Goal: Task Accomplishment & Management: Use online tool/utility

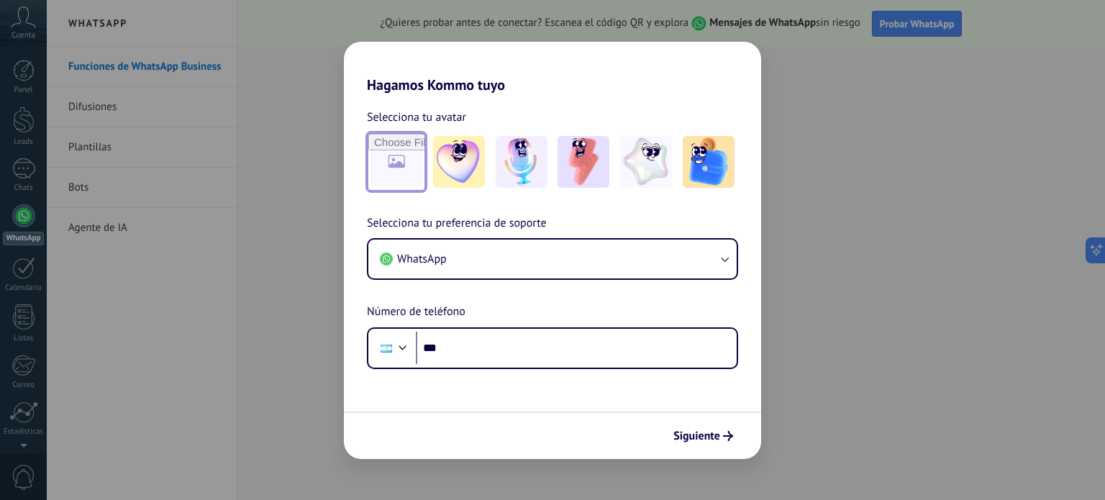
click at [398, 173] on input "file" at bounding box center [396, 162] width 56 height 56
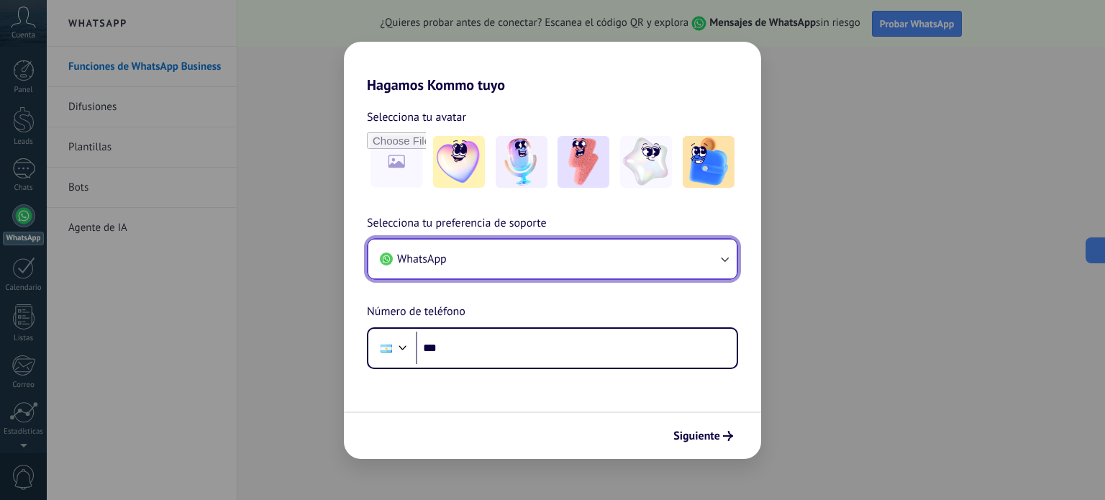
click at [610, 265] on button "WhatsApp" at bounding box center [552, 258] width 368 height 39
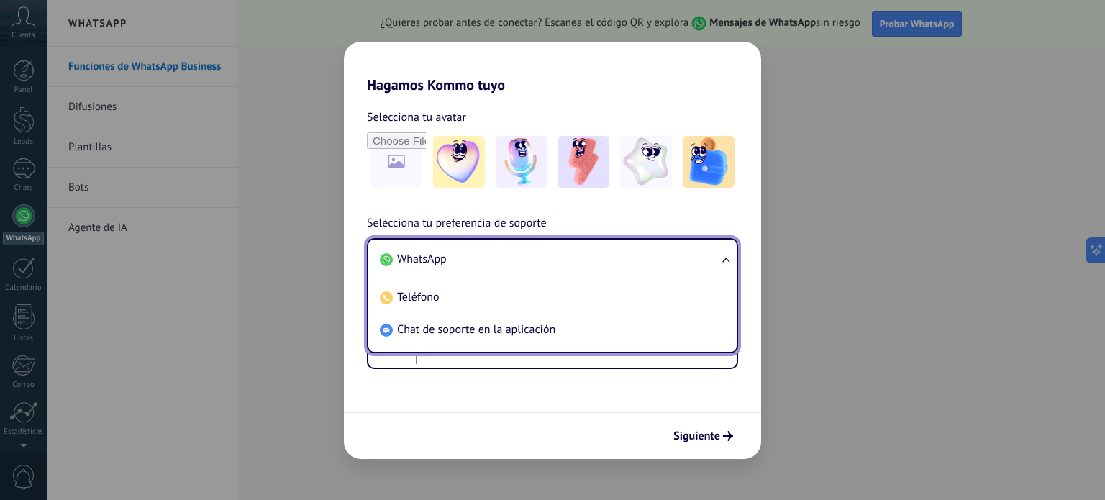
click at [434, 254] on span "WhatsApp" at bounding box center [422, 259] width 50 height 14
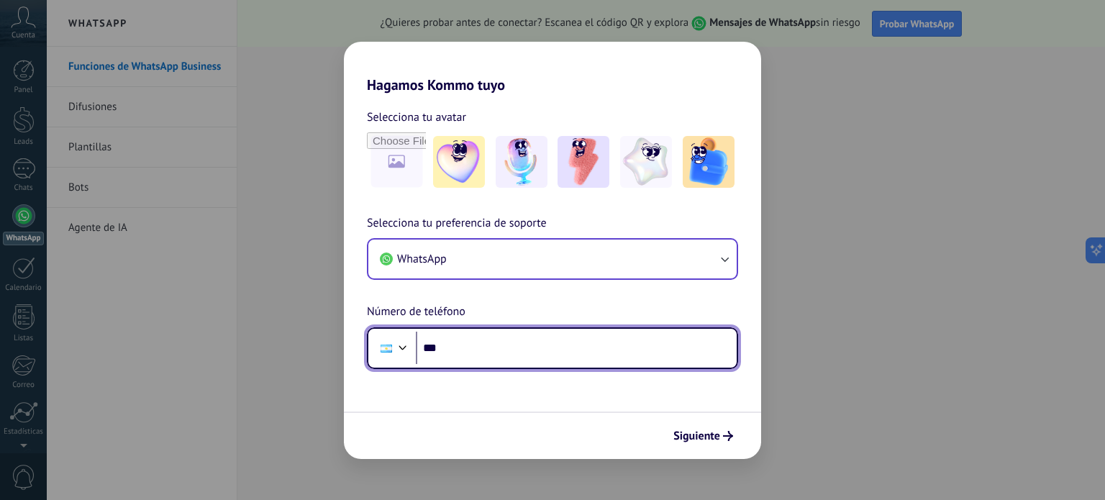
click at [471, 362] on input "***" at bounding box center [576, 348] width 321 height 33
type input "**********"
click at [401, 348] on div at bounding box center [402, 345] width 17 height 17
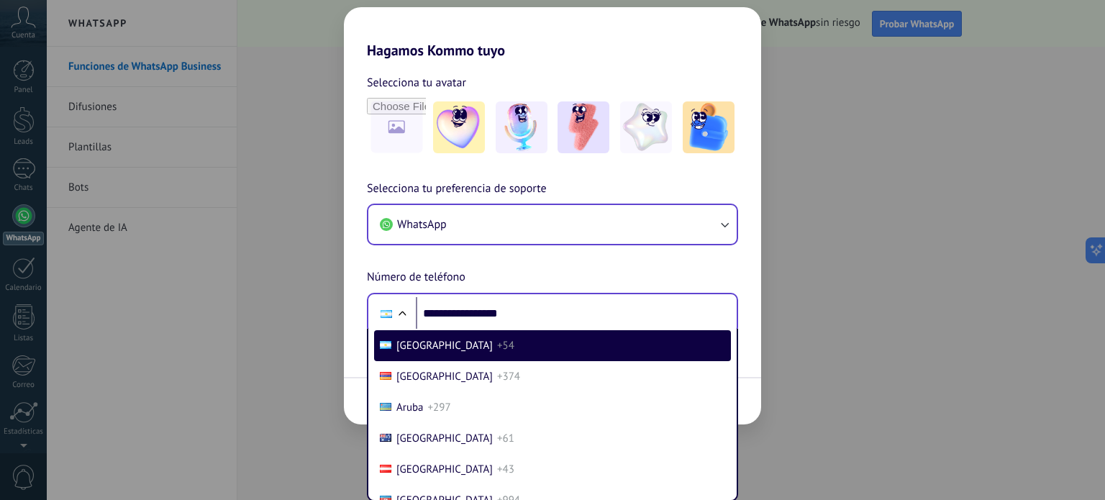
scroll to position [188, 0]
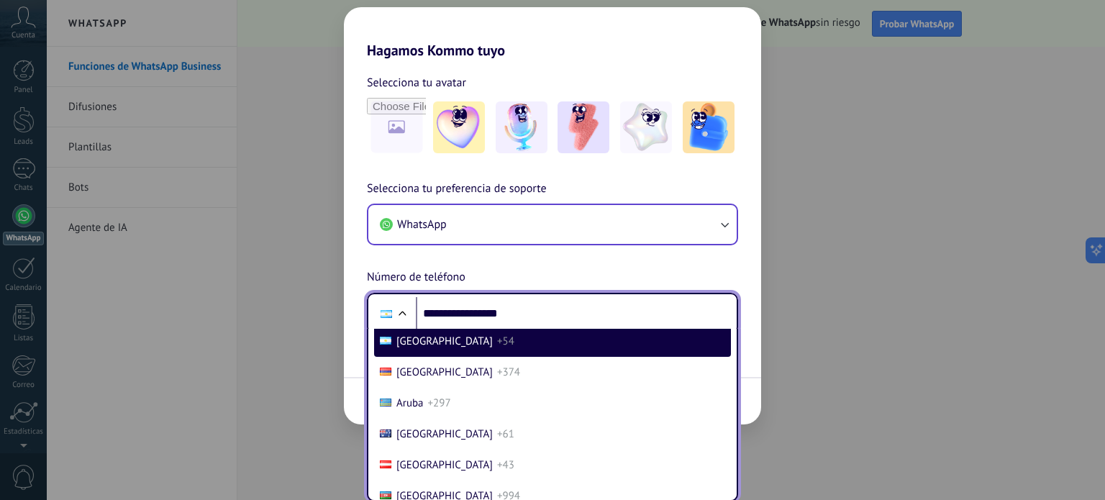
click at [432, 346] on span "Argentina" at bounding box center [444, 341] width 96 height 14
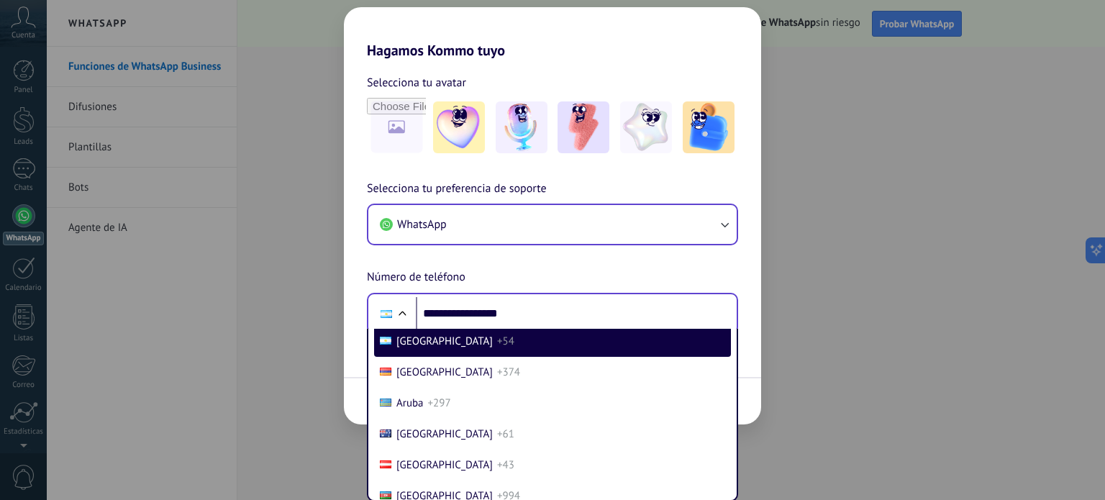
scroll to position [0, 0]
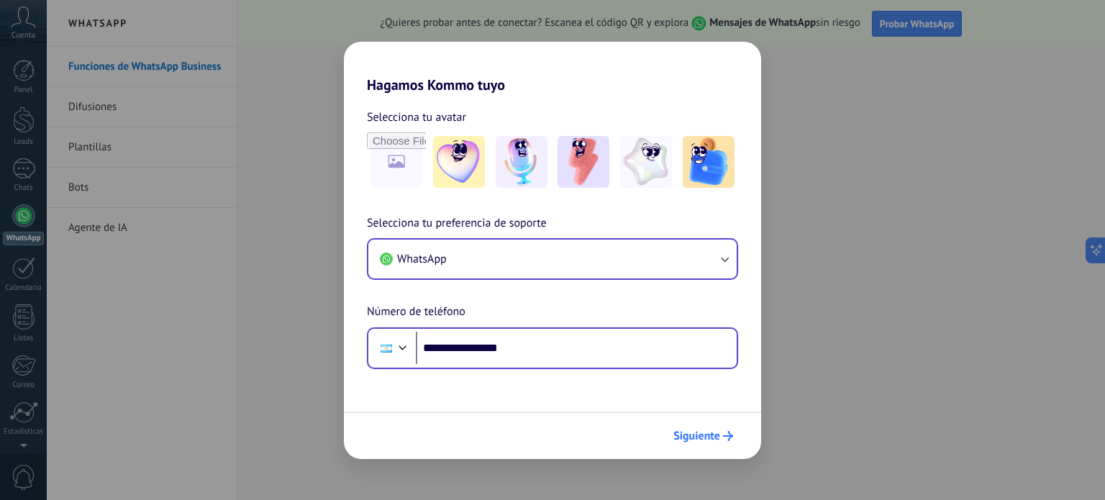
click at [693, 431] on span "Siguiente" at bounding box center [696, 436] width 47 height 10
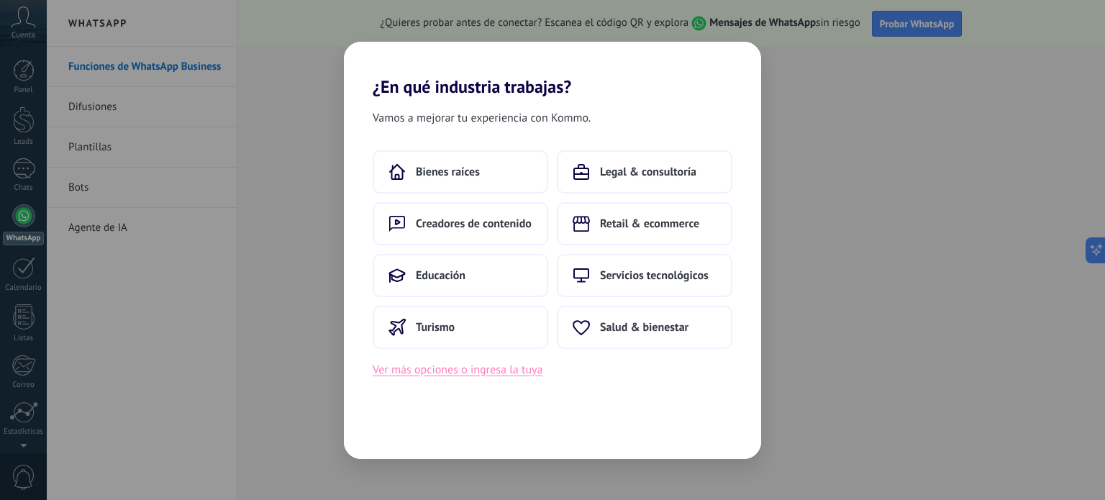
click at [492, 367] on button "Ver más opciones o ingresa la tuya" at bounding box center [458, 369] width 170 height 19
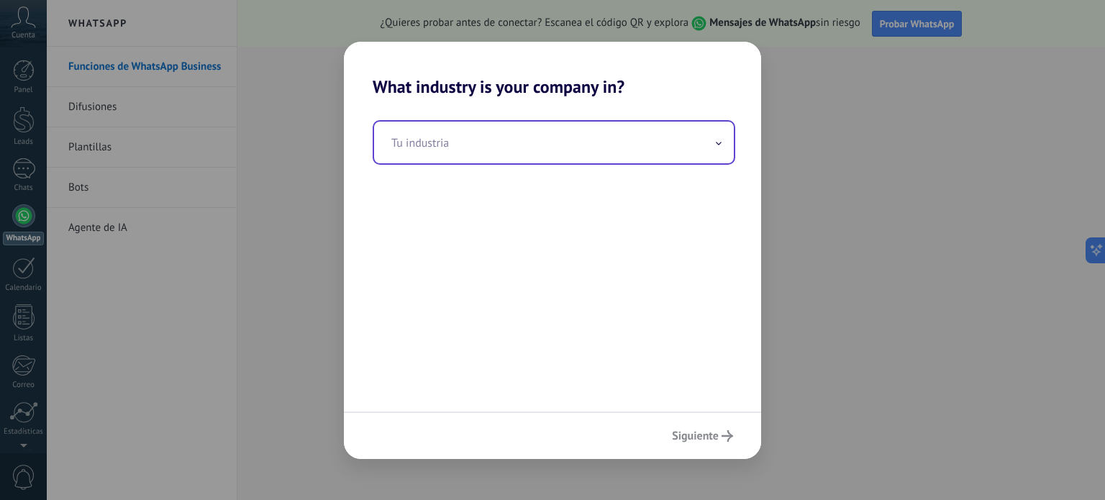
click at [469, 146] on input "text" at bounding box center [554, 143] width 360 height 42
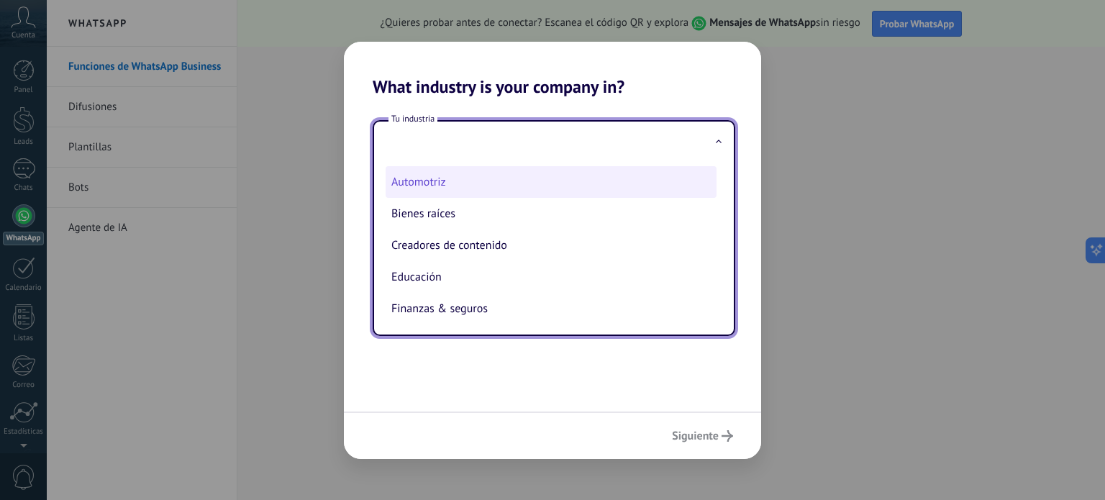
click at [406, 175] on li "Automotriz" at bounding box center [550, 182] width 331 height 32
type input "**********"
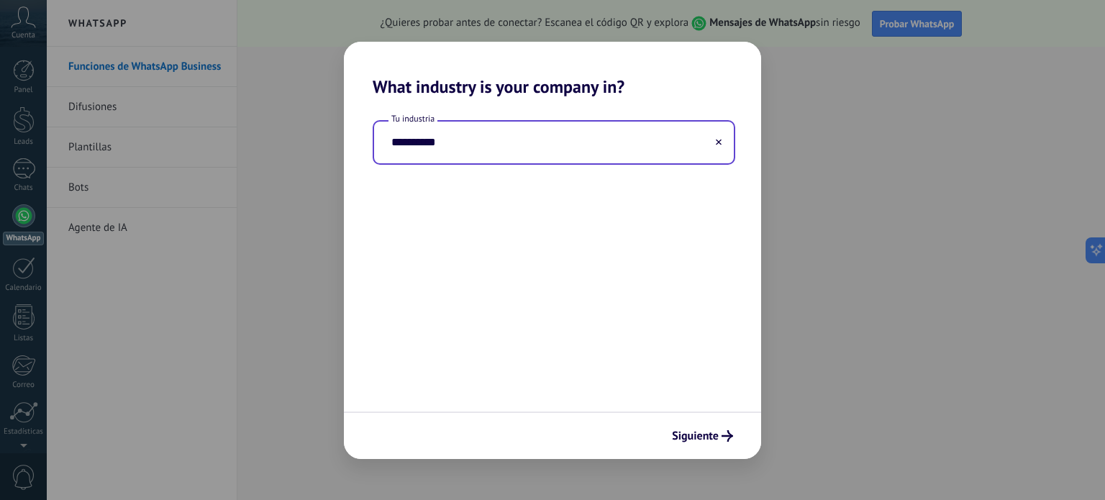
click at [611, 137] on input "**********" at bounding box center [554, 143] width 360 height 42
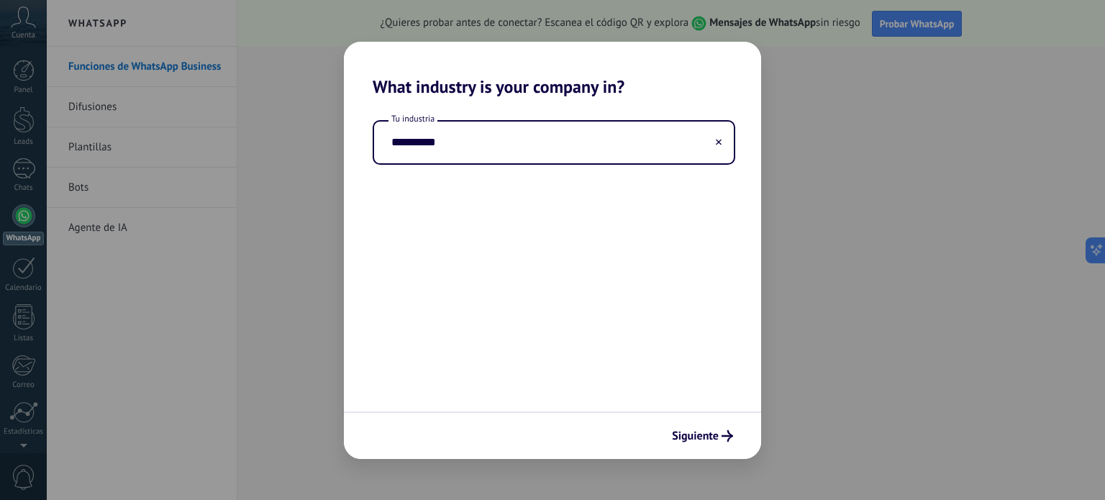
drag, startPoint x: 610, startPoint y: 129, endPoint x: 351, endPoint y: 134, distance: 258.9
click at [352, 134] on div "**********" at bounding box center [552, 142] width 417 height 45
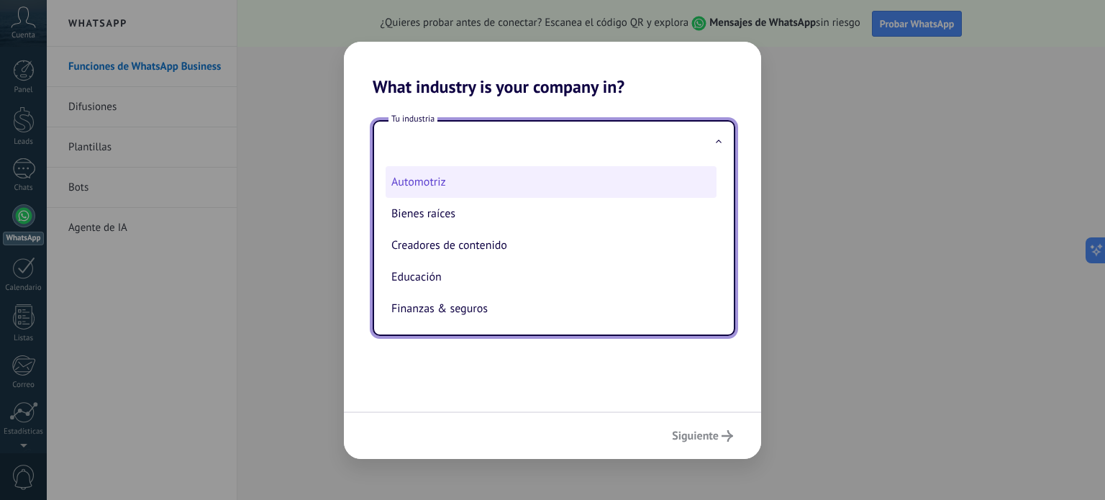
click at [417, 192] on li "Automotriz" at bounding box center [550, 182] width 331 height 32
type input "**********"
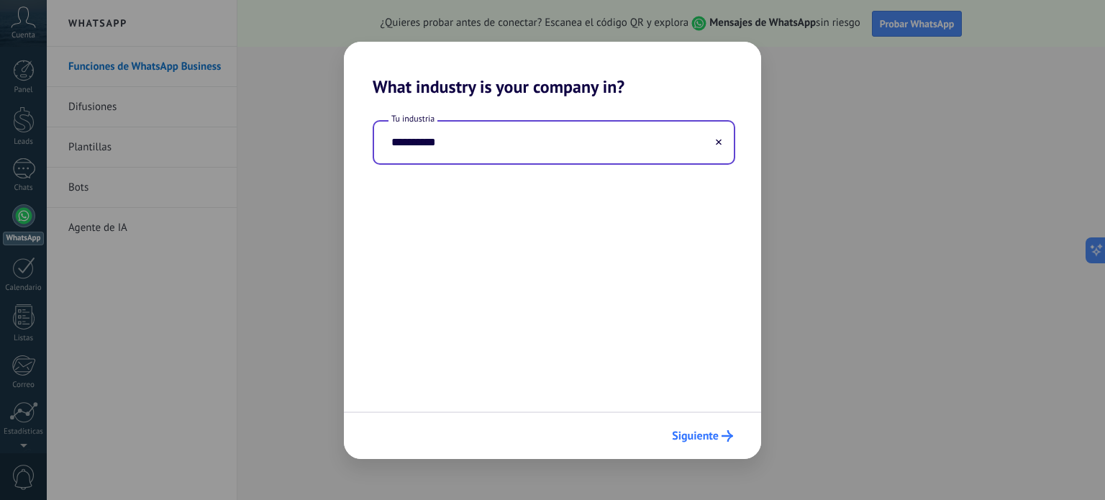
click at [696, 436] on span "Siguiente" at bounding box center [695, 436] width 47 height 10
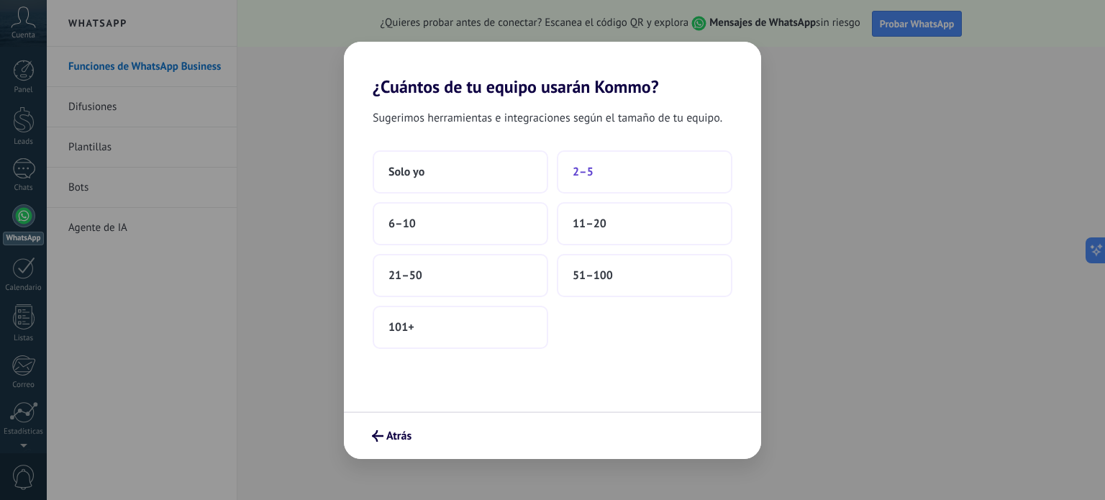
click at [594, 181] on button "2–5" at bounding box center [644, 171] width 175 height 43
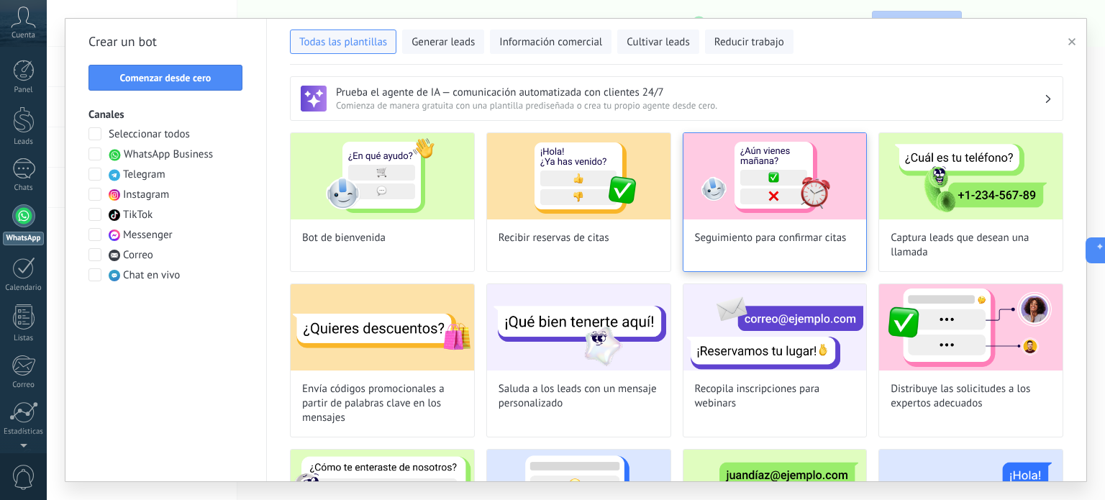
click at [750, 206] on img at bounding box center [774, 176] width 183 height 86
type input "**********"
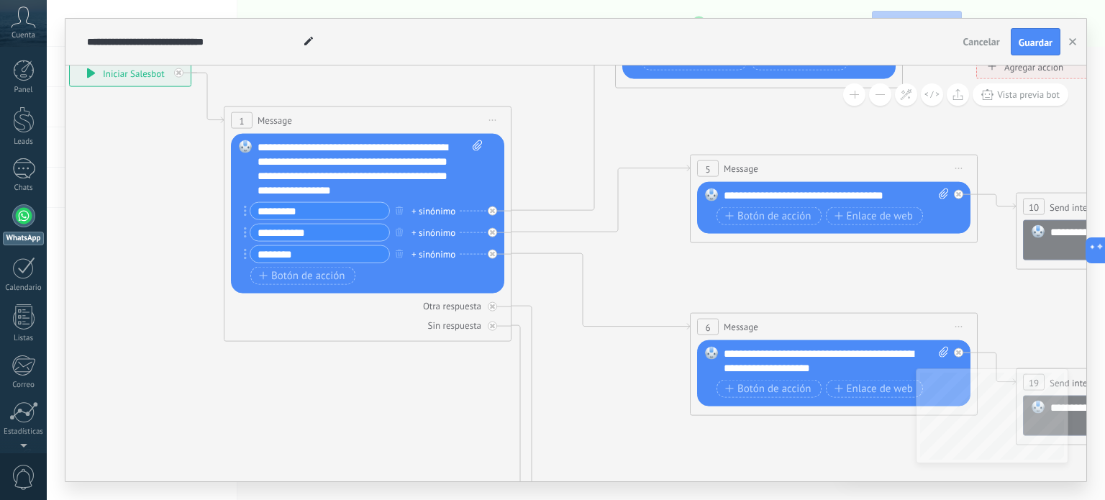
drag, startPoint x: 690, startPoint y: 411, endPoint x: 394, endPoint y: 405, distance: 296.3
click at [291, 462] on icon at bounding box center [1125, 418] width 2833 height 1556
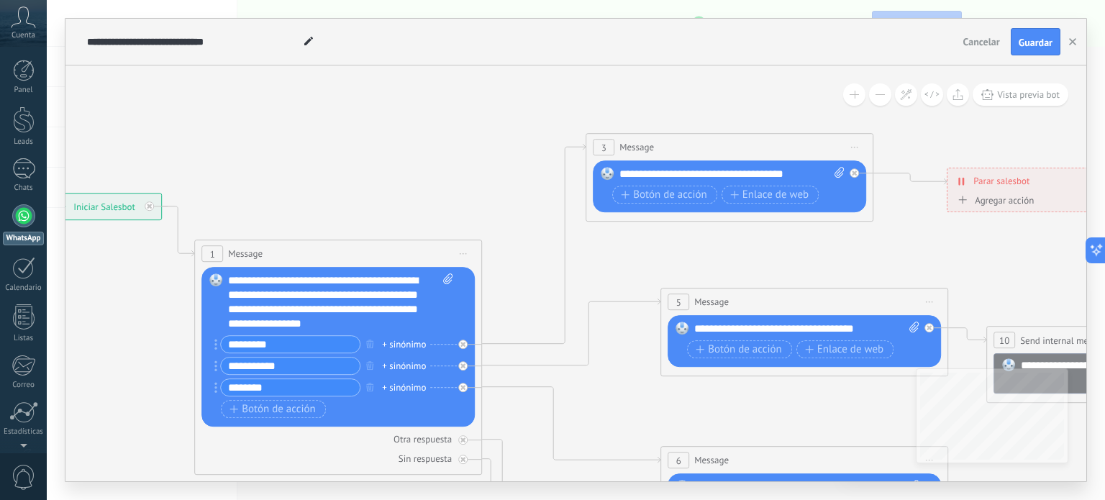
drag, startPoint x: 518, startPoint y: 192, endPoint x: 587, endPoint y: 293, distance: 122.1
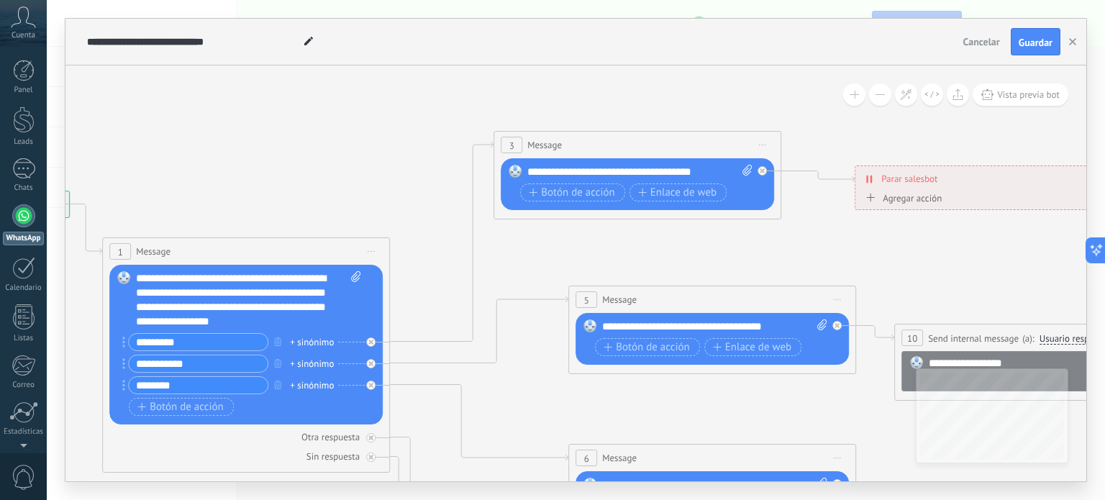
drag, startPoint x: 737, startPoint y: 272, endPoint x: 645, endPoint y: 270, distance: 92.1
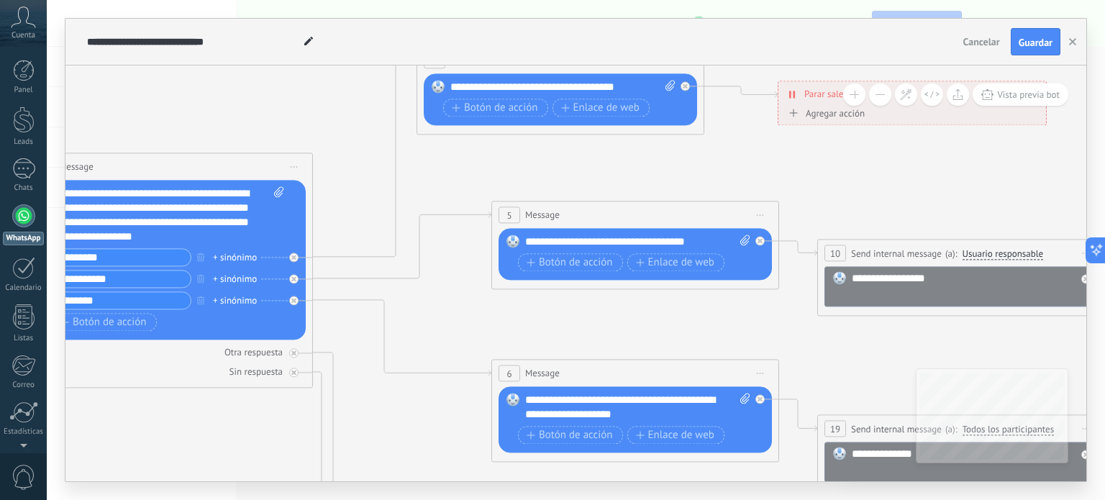
drag, startPoint x: 794, startPoint y: 244, endPoint x: 714, endPoint y: 155, distance: 119.7
click at [714, 155] on icon at bounding box center [927, 465] width 2833 height 1556
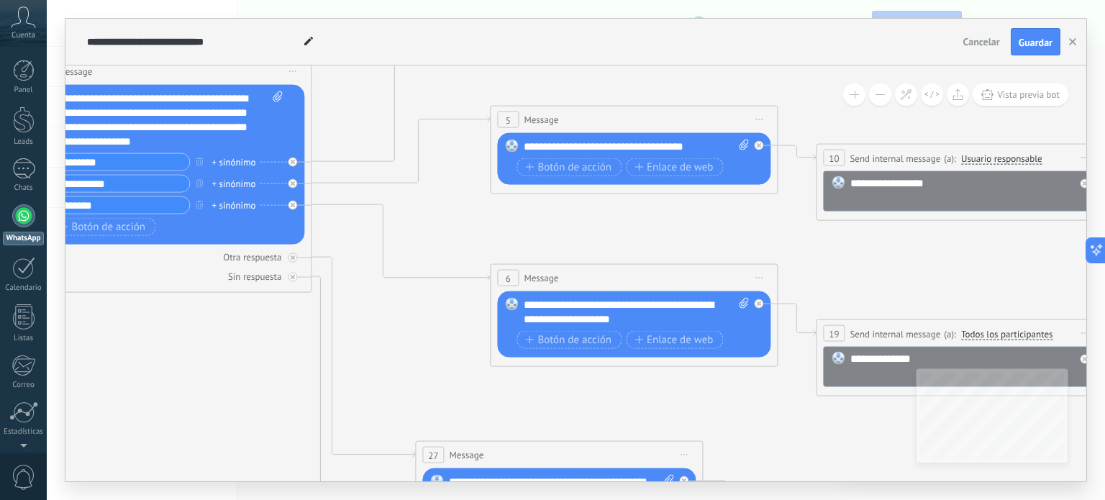
drag, startPoint x: 742, startPoint y: 338, endPoint x: 745, endPoint y: 247, distance: 90.7
click at [745, 247] on icon at bounding box center [926, 370] width 2833 height 1556
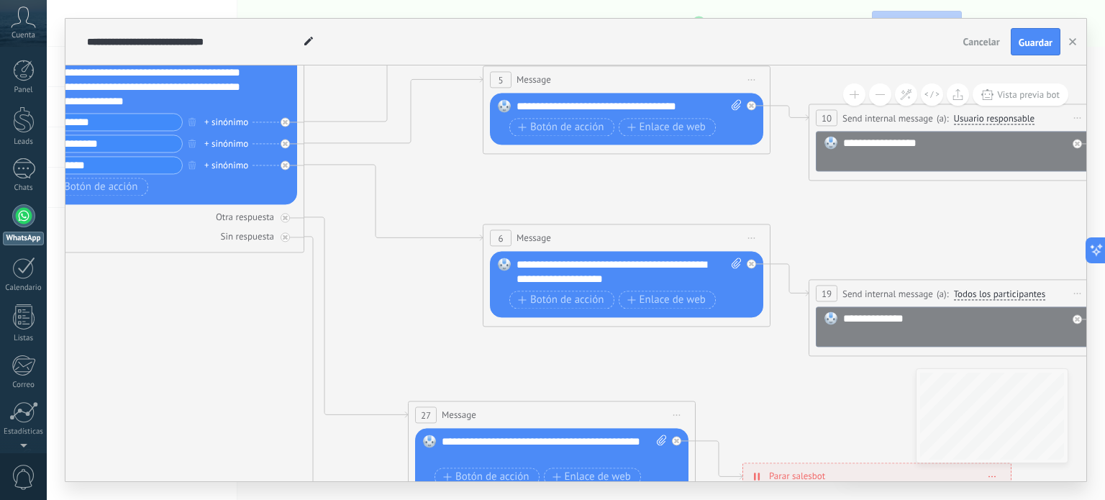
drag, startPoint x: 901, startPoint y: 268, endPoint x: 892, endPoint y: 65, distance: 203.0
click at [892, 65] on icon at bounding box center [918, 330] width 2833 height 1556
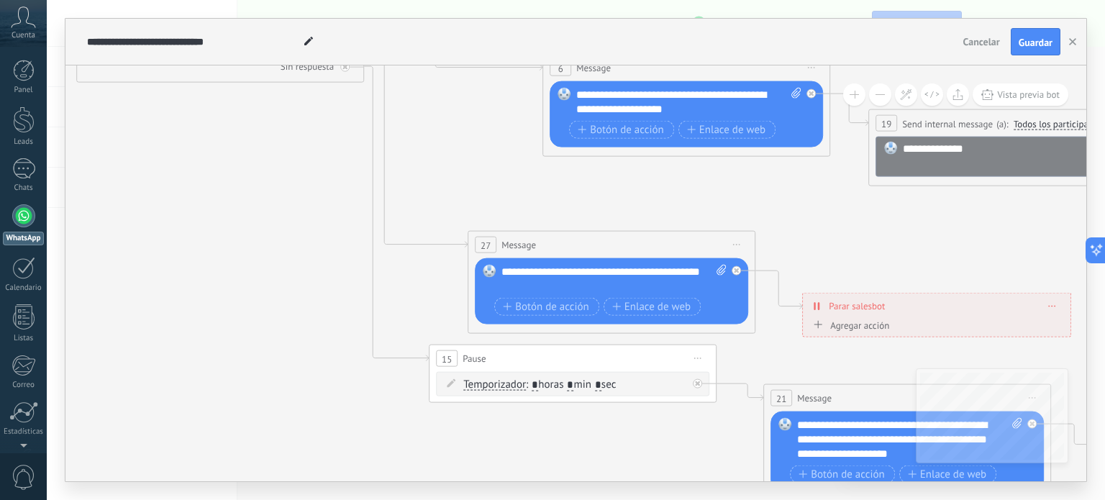
drag, startPoint x: 871, startPoint y: 277, endPoint x: 932, endPoint y: 270, distance: 61.5
click at [932, 270] on icon at bounding box center [978, 160] width 2833 height 1556
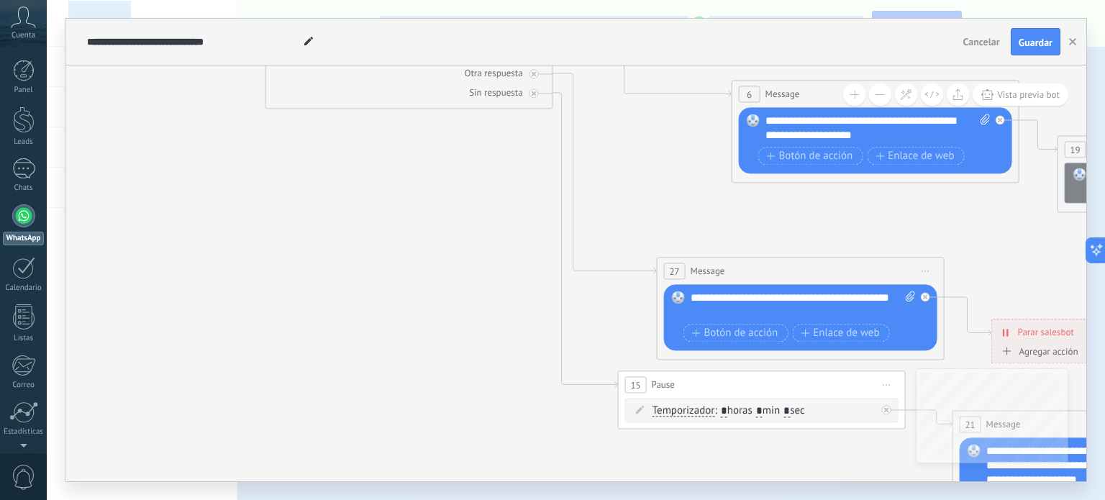
drag, startPoint x: 599, startPoint y: 438, endPoint x: 811, endPoint y: 513, distance: 224.9
click at [811, 499] on html ".abccls-1,.abccls-2{fill-rule:evenodd}.abccls-2{fill:#fff} .abfcls-1{fill:none}…" at bounding box center [552, 250] width 1105 height 500
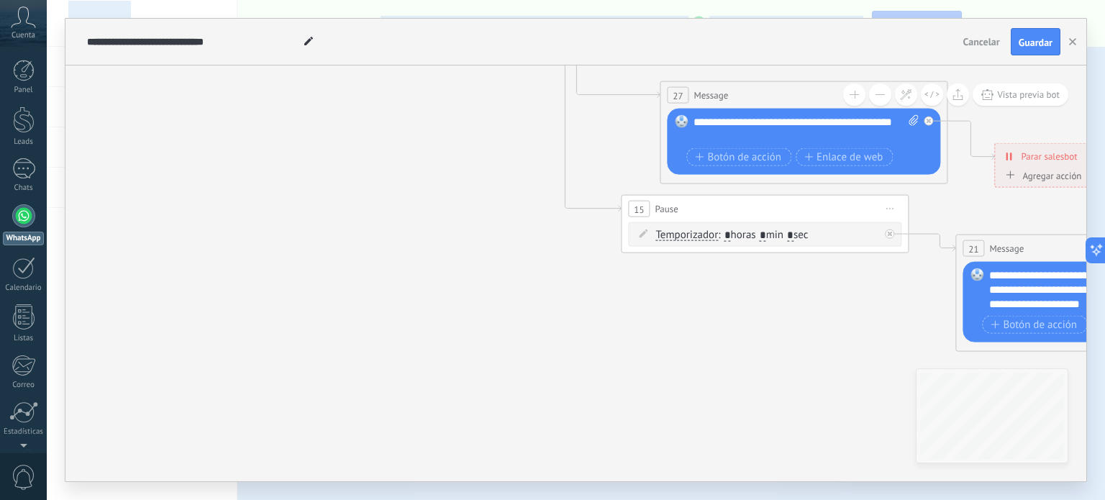
drag, startPoint x: 470, startPoint y: 219, endPoint x: 447, endPoint y: -17, distance: 236.9
click at [447, 0] on html ".abccls-1,.abccls-2{fill-rule:evenodd}.abccls-2{fill:#fff} .abfcls-1{fill:none}…" at bounding box center [552, 250] width 1105 height 500
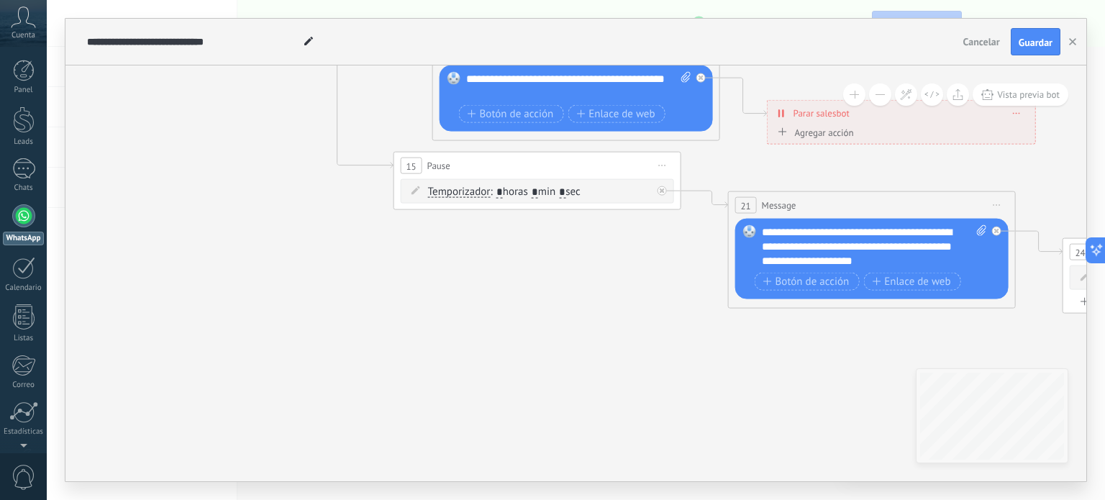
drag, startPoint x: 678, startPoint y: 296, endPoint x: 542, endPoint y: 288, distance: 136.9
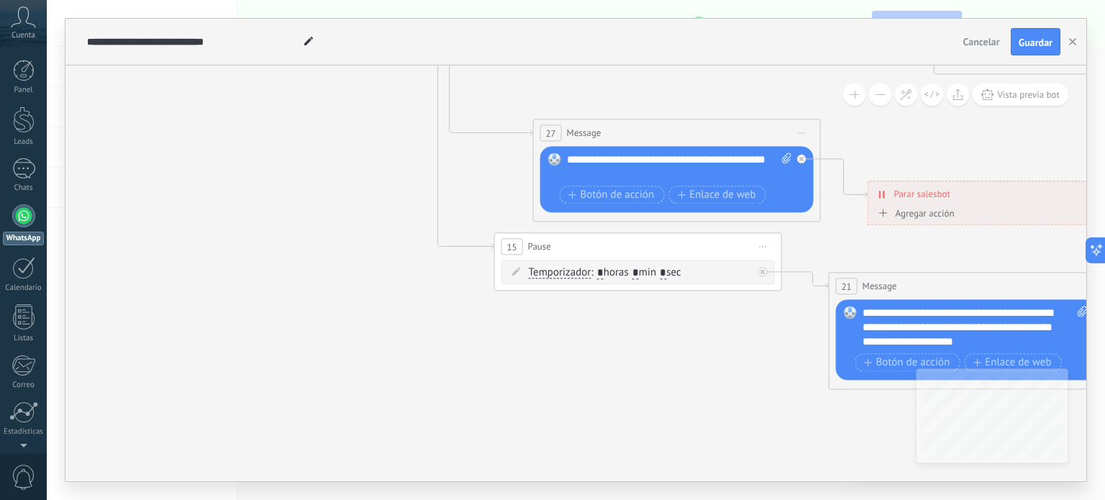
drag, startPoint x: 798, startPoint y: 347, endPoint x: 1042, endPoint y: 490, distance: 283.1
click at [1056, 491] on div "**********" at bounding box center [576, 250] width 1058 height 500
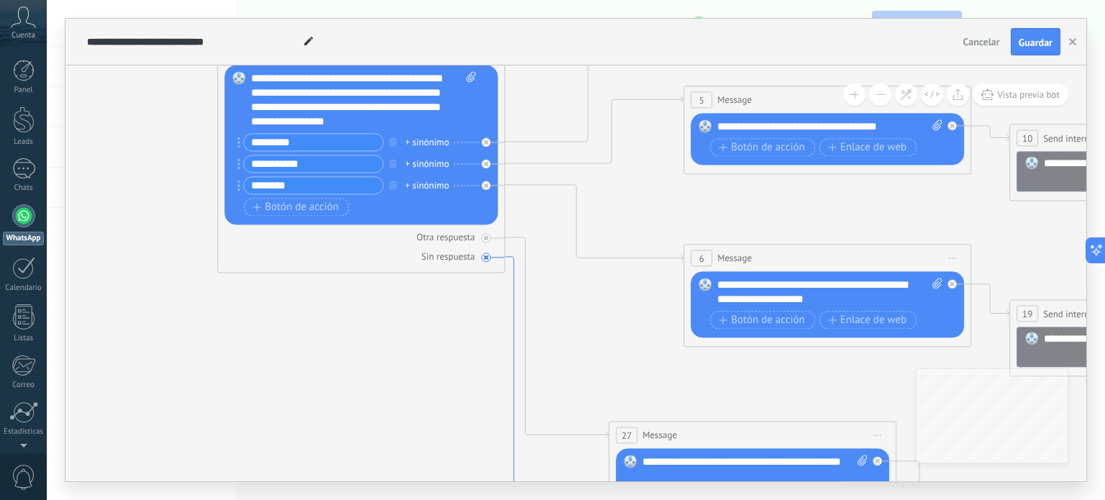
drag, startPoint x: 506, startPoint y: 178, endPoint x: 548, endPoint y: 437, distance: 263.1
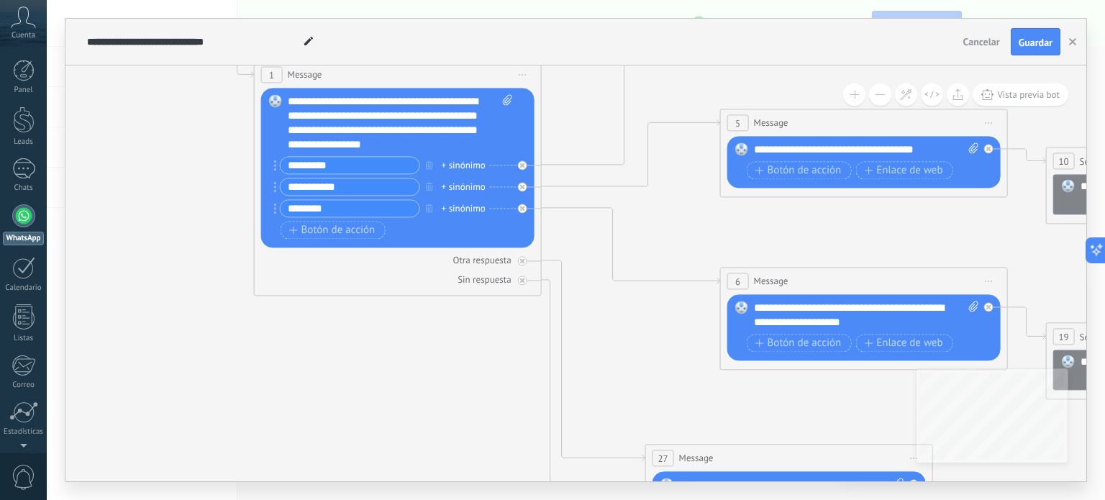
drag, startPoint x: 375, startPoint y: 381, endPoint x: 433, endPoint y: 475, distance: 109.8
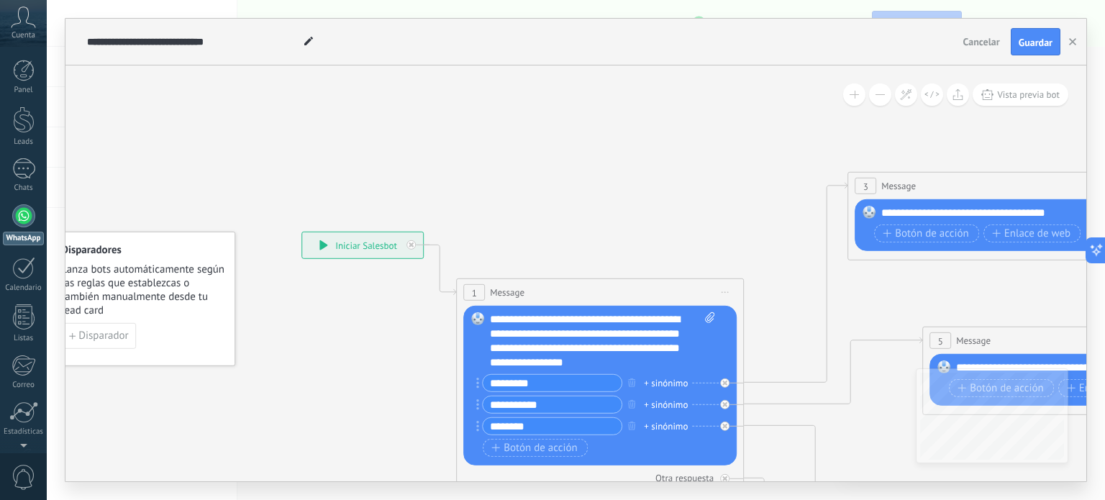
drag, startPoint x: 446, startPoint y: 99, endPoint x: 388, endPoint y: 241, distance: 152.9
click at [338, 246] on div "**********" at bounding box center [362, 246] width 121 height 26
drag, startPoint x: 321, startPoint y: 242, endPoint x: 332, endPoint y: 250, distance: 13.3
click at [322, 242] on icon at bounding box center [323, 246] width 8 height 10
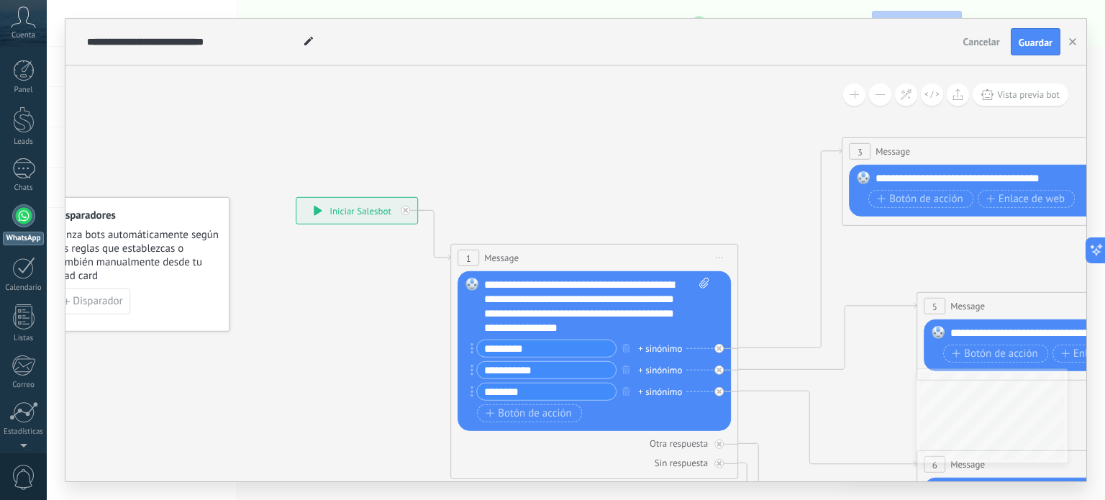
drag, startPoint x: 563, startPoint y: 157, endPoint x: 557, endPoint y: 122, distance: 35.7
click at [404, 209] on icon at bounding box center [405, 210] width 5 height 5
click at [406, 212] on div "**********" at bounding box center [356, 211] width 121 height 26
click at [402, 207] on div "**********" at bounding box center [356, 211] width 121 height 26
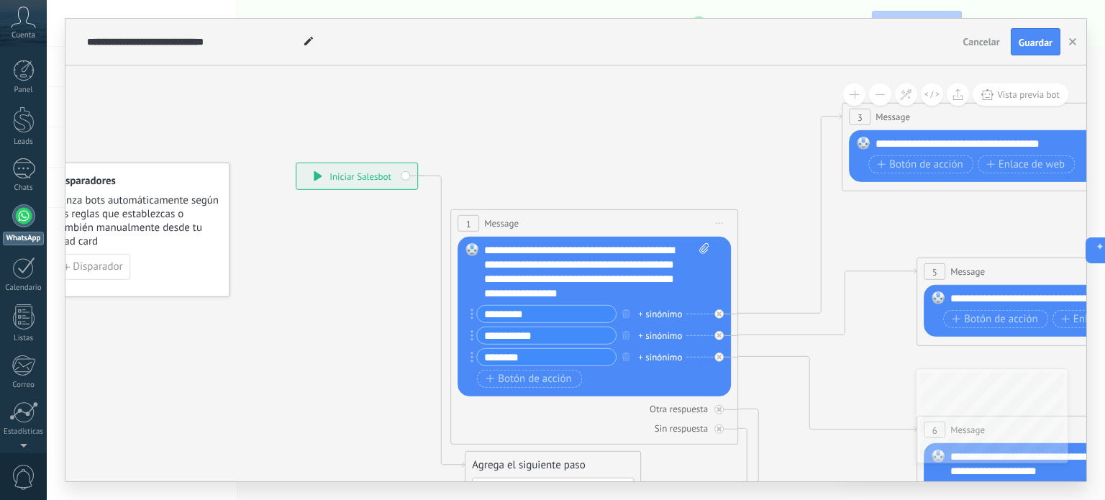
drag, startPoint x: 374, startPoint y: 195, endPoint x: 368, endPoint y: 173, distance: 22.3
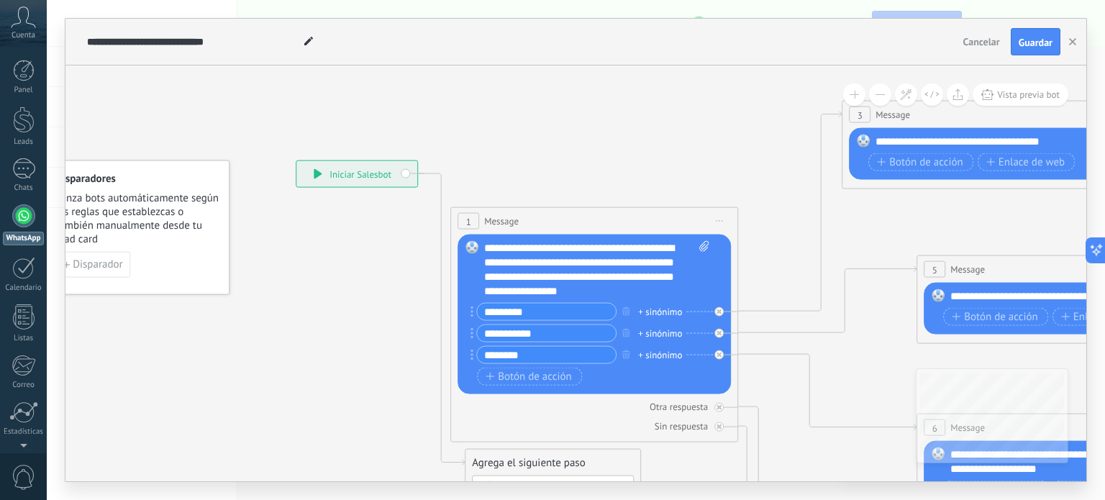
click at [368, 173] on div "**********" at bounding box center [356, 174] width 121 height 26
click at [382, 172] on div "**********" at bounding box center [356, 174] width 121 height 26
click at [407, 172] on div "**********" at bounding box center [356, 174] width 121 height 26
click at [404, 175] on div "**********" at bounding box center [356, 174] width 121 height 26
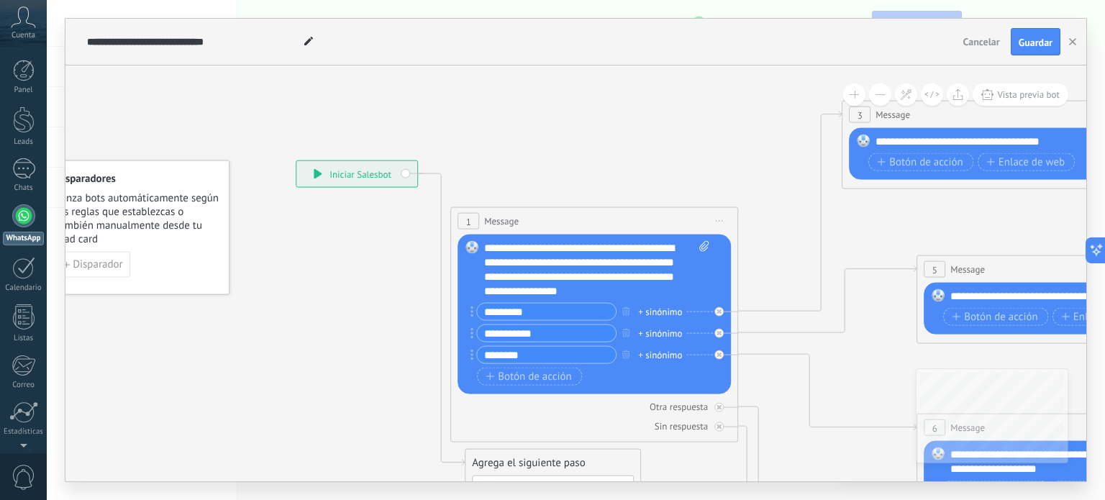
click at [404, 175] on div "**********" at bounding box center [356, 174] width 121 height 26
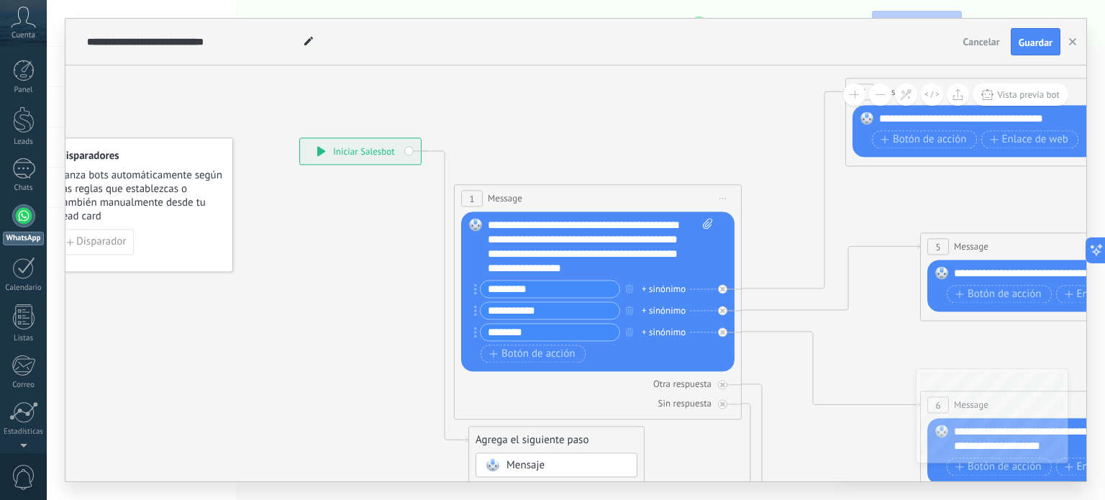
drag, startPoint x: 643, startPoint y: 134, endPoint x: 601, endPoint y: 55, distance: 89.4
click at [638, 3] on div "**********" at bounding box center [576, 250] width 1058 height 500
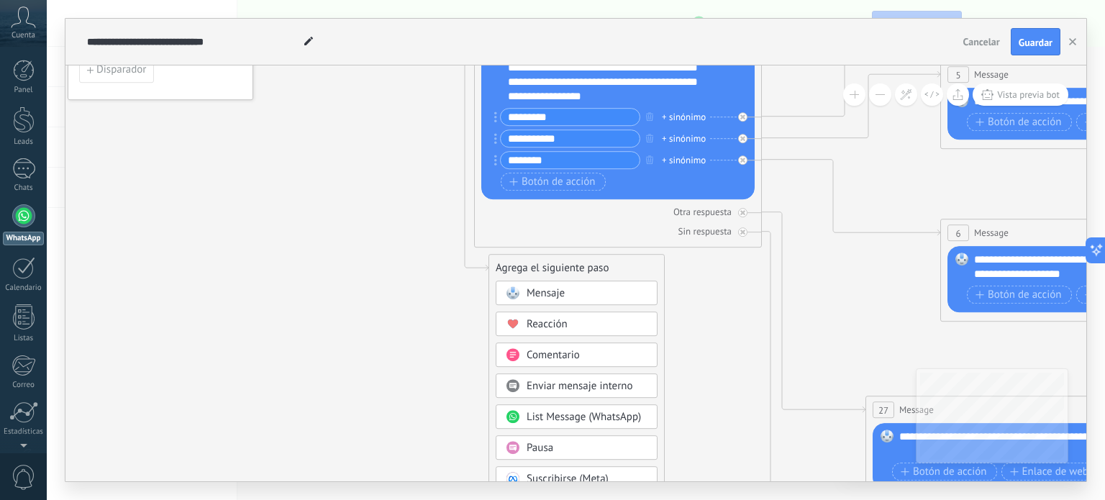
drag, startPoint x: 350, startPoint y: 309, endPoint x: 380, endPoint y: 244, distance: 71.4
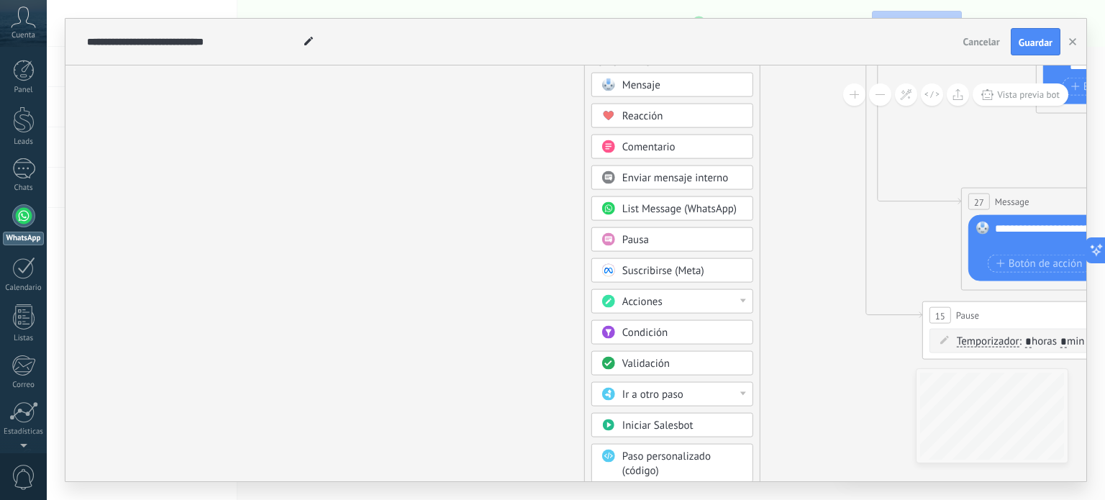
drag, startPoint x: 371, startPoint y: 347, endPoint x: 466, endPoint y: 135, distance: 231.8
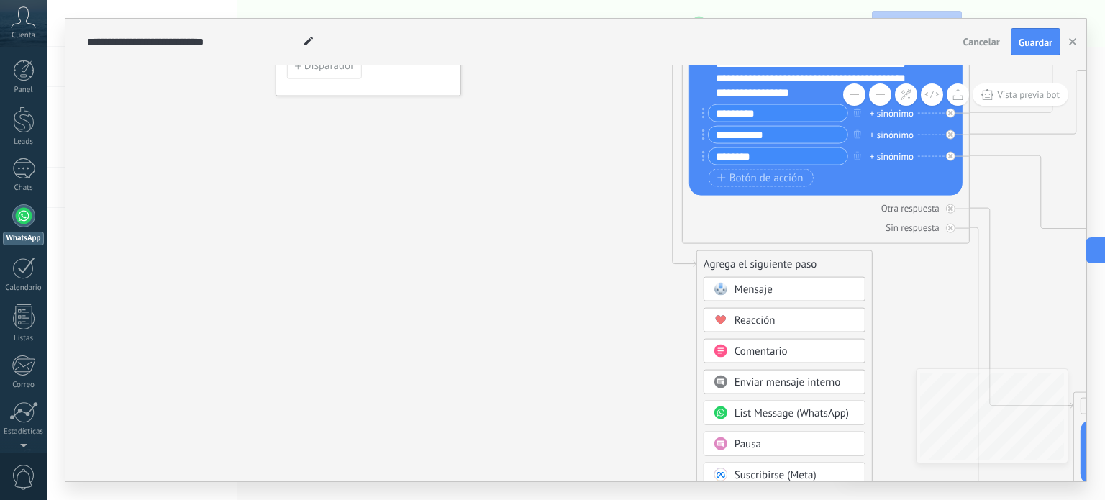
drag, startPoint x: 419, startPoint y: 267, endPoint x: 539, endPoint y: 534, distance: 292.9
click at [539, 499] on html ".abccls-1,.abccls-2{fill-rule:evenodd}.abccls-2{fill:#fff} .abfcls-1{fill:none}…" at bounding box center [552, 250] width 1105 height 500
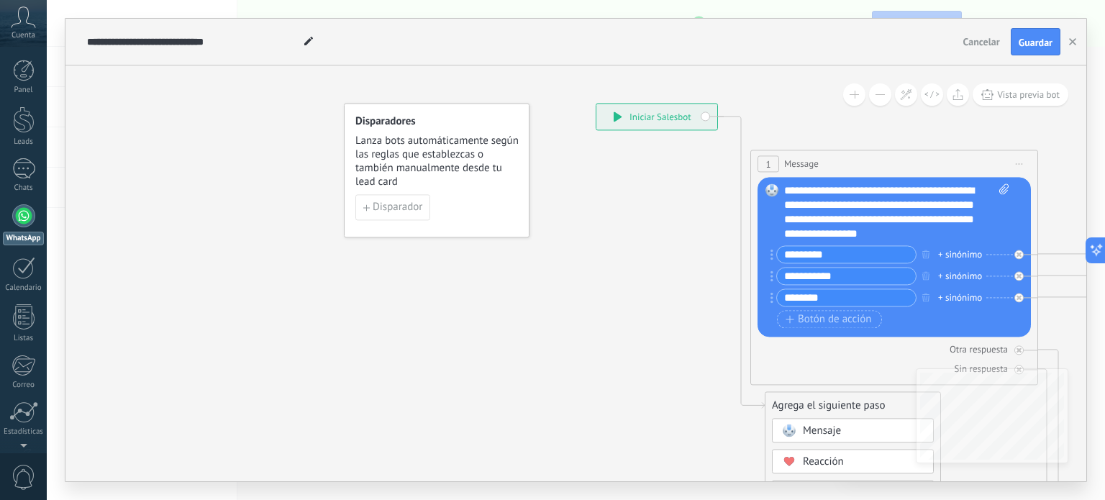
drag, startPoint x: 383, startPoint y: 278, endPoint x: 483, endPoint y: 488, distance: 232.9
click at [485, 489] on div "**********" at bounding box center [576, 250] width 1058 height 500
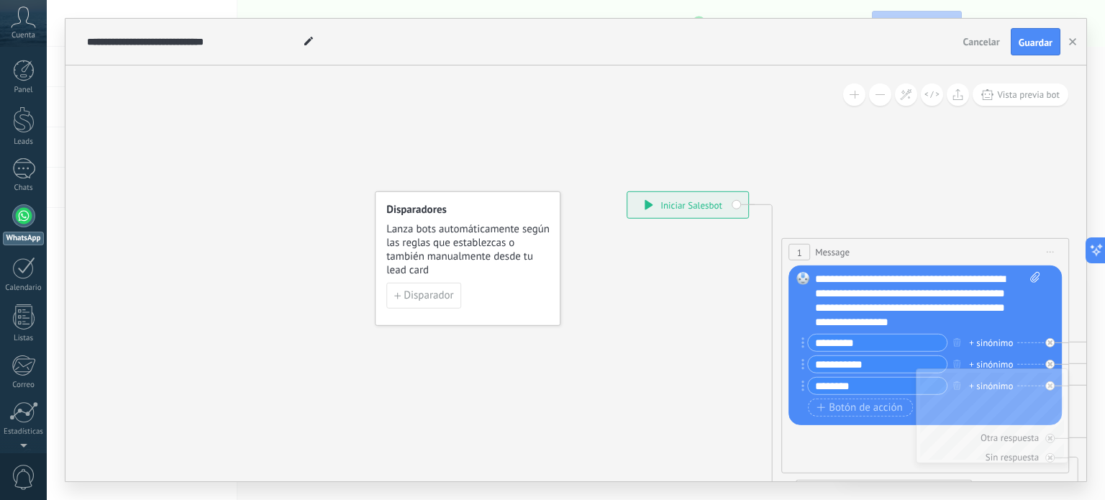
drag, startPoint x: 161, startPoint y: 247, endPoint x: 210, endPoint y: 301, distance: 72.8
click at [210, 301] on div "**********" at bounding box center [575, 273] width 1020 height 416
click at [455, 279] on div "Disparadores Lanza bots automáticamente según las reglas que establezcas o tamb…" at bounding box center [468, 258] width 186 height 134
click at [435, 297] on span "Disparador" at bounding box center [428, 296] width 50 height 10
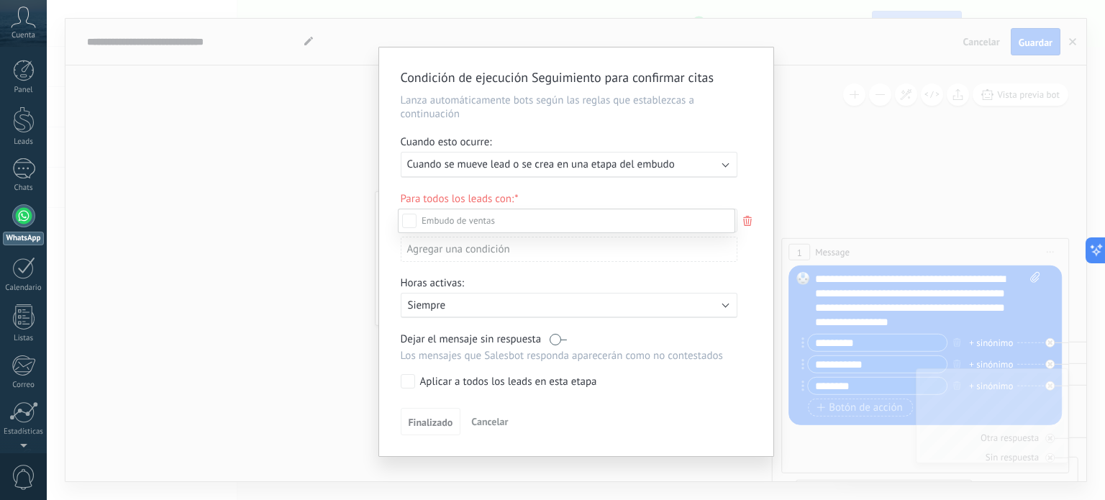
scroll to position [150, 0]
click at [708, 309] on div "Incoming leads Contacto inicial Negociación Debate contractual Discusión de con…" at bounding box center [566, 353] width 337 height 289
click at [703, 307] on div "Activo: Siempre" at bounding box center [569, 305] width 323 height 14
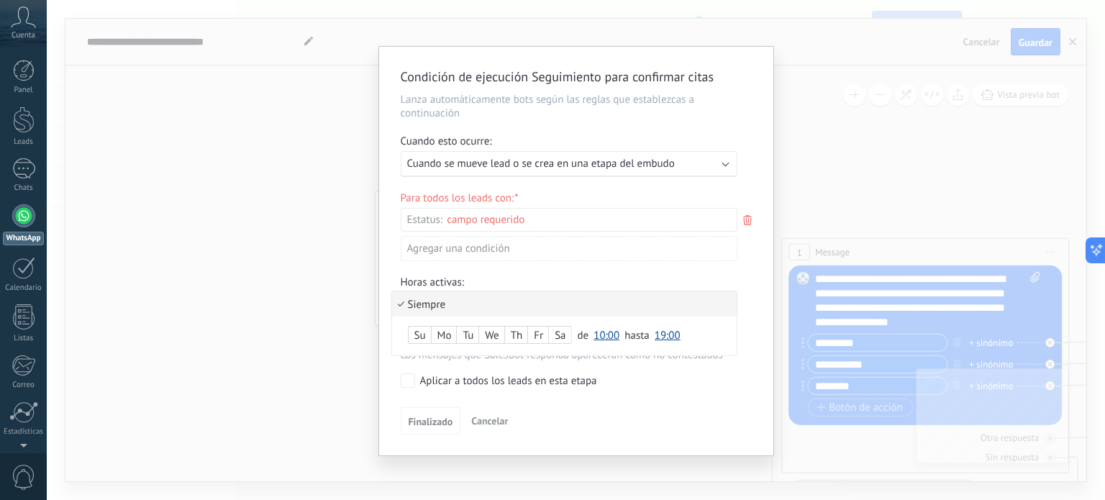
scroll to position [0, 0]
click at [782, 109] on div "Condición de ejecución Seguimiento para confirmar citas Lanza automáticamente b…" at bounding box center [576, 250] width 1058 height 500
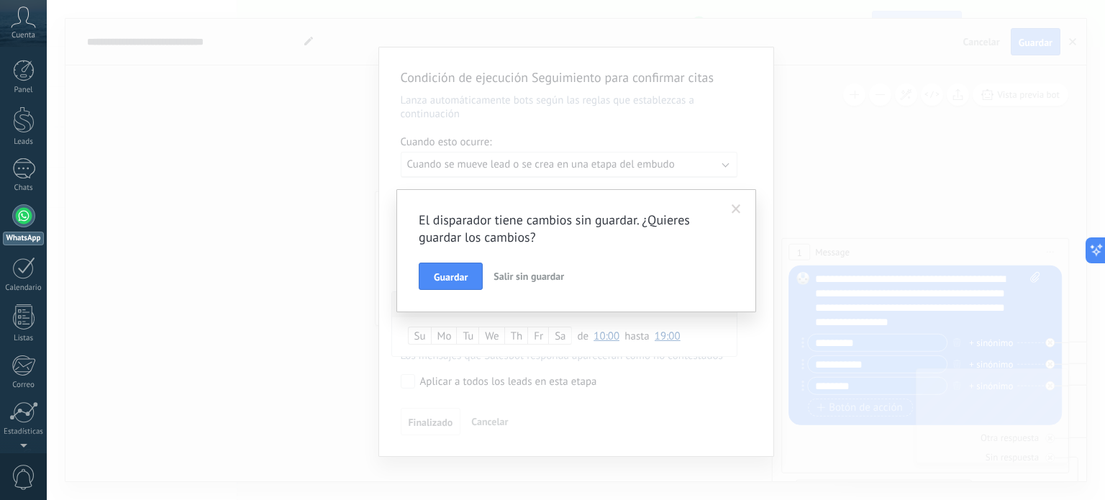
click at [527, 279] on span "Salir sin guardar" at bounding box center [528, 276] width 70 height 13
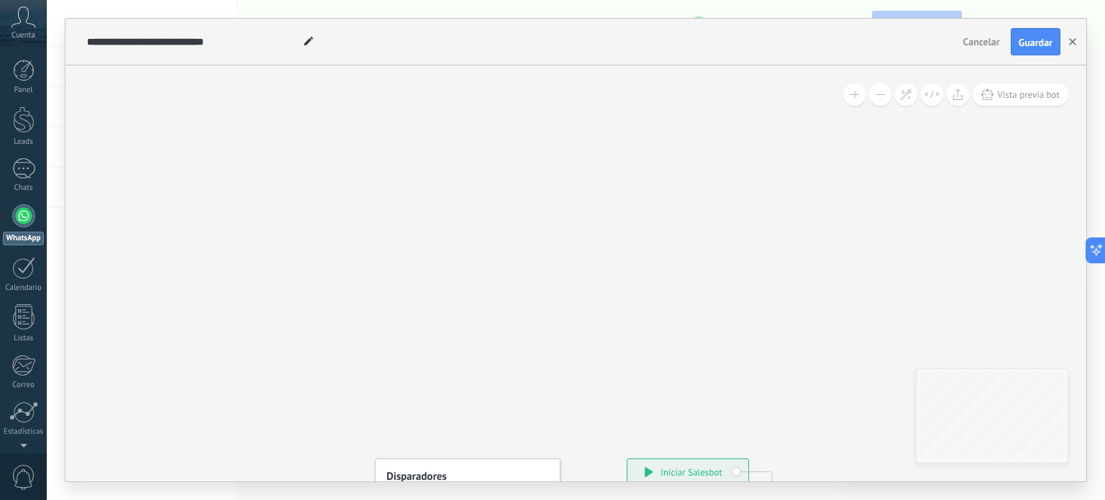
click at [1070, 40] on use "button" at bounding box center [1072, 41] width 7 height 7
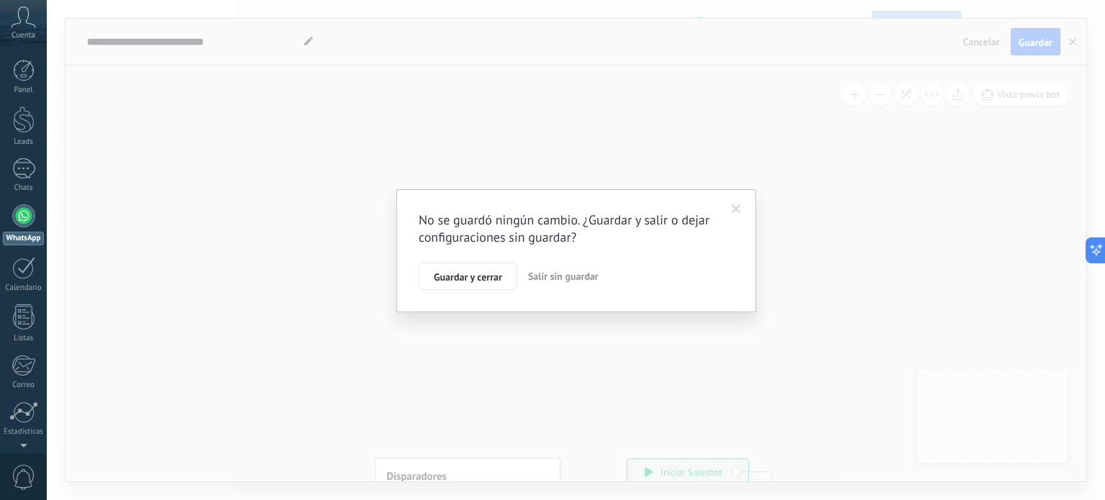
click at [564, 277] on span "Salir sin guardar" at bounding box center [563, 276] width 70 height 13
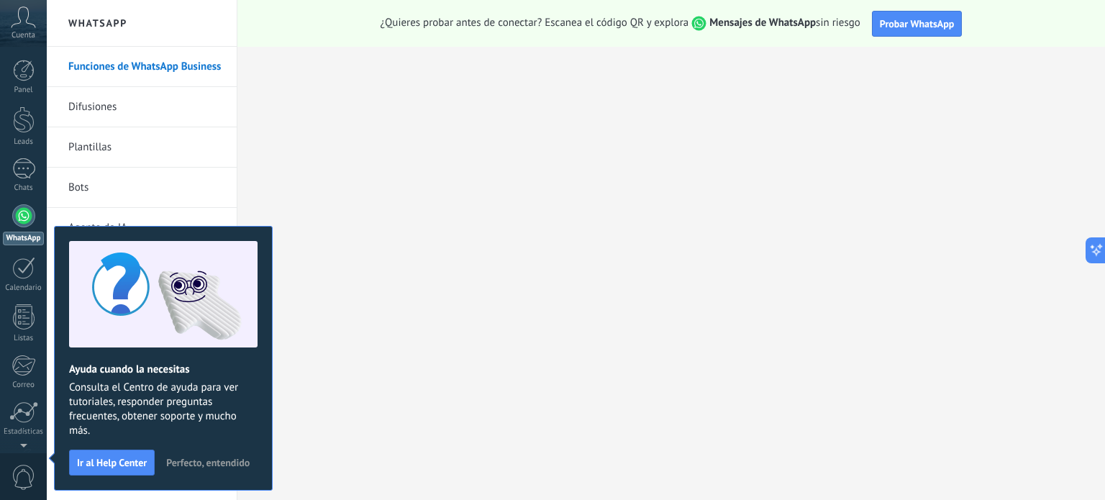
click at [17, 218] on div at bounding box center [23, 215] width 23 height 23
click at [79, 189] on link "Bots" at bounding box center [145, 188] width 154 height 40
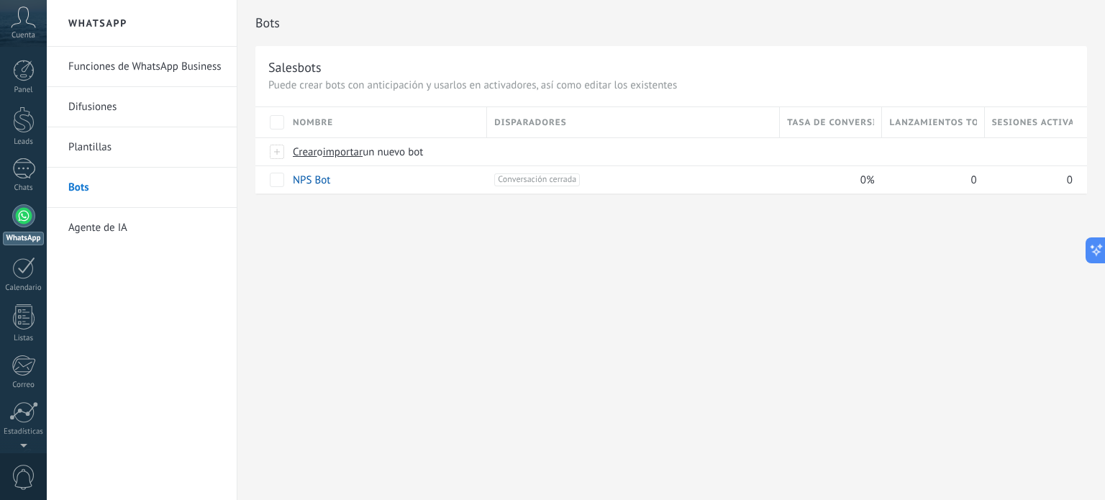
click at [91, 147] on link "Plantillas" at bounding box center [145, 147] width 154 height 40
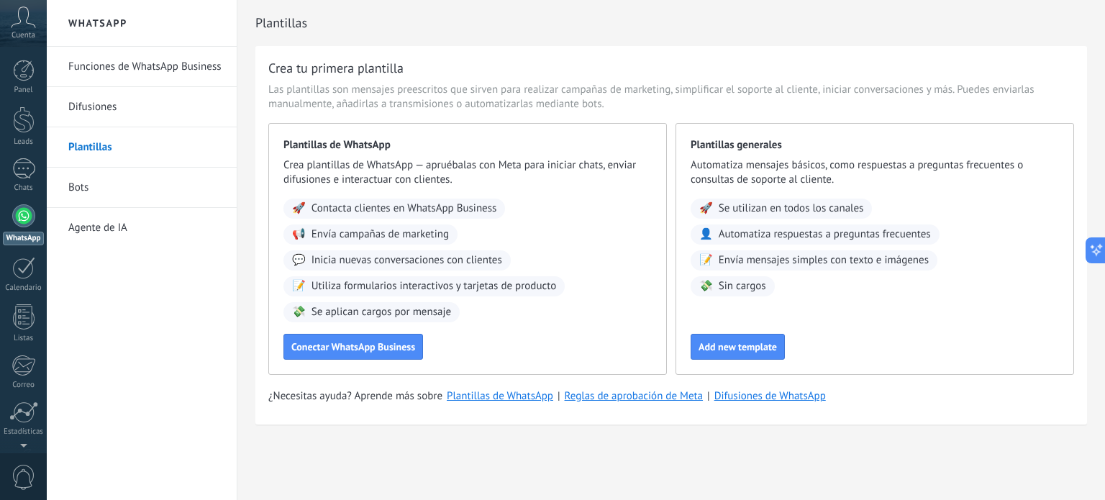
click at [94, 104] on link "Difusiones" at bounding box center [145, 107] width 154 height 40
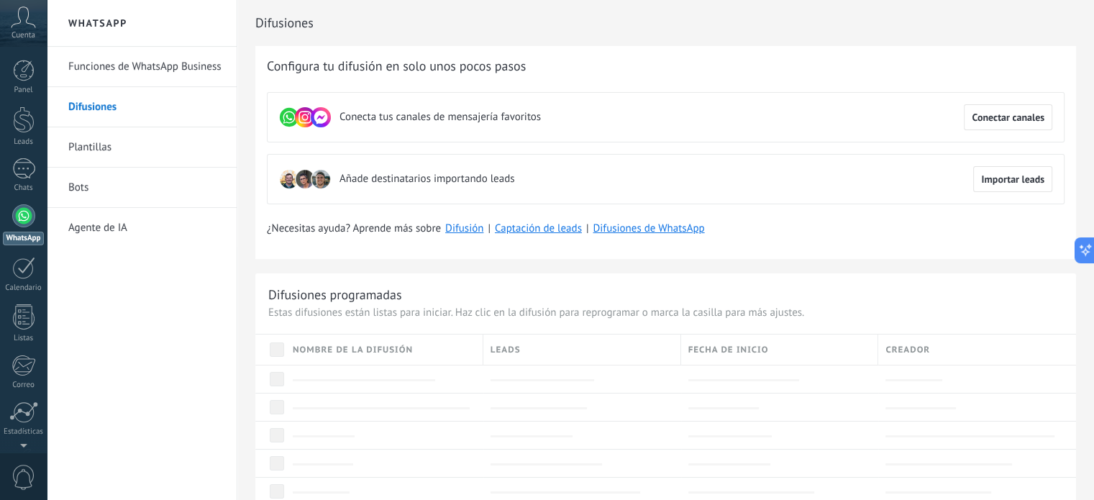
click at [124, 62] on link "Funciones de WhatsApp Business" at bounding box center [145, 67] width 154 height 40
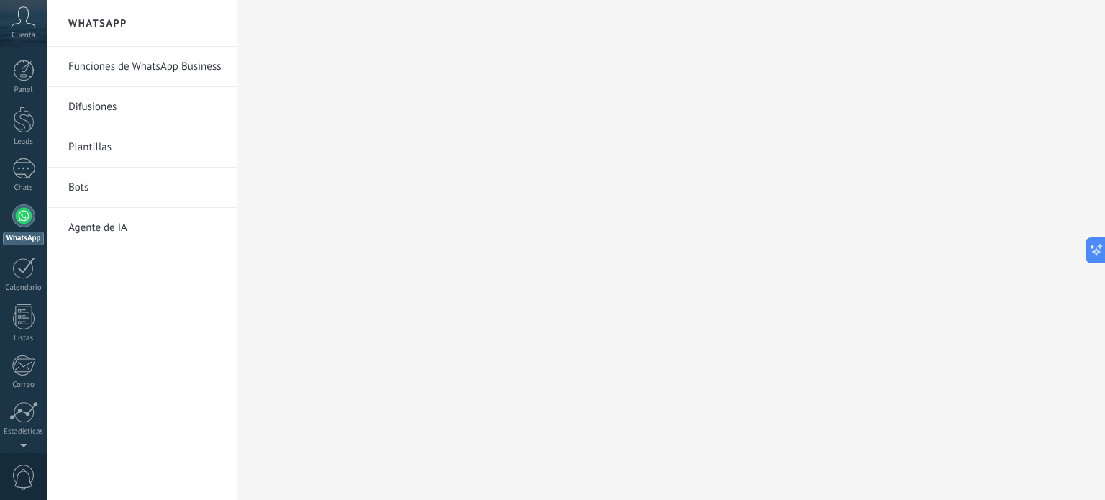
click at [134, 70] on link "Funciones de WhatsApp Business" at bounding box center [145, 67] width 154 height 40
click at [81, 140] on link "Plantillas" at bounding box center [145, 147] width 154 height 40
click at [26, 167] on div at bounding box center [23, 168] width 23 height 21
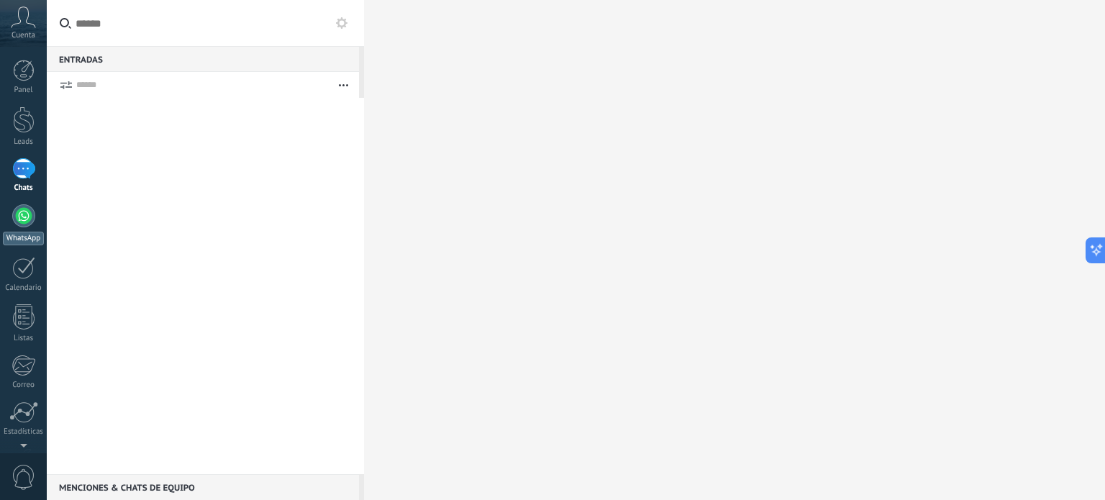
click at [19, 221] on div at bounding box center [23, 215] width 23 height 23
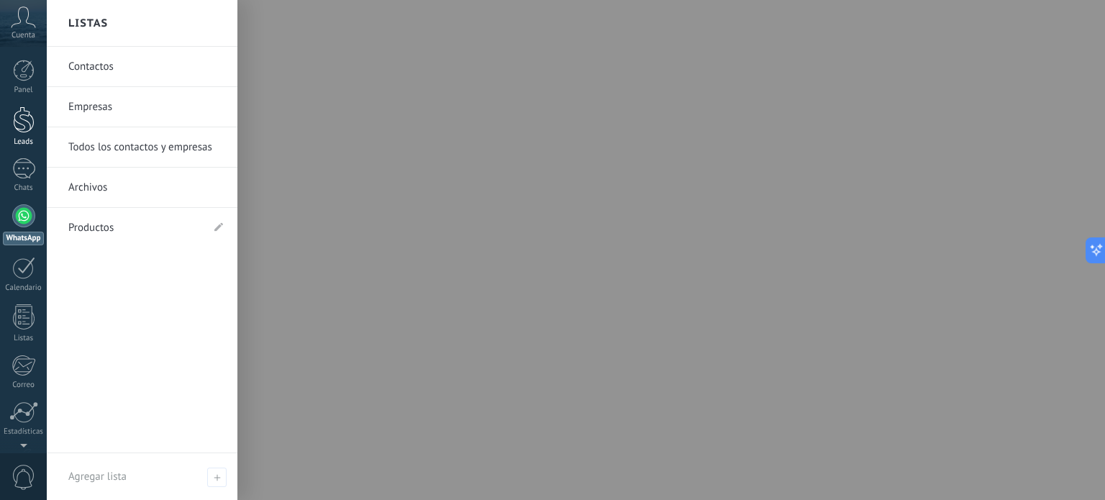
click at [17, 130] on div at bounding box center [24, 119] width 22 height 27
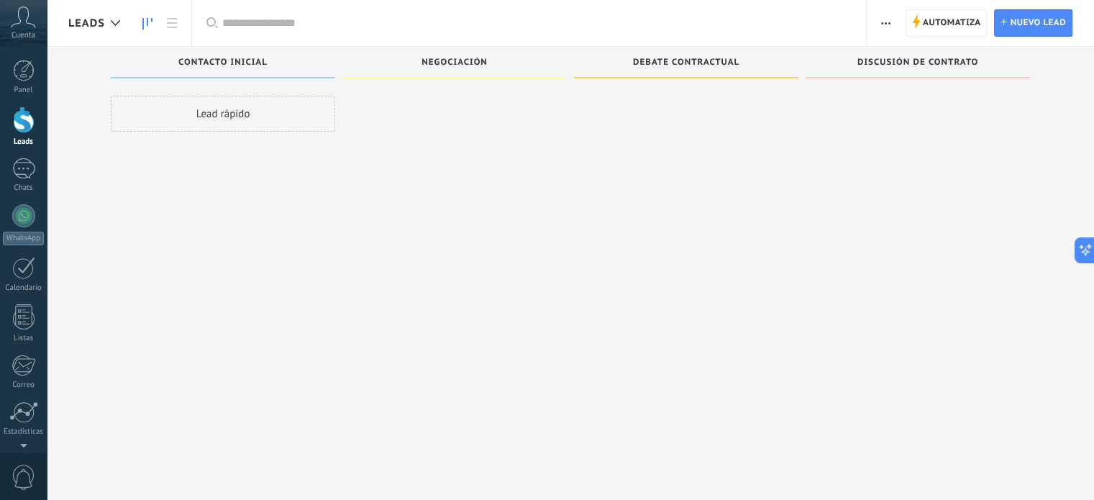
click at [711, 63] on span "Debate contractual" at bounding box center [686, 63] width 106 height 10
click at [914, 72] on span at bounding box center [915, 76] width 2 height 9
drag, startPoint x: 457, startPoint y: 69, endPoint x: 374, endPoint y: 65, distance: 83.5
click at [455, 68] on div "Negociación" at bounding box center [454, 63] width 224 height 32
click at [227, 124] on div "Lead rápido" at bounding box center [223, 114] width 224 height 36
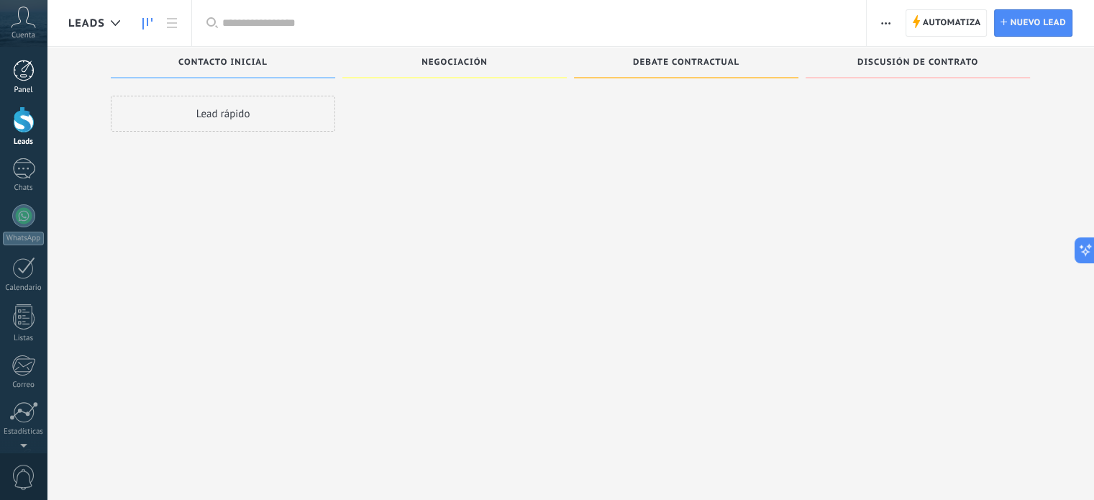
click at [26, 69] on div at bounding box center [24, 71] width 22 height 22
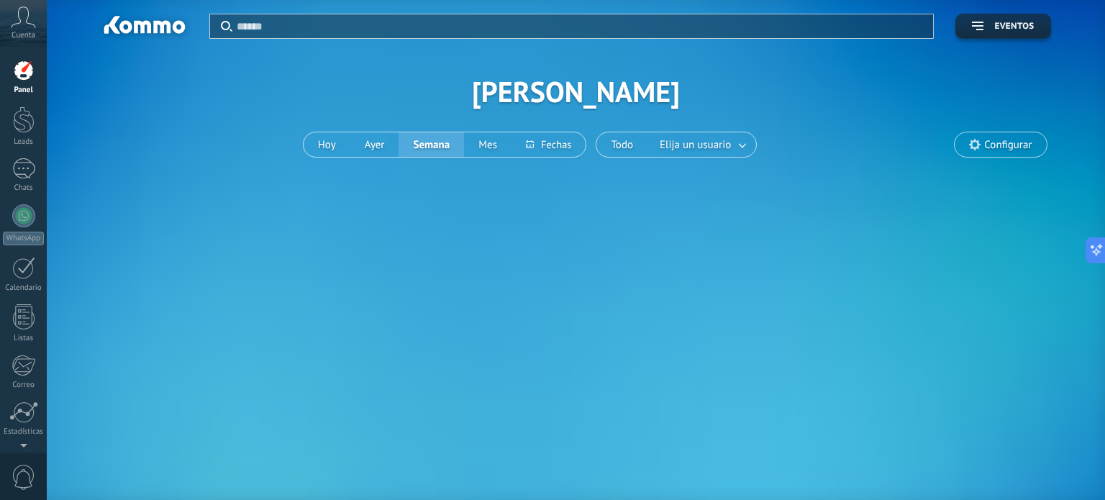
click at [22, 19] on icon at bounding box center [23, 17] width 25 height 22
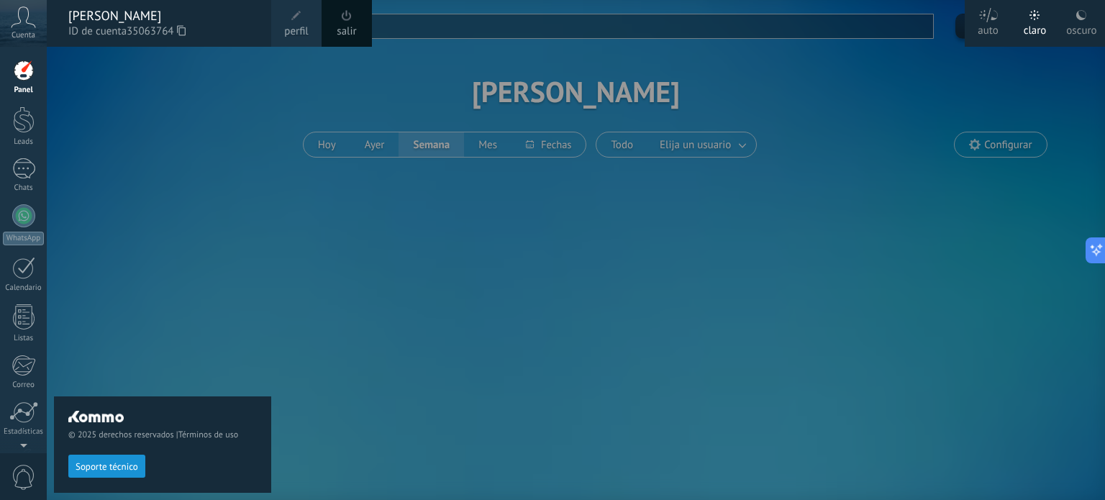
click at [108, 21] on div "[PERSON_NAME]" at bounding box center [162, 16] width 188 height 16
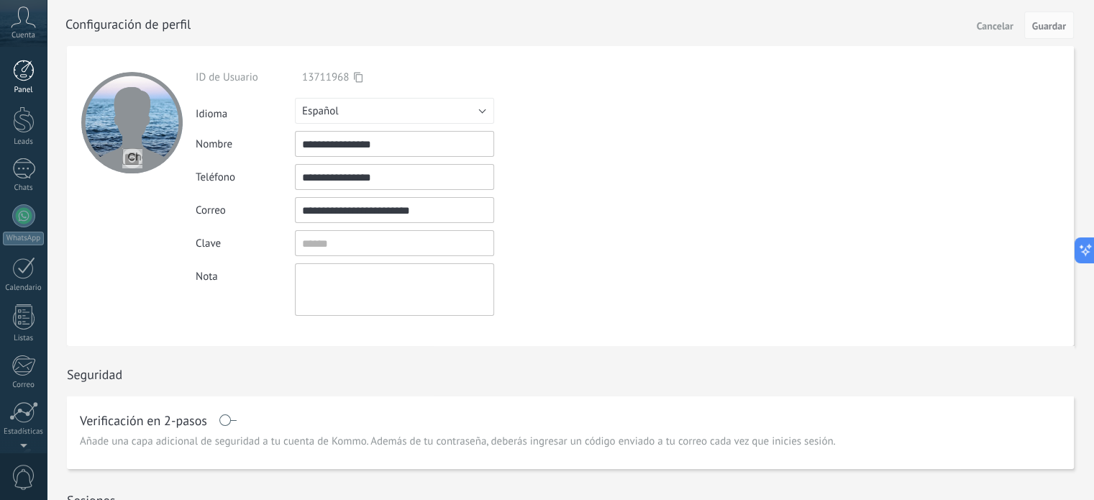
click at [29, 76] on div at bounding box center [24, 71] width 22 height 22
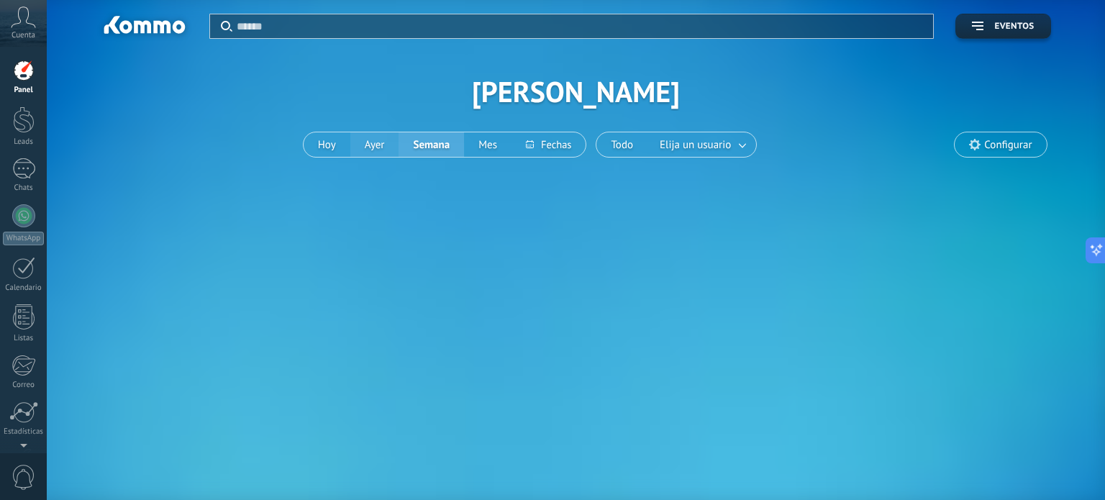
click at [377, 140] on button "Ayer" at bounding box center [374, 144] width 49 height 24
click at [32, 122] on div at bounding box center [24, 119] width 22 height 27
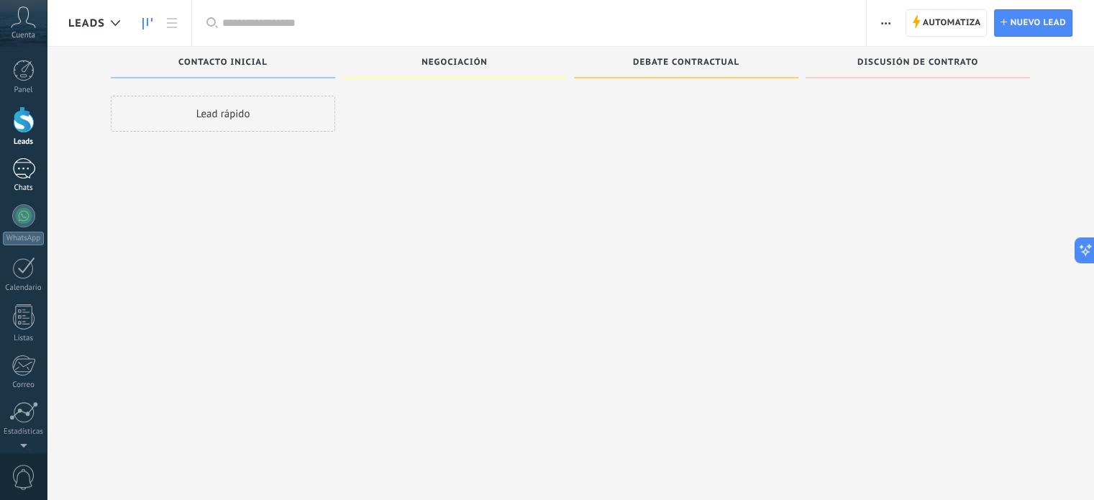
click at [15, 169] on div at bounding box center [23, 168] width 23 height 21
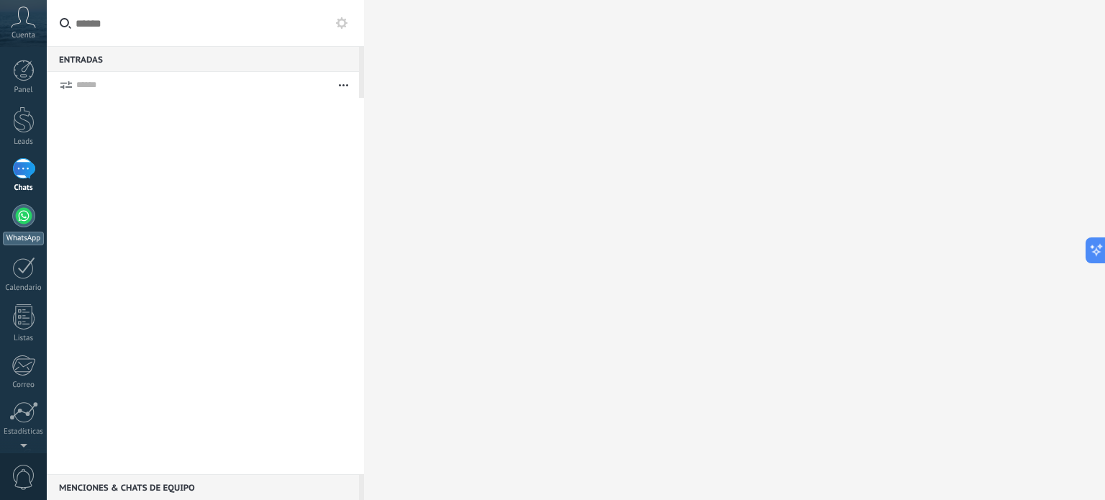
click at [20, 209] on div at bounding box center [23, 215] width 23 height 23
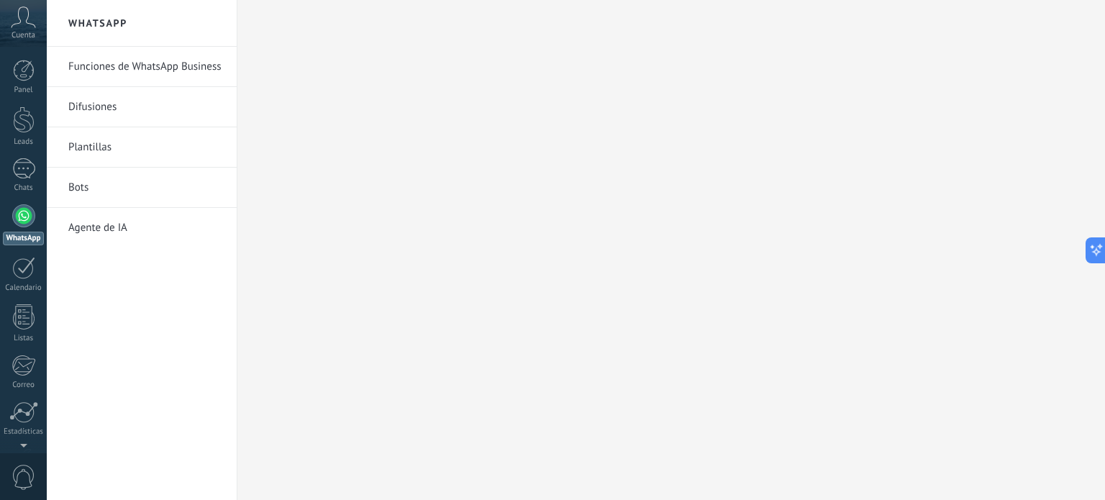
click at [101, 68] on link "Funciones de WhatsApp Business" at bounding box center [145, 67] width 154 height 40
click at [31, 272] on div at bounding box center [23, 268] width 23 height 22
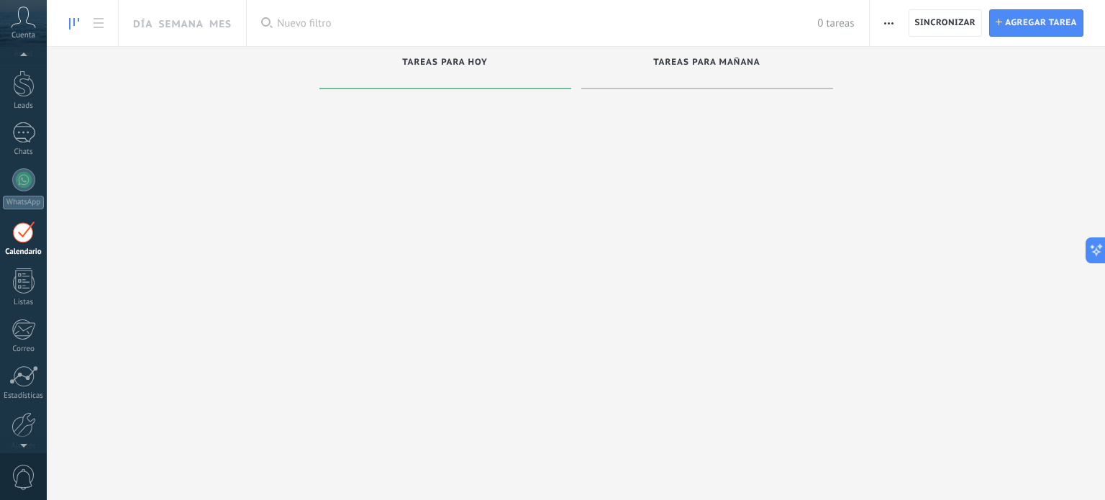
scroll to position [40, 0]
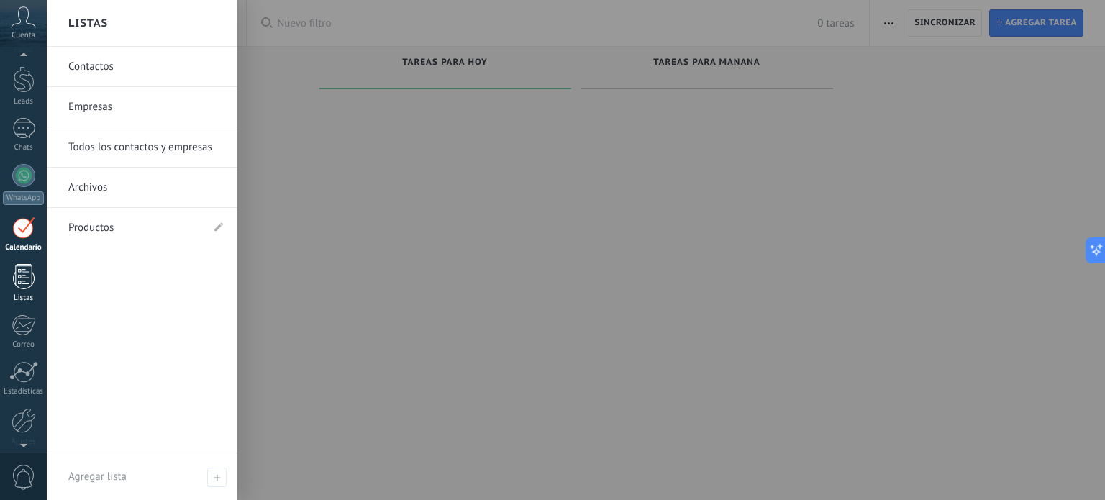
click at [24, 278] on div at bounding box center [24, 276] width 22 height 25
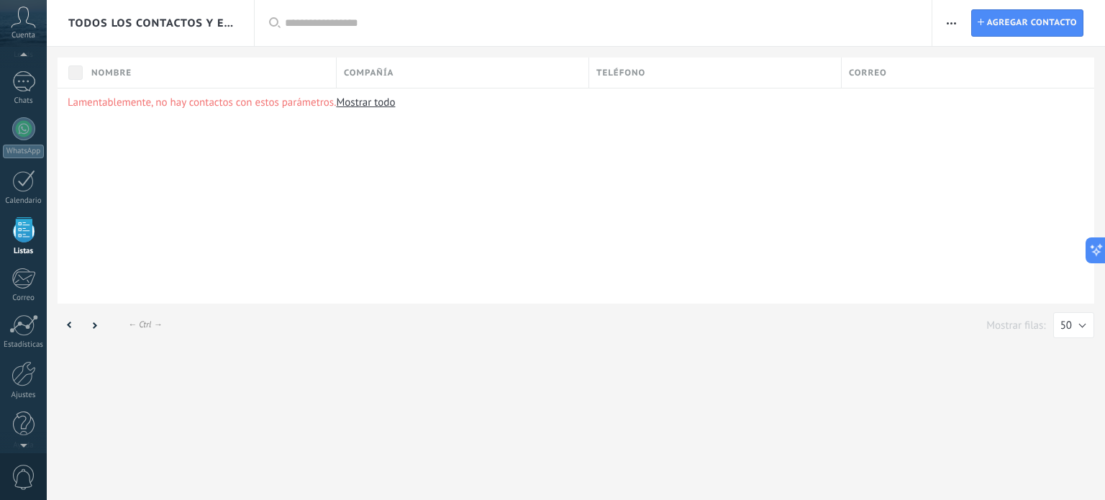
scroll to position [88, 0]
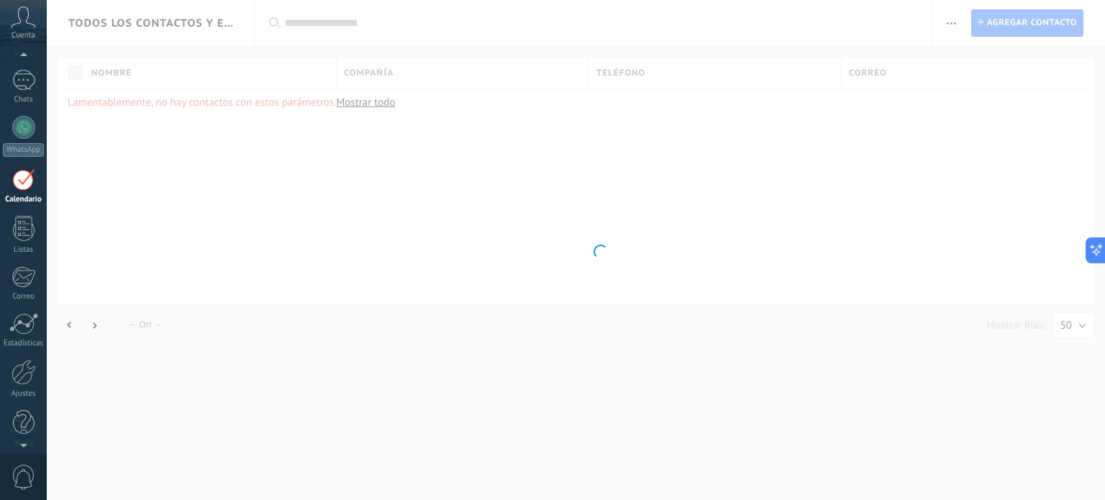
scroll to position [40, 0]
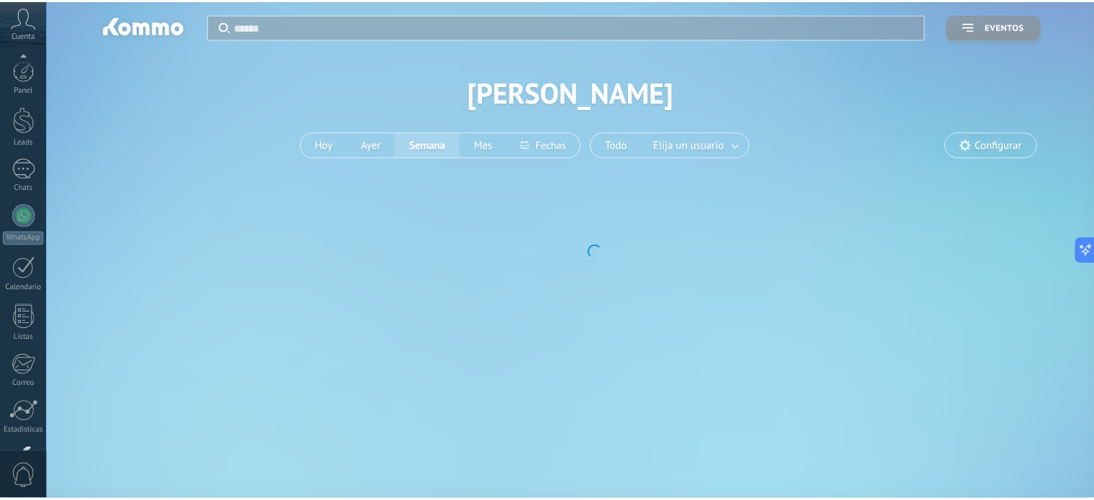
scroll to position [98, 0]
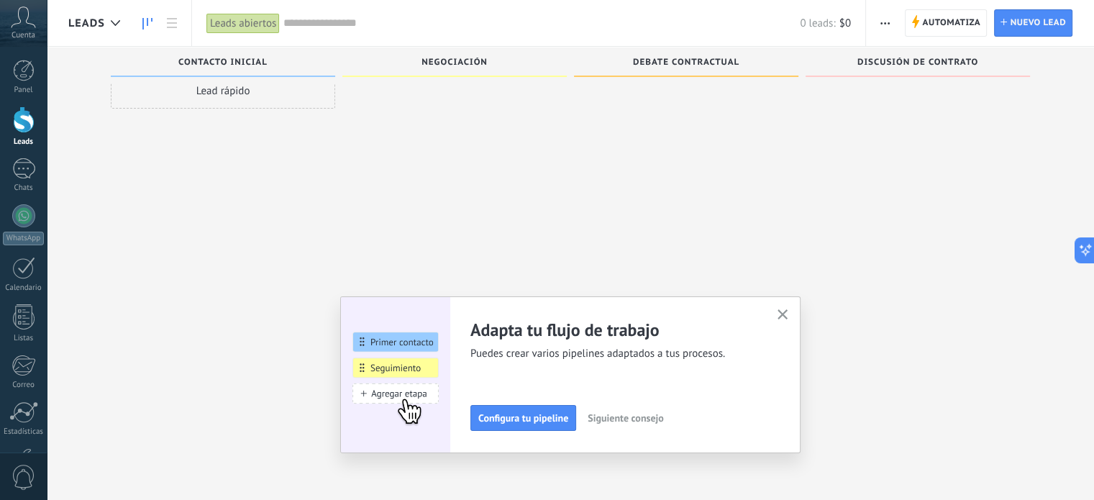
scroll to position [24, 0]
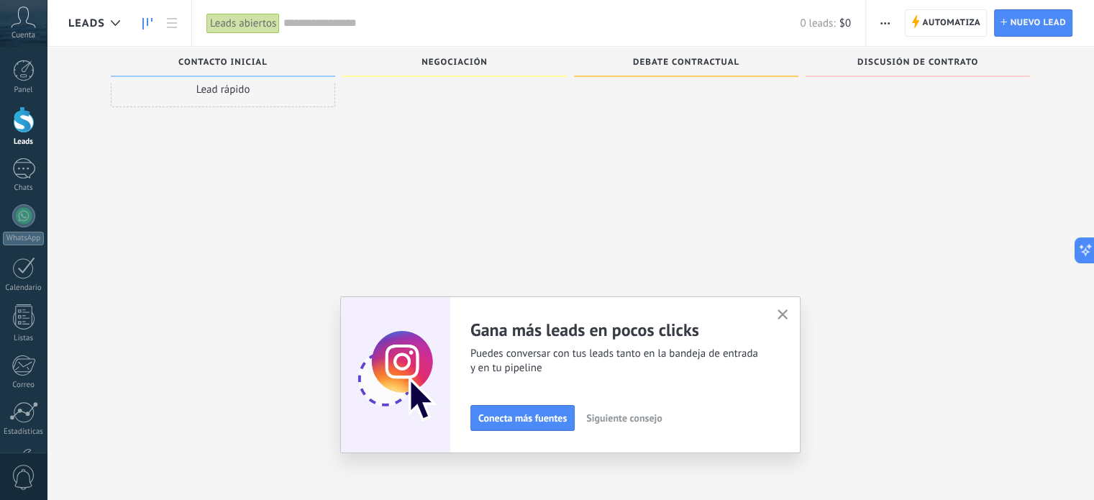
click at [787, 313] on icon "button" at bounding box center [782, 314] width 11 height 11
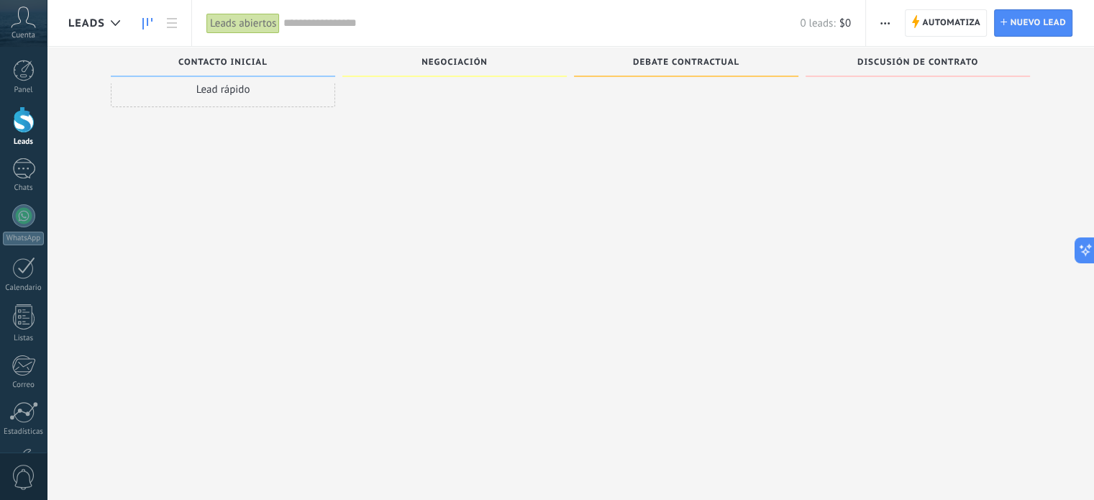
drag, startPoint x: 882, startPoint y: 68, endPoint x: 892, endPoint y: 65, distance: 10.5
click at [884, 66] on div "Discusión de contrato" at bounding box center [918, 64] width 210 height 12
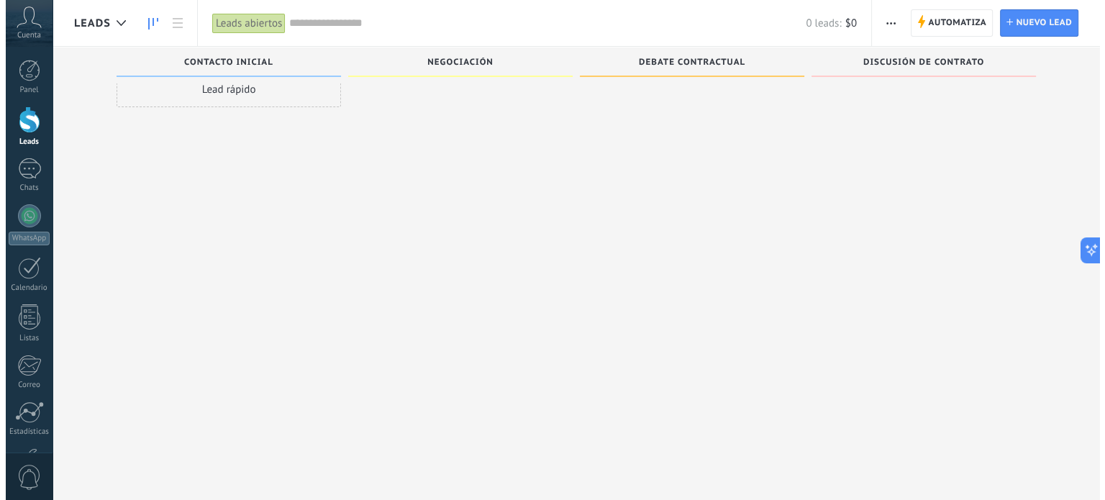
scroll to position [0, 0]
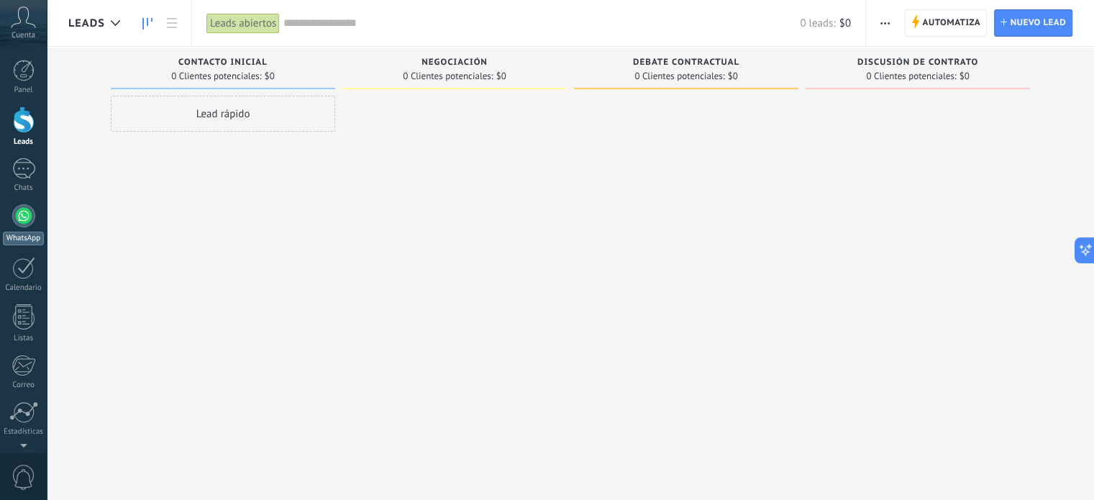
click at [22, 209] on div at bounding box center [23, 215] width 23 height 23
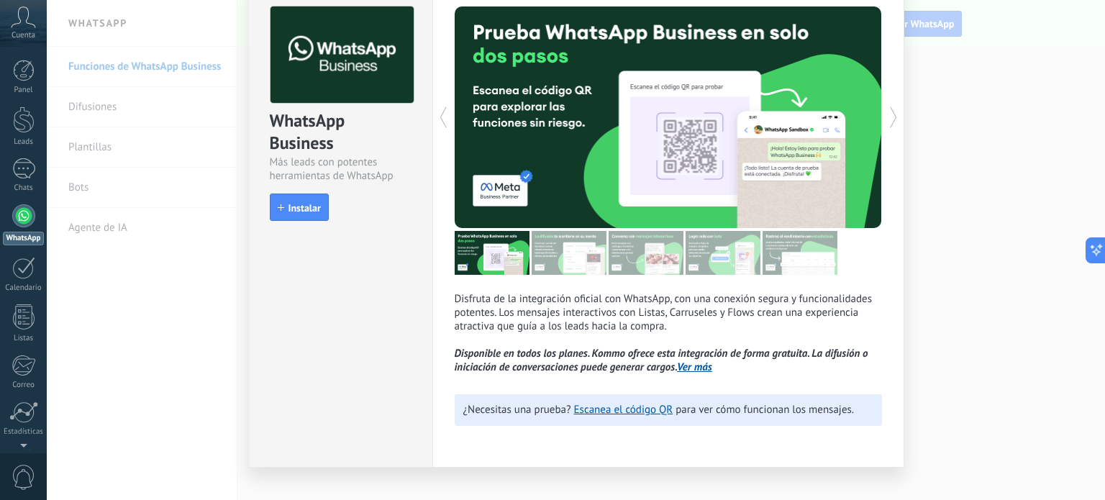
scroll to position [88, 0]
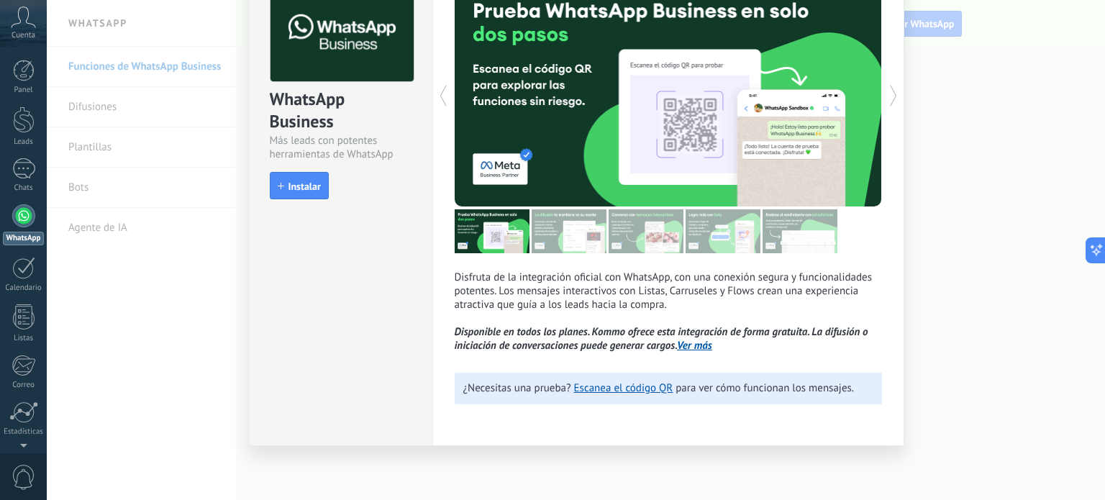
click at [555, 232] on img at bounding box center [568, 231] width 75 height 44
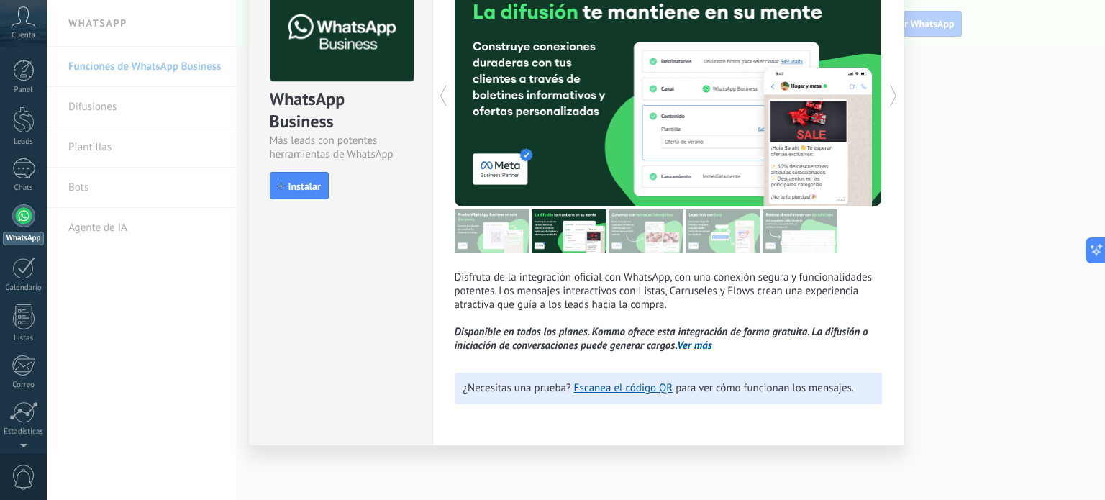
click at [503, 239] on img at bounding box center [492, 231] width 75 height 44
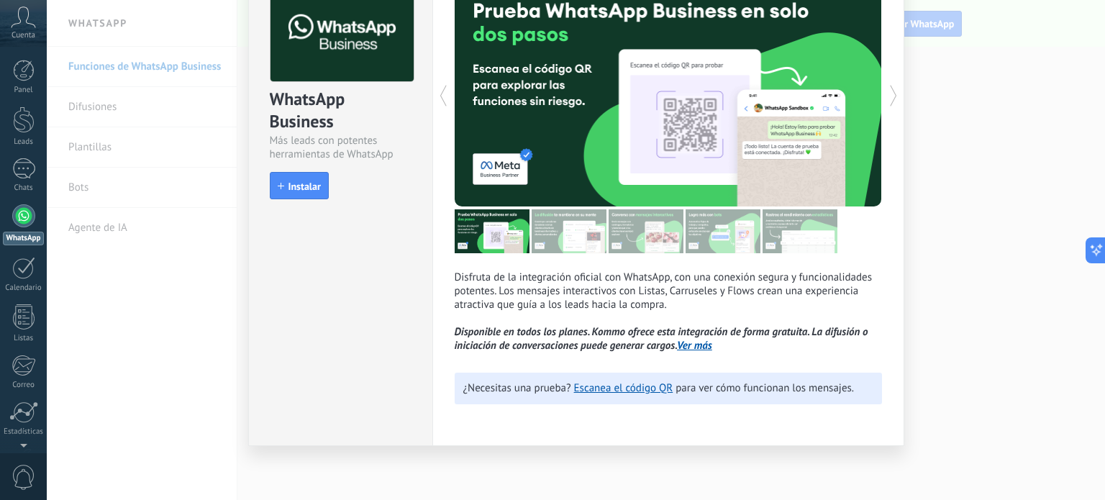
click at [650, 244] on img at bounding box center [645, 231] width 75 height 44
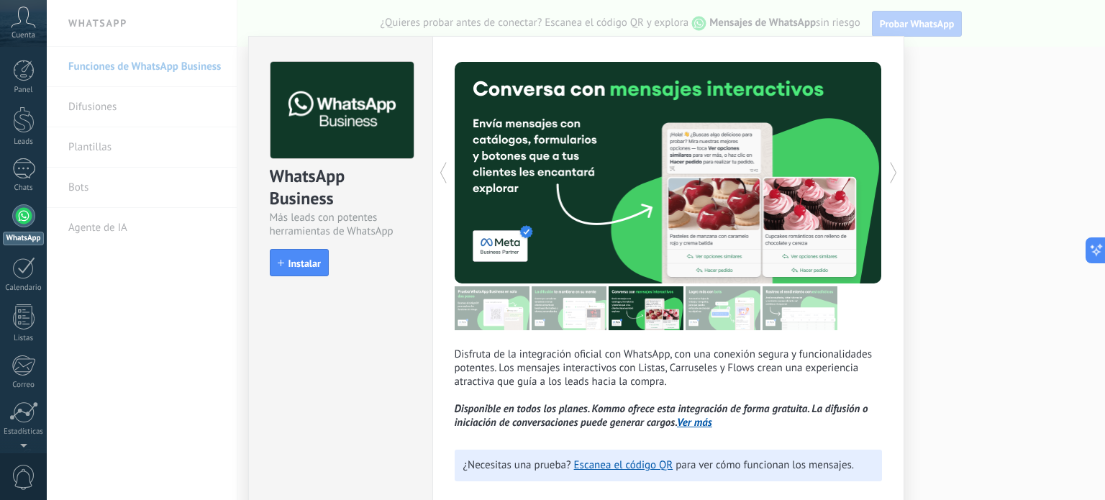
scroll to position [0, 0]
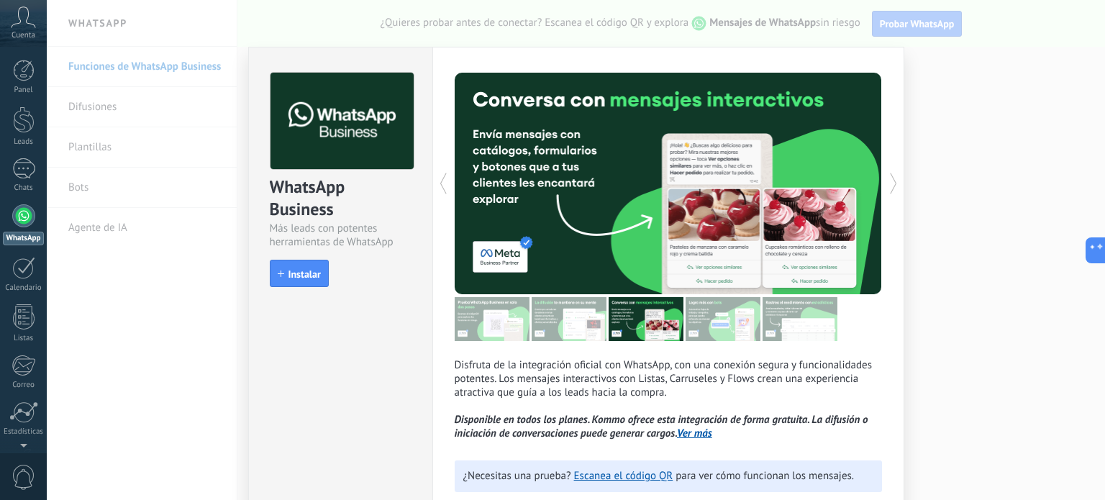
click at [997, 28] on div "WhatsApp Business Más leads con potentes herramientas de WhatsApp install Insta…" at bounding box center [576, 250] width 1058 height 500
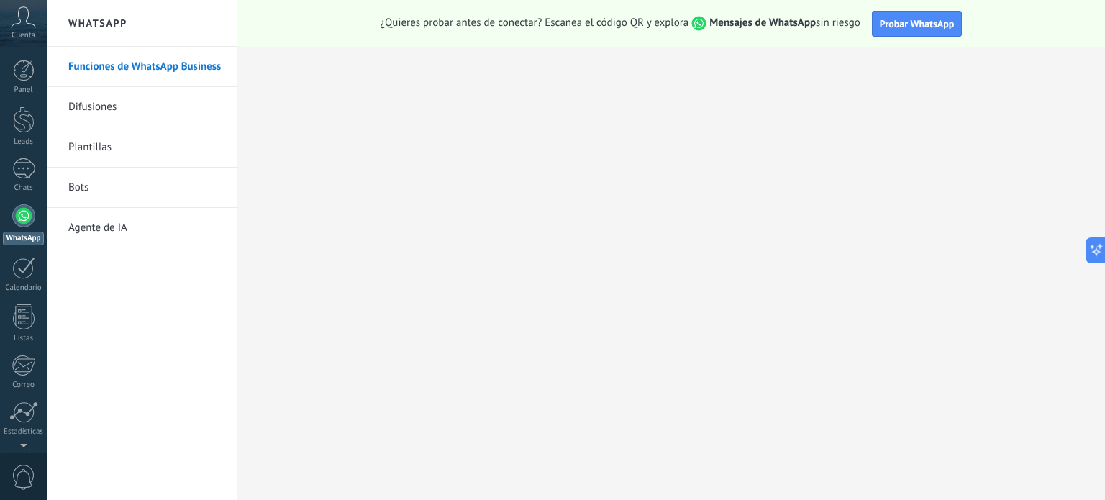
click at [101, 136] on link "Plantillas" at bounding box center [145, 147] width 154 height 40
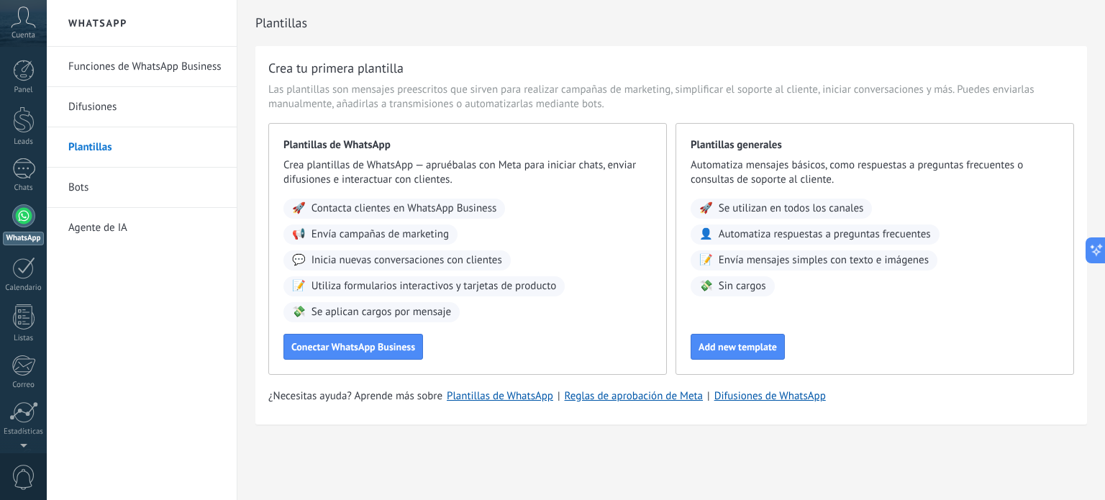
click at [785, 260] on span "Envía mensajes simples con texto e imágenes" at bounding box center [823, 260] width 210 height 14
click at [730, 352] on span "Add new template" at bounding box center [737, 347] width 78 height 10
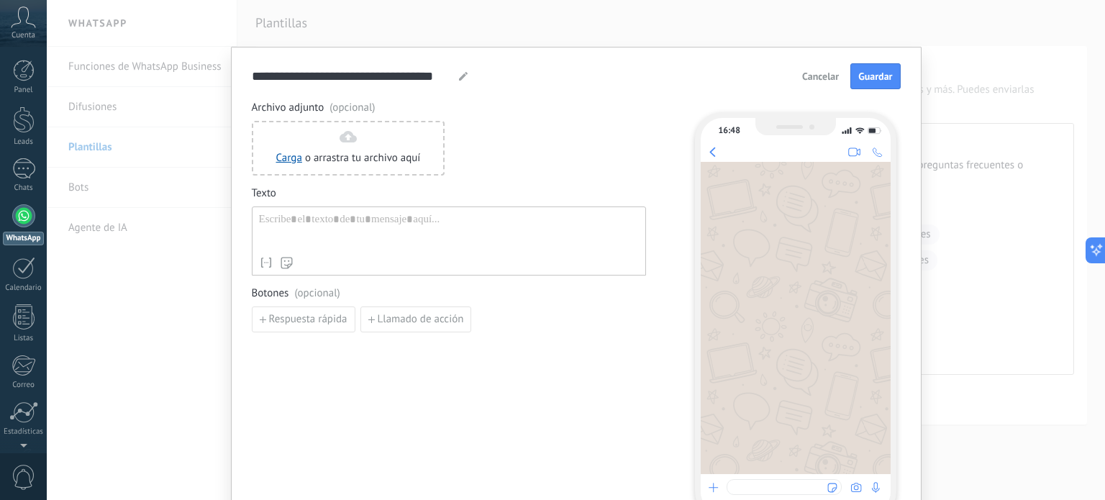
click at [793, 242] on div at bounding box center [795, 318] width 190 height 312
drag, startPoint x: 818, startPoint y: 65, endPoint x: 818, endPoint y: 74, distance: 9.3
click at [818, 65] on div "Cancelar Guardar" at bounding box center [847, 76] width 104 height 26
click at [818, 74] on span "Cancelar" at bounding box center [820, 76] width 37 height 10
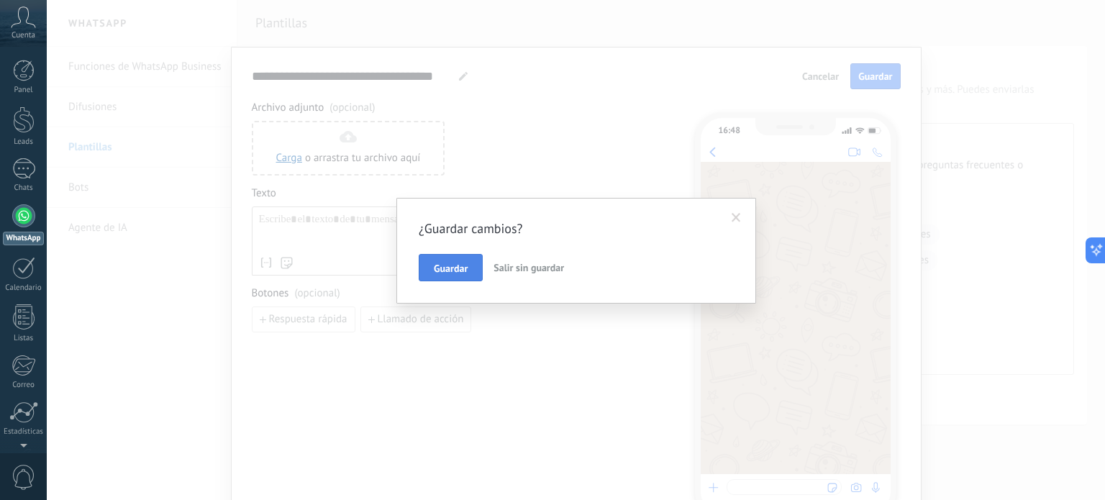
click at [428, 256] on button "Guardar" at bounding box center [451, 267] width 64 height 27
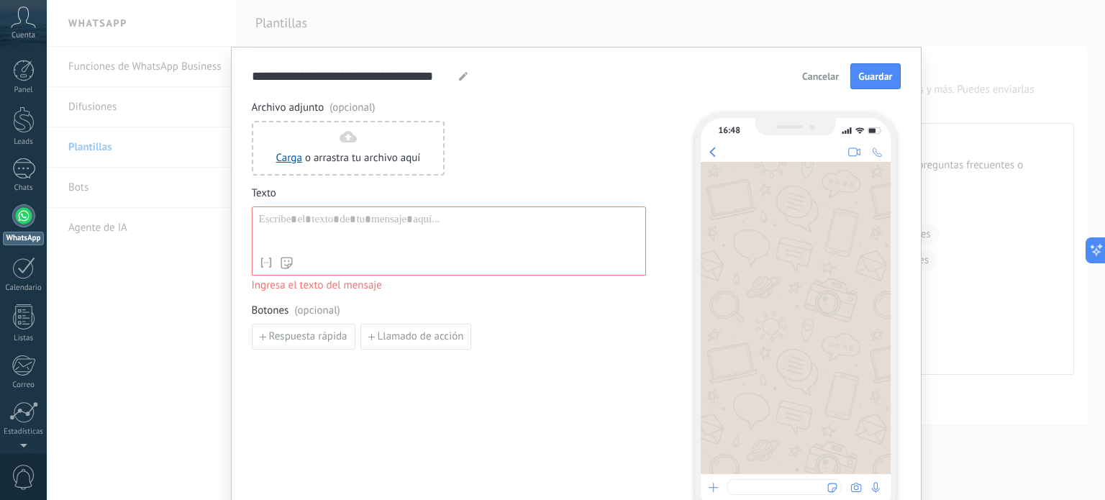
click at [814, 73] on span "Cancelar" at bounding box center [820, 76] width 37 height 10
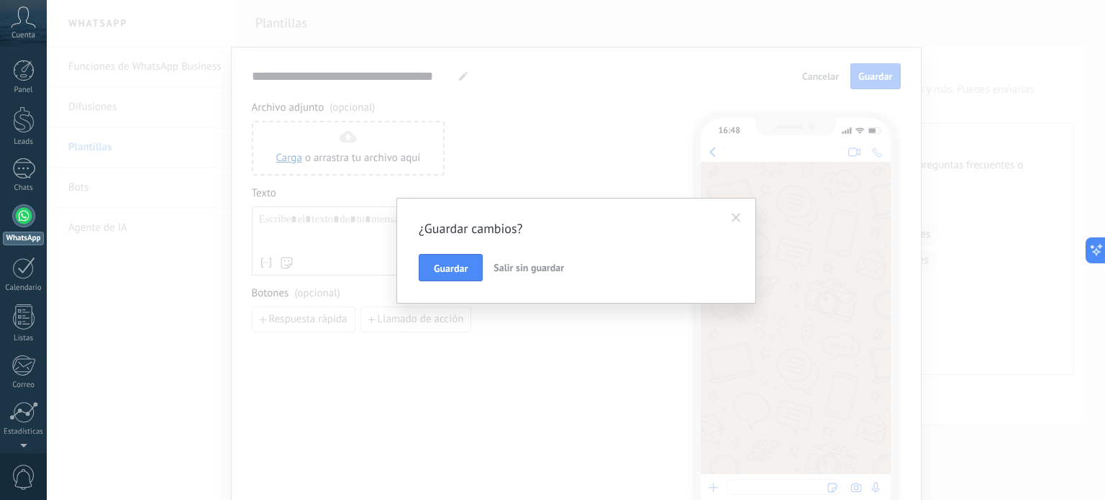
click at [538, 270] on span "Salir sin guardar" at bounding box center [528, 267] width 70 height 13
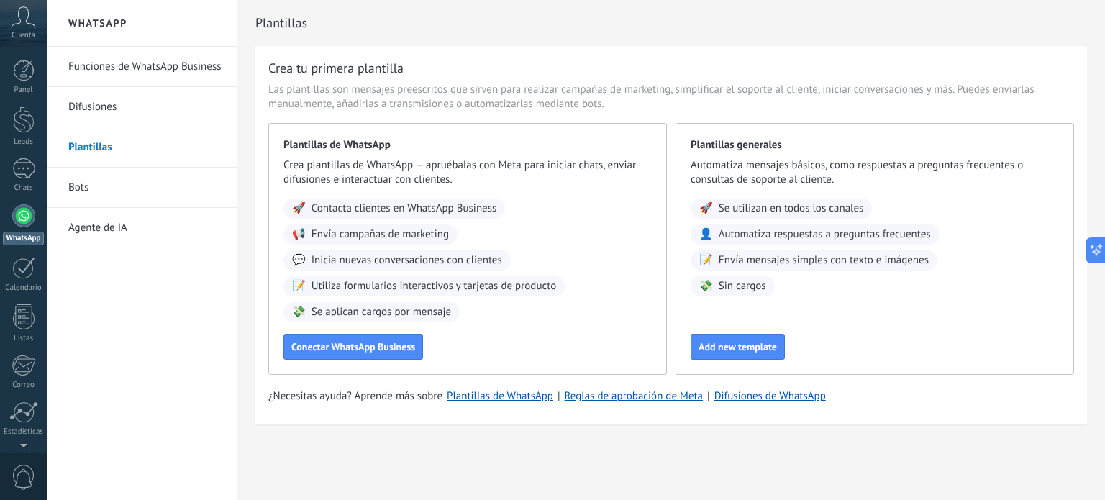
click at [75, 186] on link "Bots" at bounding box center [145, 188] width 154 height 40
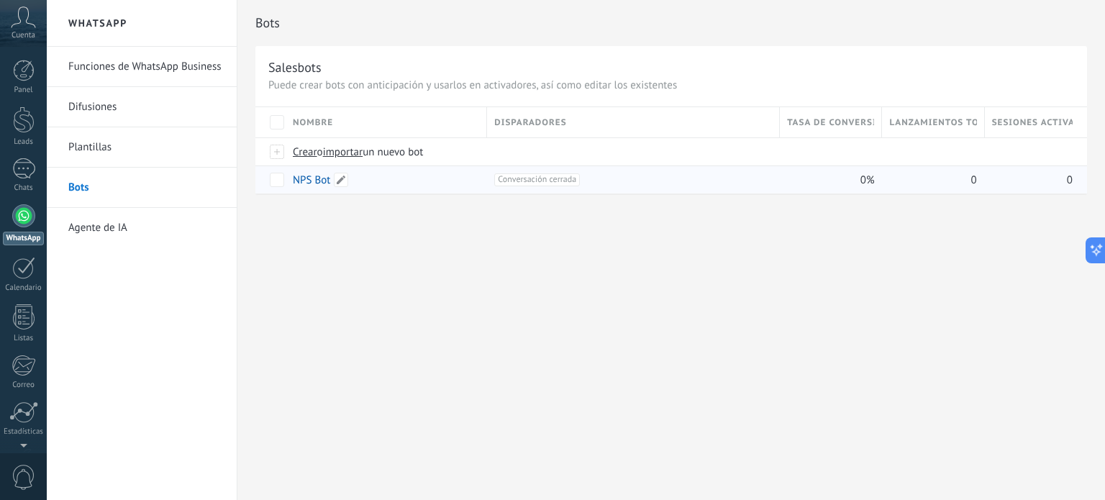
click at [311, 175] on link "NPS Bot" at bounding box center [311, 180] width 37 height 14
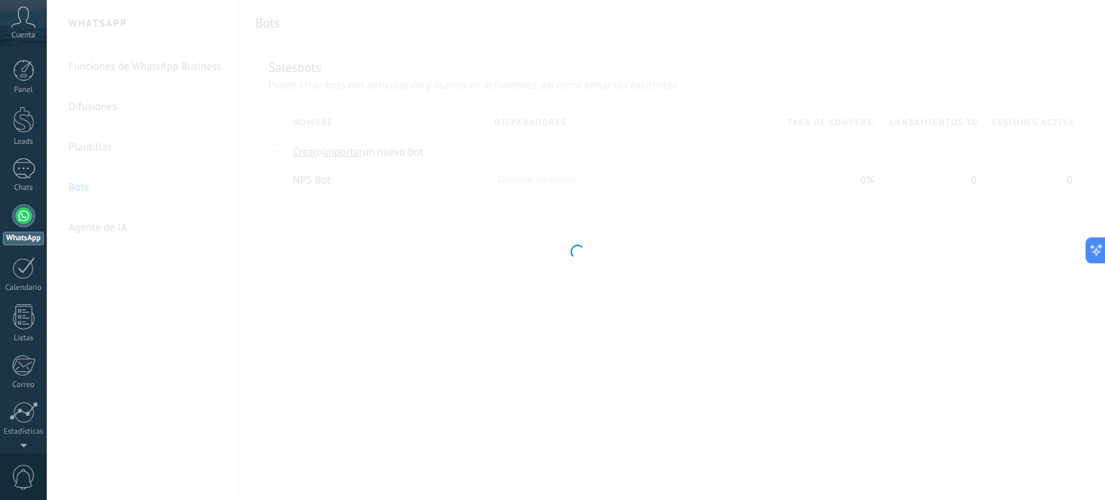
type input "*******"
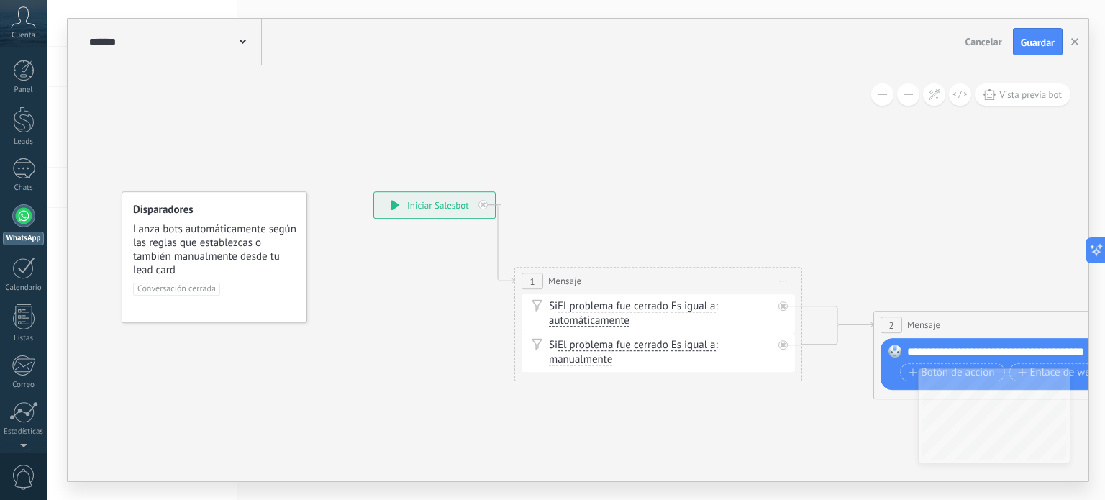
click at [393, 204] on icon at bounding box center [395, 205] width 8 height 10
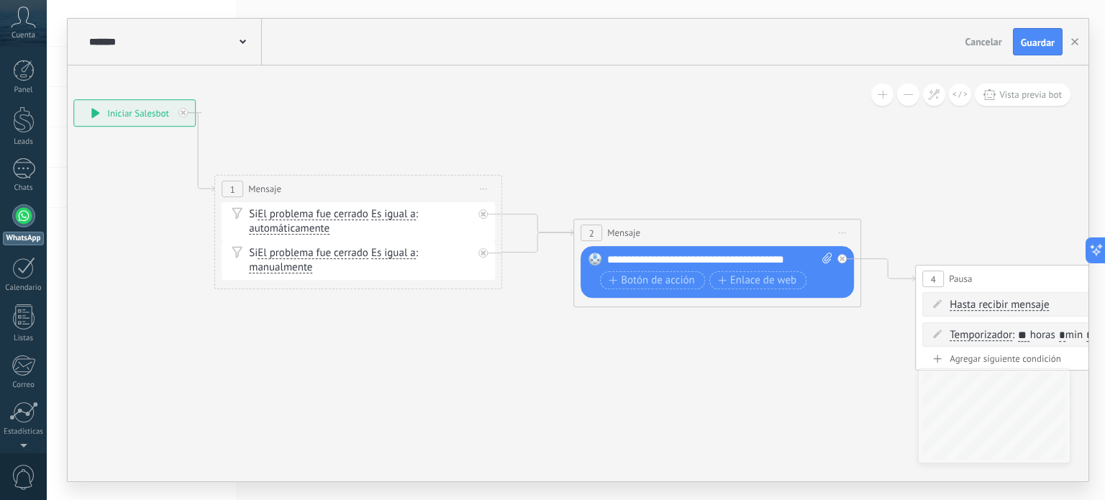
drag, startPoint x: 817, startPoint y: 403, endPoint x: 531, endPoint y: 324, distance: 297.0
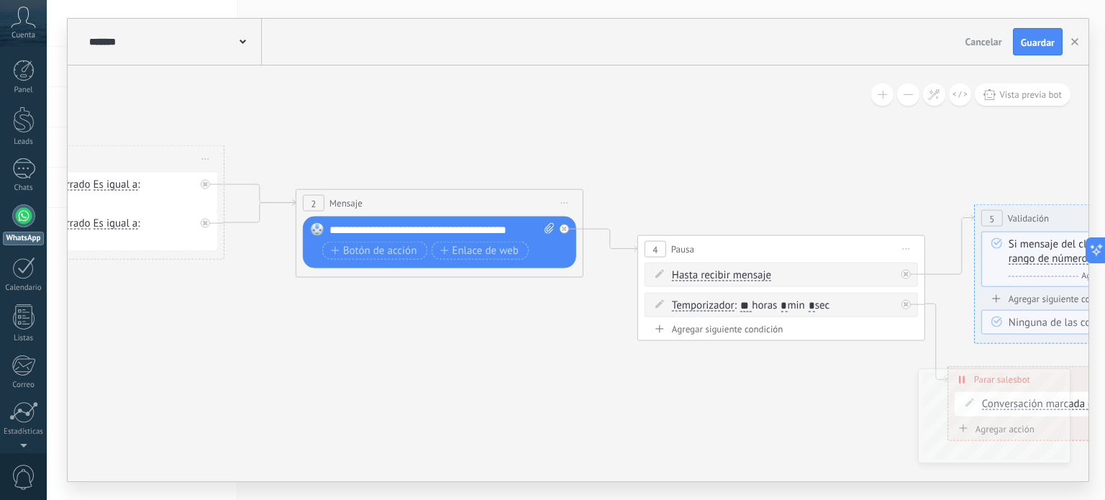
drag, startPoint x: 659, startPoint y: 353, endPoint x: 435, endPoint y: 324, distance: 226.2
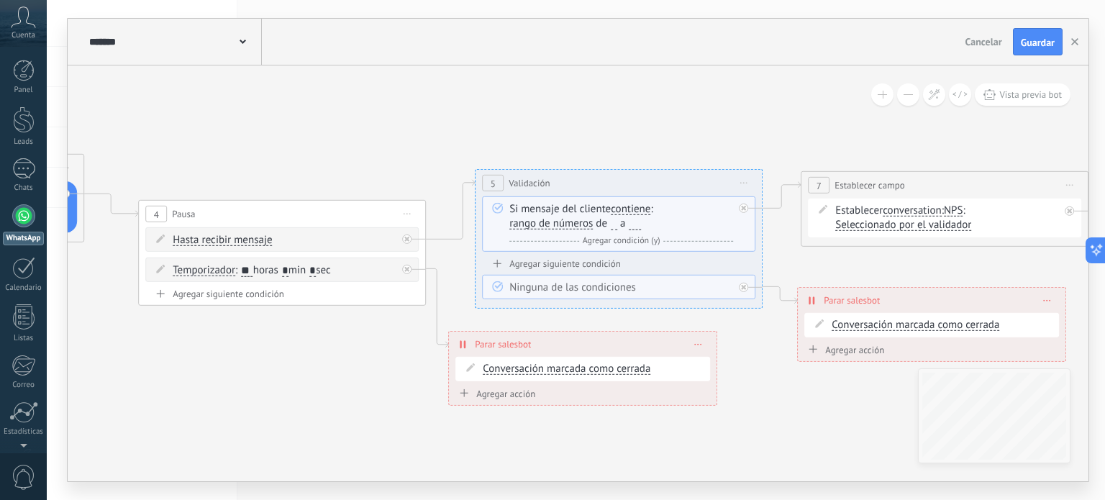
drag, startPoint x: 787, startPoint y: 393, endPoint x: 404, endPoint y: 385, distance: 383.4
click at [404, 385] on icon at bounding box center [841, 227] width 3809 height 1104
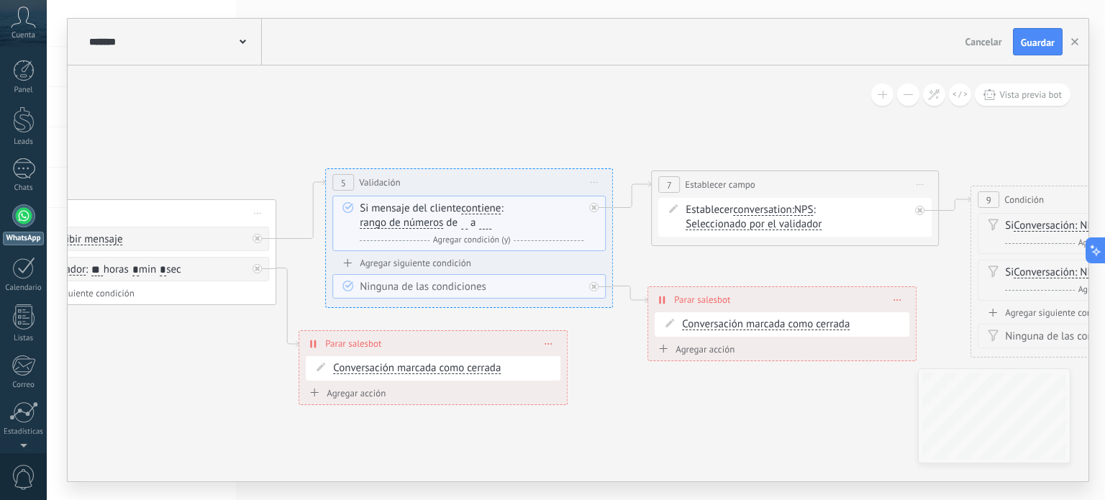
drag, startPoint x: 787, startPoint y: 396, endPoint x: 650, endPoint y: 396, distance: 137.4
click at [651, 396] on icon at bounding box center [692, 226] width 3809 height 1104
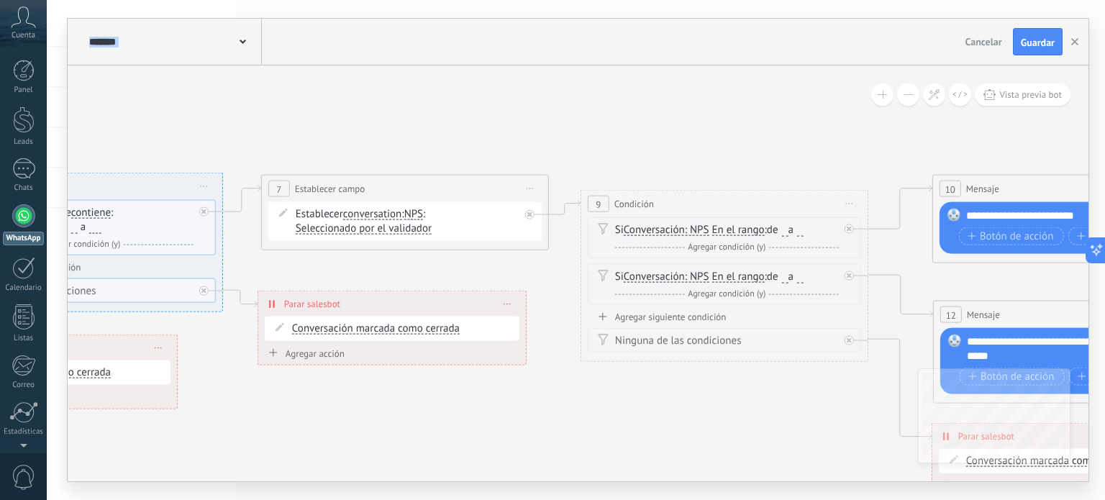
drag, startPoint x: 587, startPoint y: 97, endPoint x: 201, endPoint y: 139, distance: 387.7
click at [183, 119] on icon at bounding box center [302, 268] width 3809 height 1179
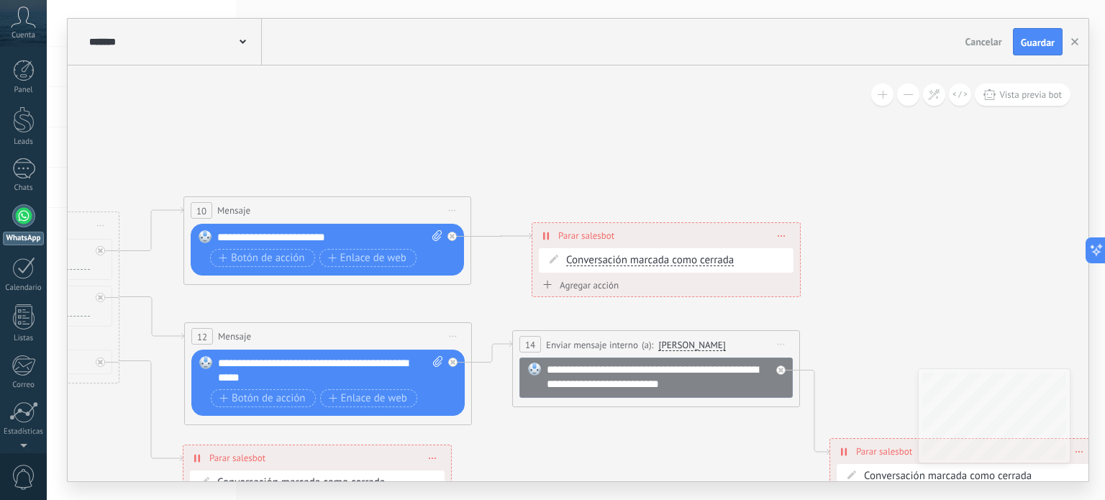
drag, startPoint x: 693, startPoint y: 160, endPoint x: 141, endPoint y: 172, distance: 552.4
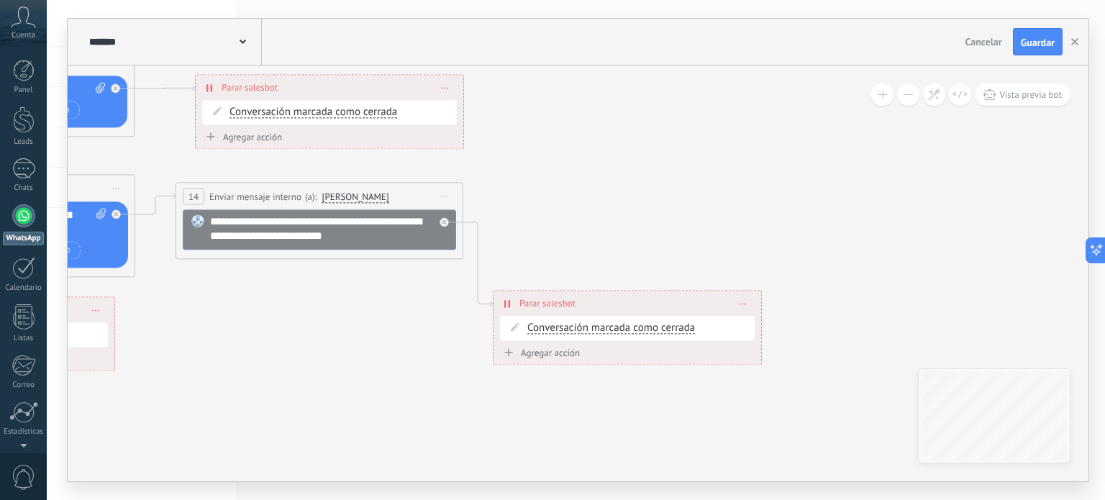
drag, startPoint x: 593, startPoint y: 133, endPoint x: 1104, endPoint y: 15, distance: 524.0
click at [1093, 15] on div "**********" at bounding box center [576, 250] width 1058 height 500
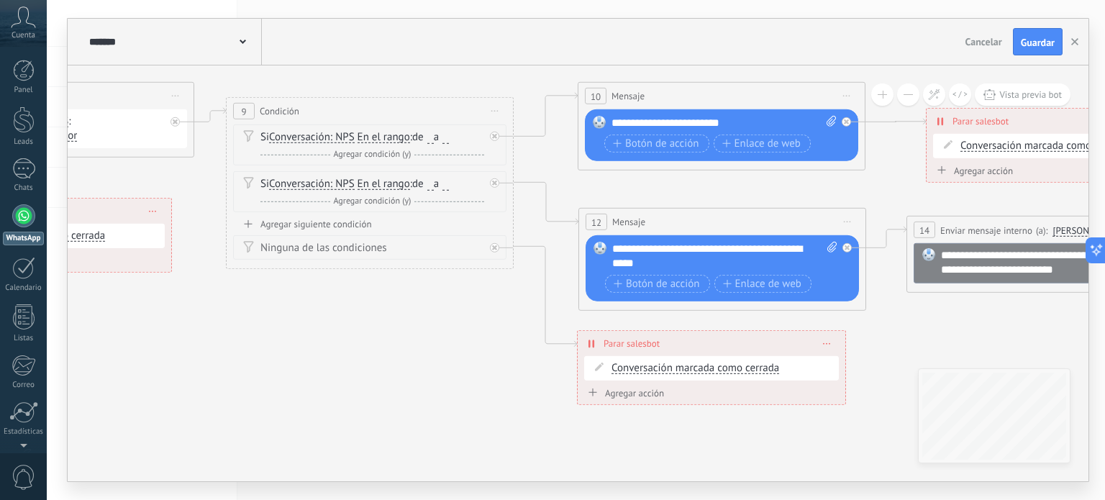
drag, startPoint x: 334, startPoint y: 128, endPoint x: 916, endPoint y: 147, distance: 582.8
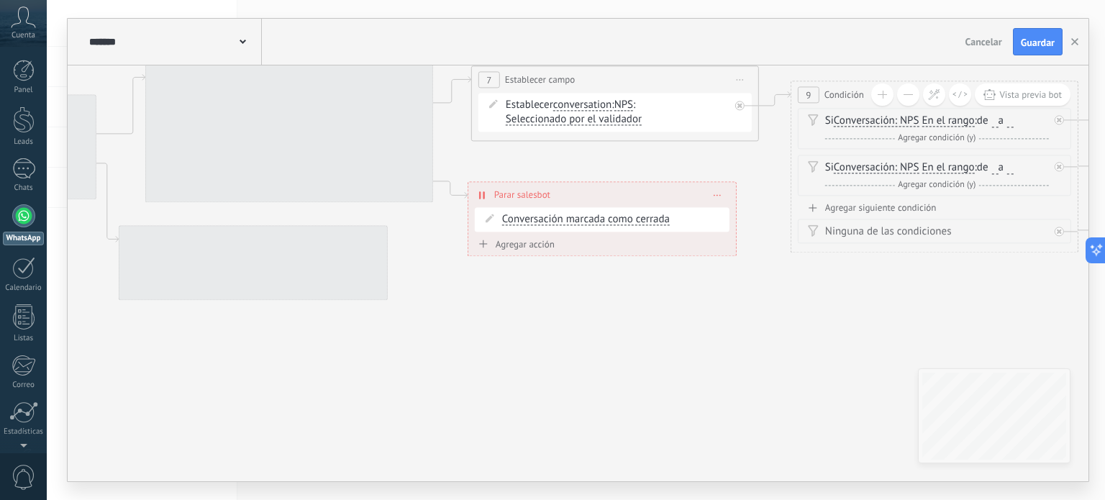
drag, startPoint x: 303, startPoint y: 362, endPoint x: 867, endPoint y: 346, distance: 564.8
click at [867, 346] on icon at bounding box center [512, 159] width 3809 height 1179
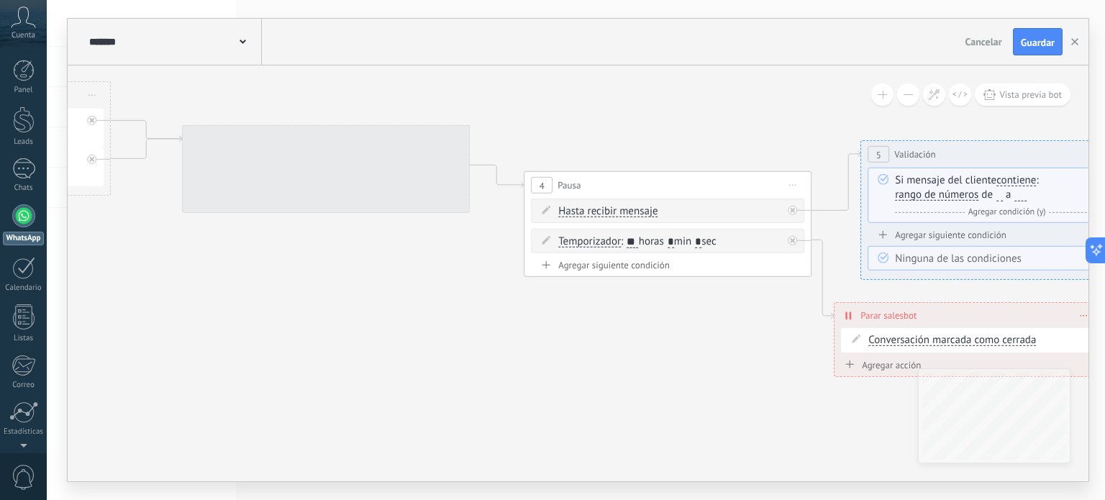
drag, startPoint x: 388, startPoint y: 314, endPoint x: 1104, endPoint y: 391, distance: 719.7
click at [1093, 391] on div "**********" at bounding box center [576, 250] width 1058 height 500
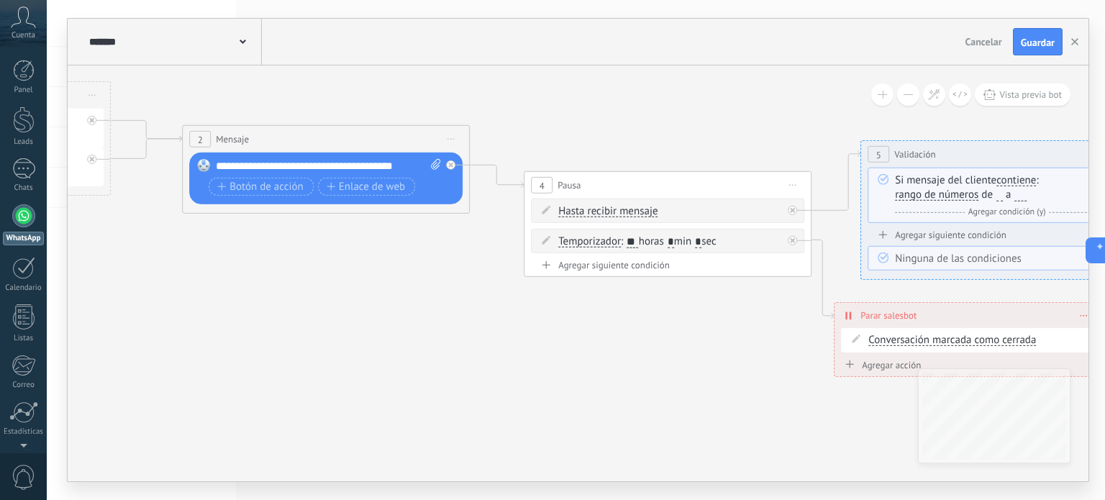
click at [242, 42] on icon at bounding box center [242, 42] width 6 height 4
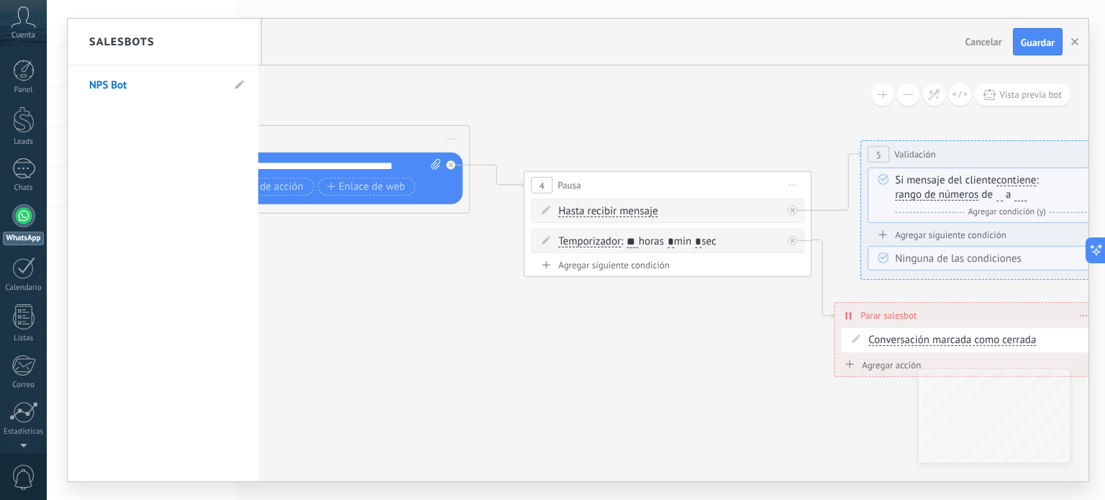
click at [982, 42] on div at bounding box center [578, 250] width 1020 height 462
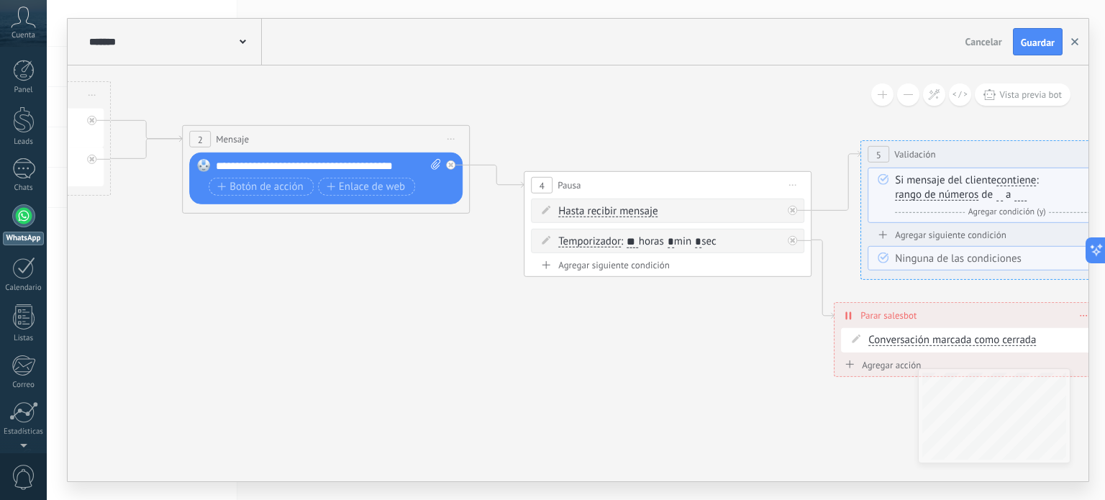
click at [1074, 38] on icon "button" at bounding box center [1074, 41] width 7 height 7
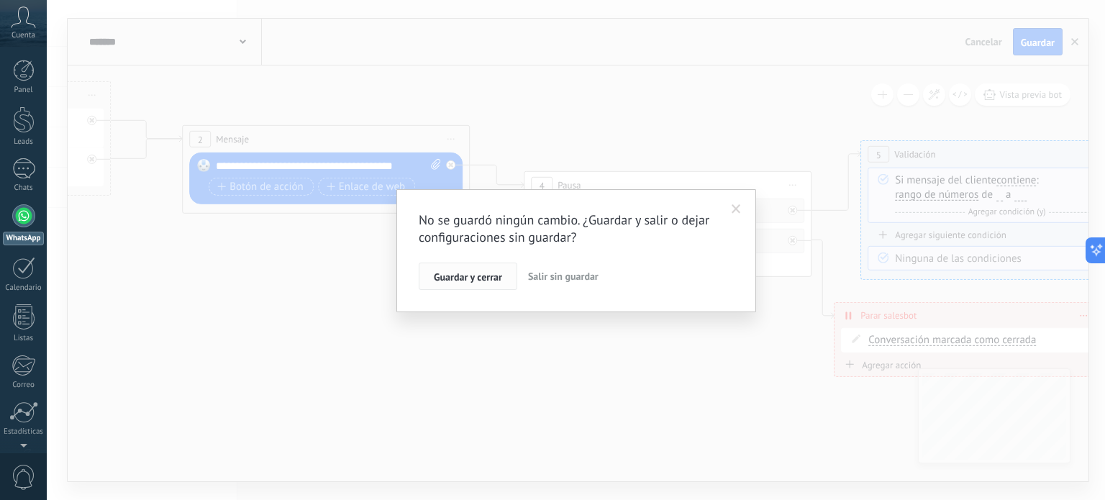
click at [485, 275] on span "Guardar y cerrar" at bounding box center [468, 277] width 68 height 10
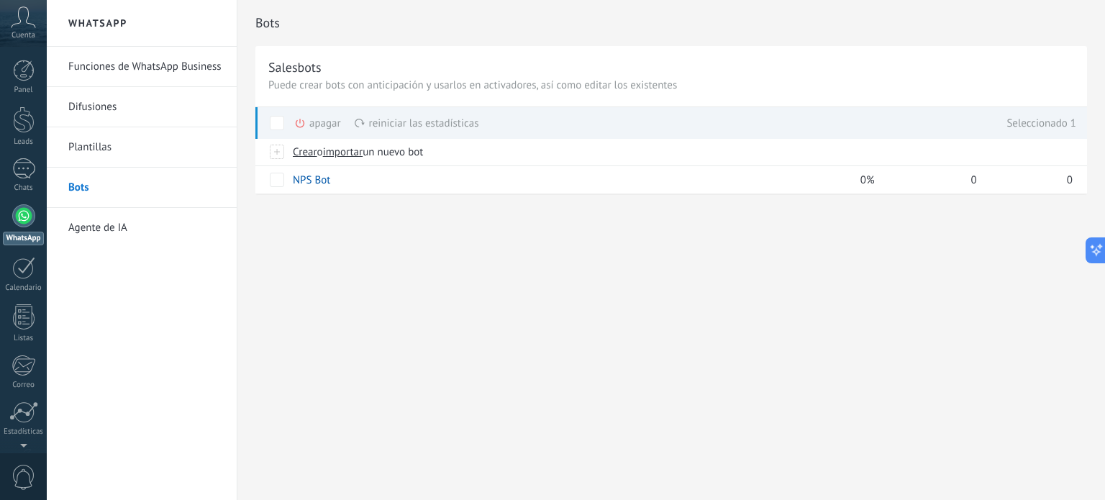
click at [279, 121] on span at bounding box center [277, 123] width 14 height 14
click at [302, 121] on icon at bounding box center [300, 123] width 12 height 12
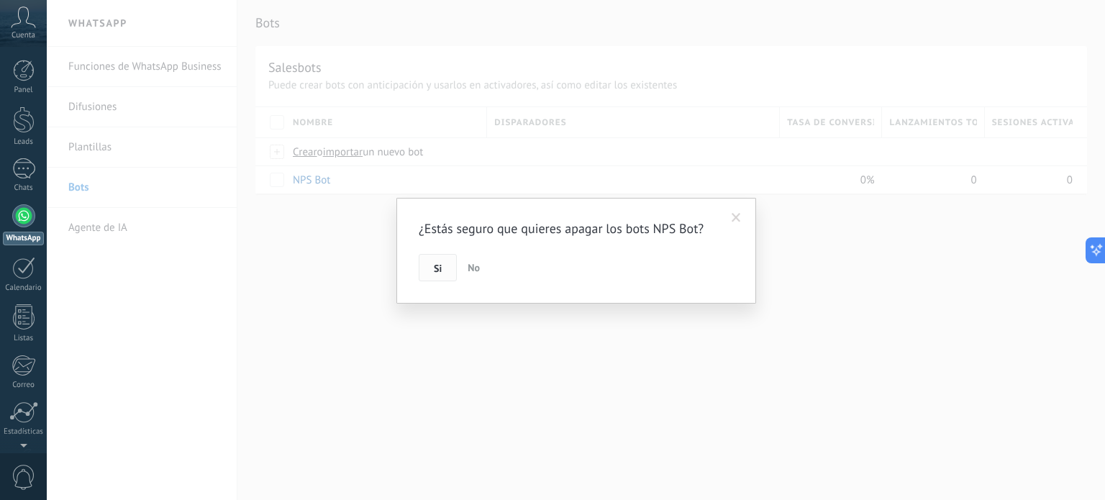
click at [434, 268] on span "Si" at bounding box center [438, 268] width 8 height 10
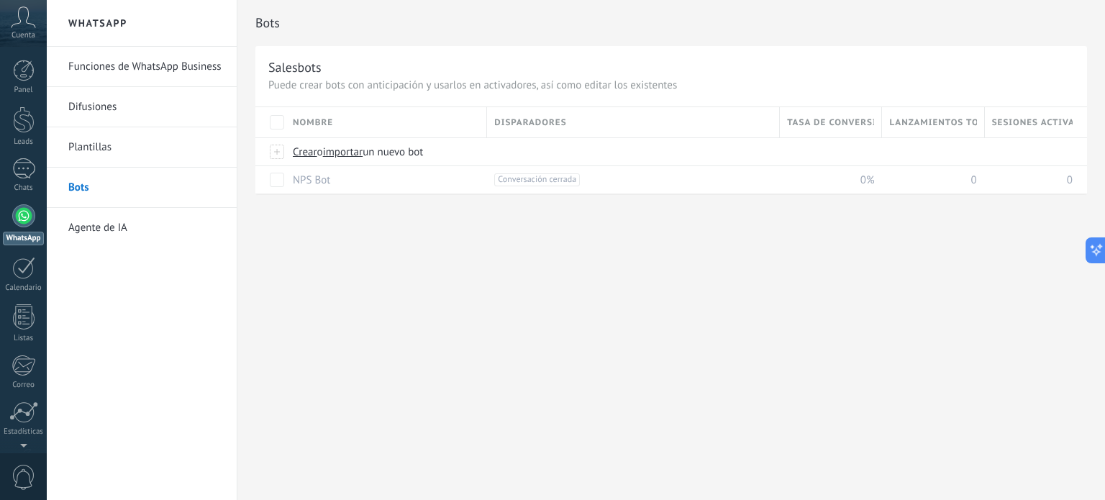
drag, startPoint x: 314, startPoint y: 313, endPoint x: 315, endPoint y: 239, distance: 73.4
click at [316, 303] on div "Bots Salesbots Puede crear bots con anticipación y usarlos en activadores, así …" at bounding box center [670, 250] width 867 height 500
click at [305, 152] on span "Crear" at bounding box center [305, 152] width 24 height 14
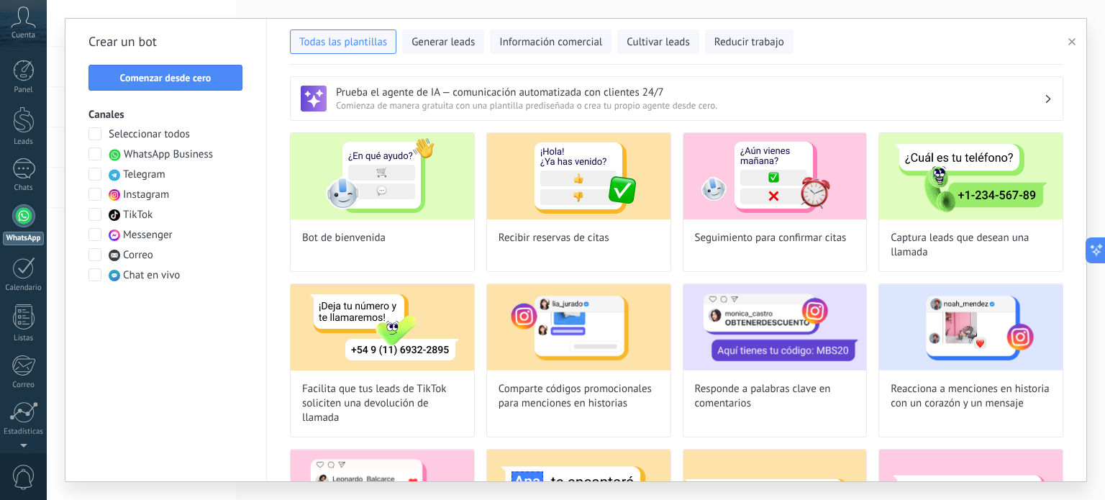
click at [98, 152] on span at bounding box center [94, 153] width 13 height 13
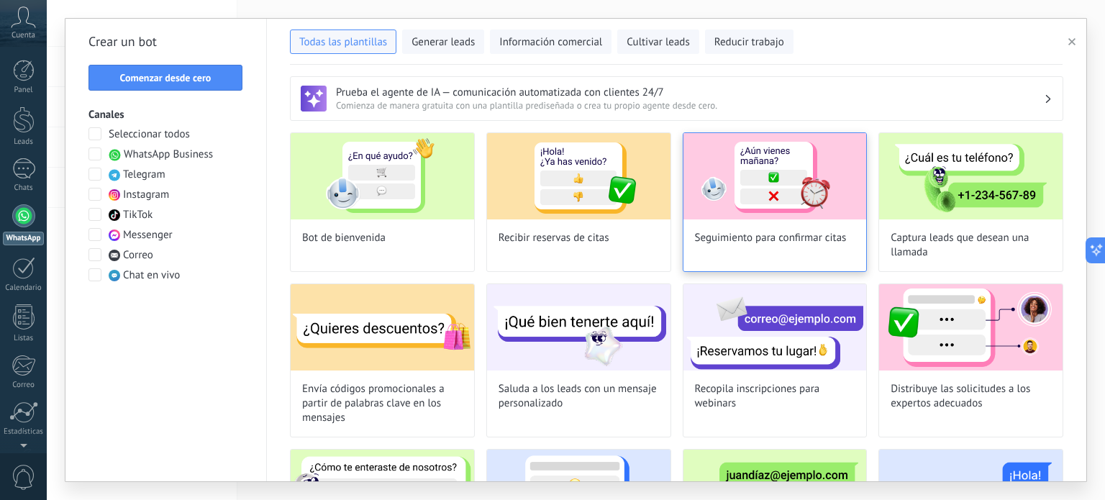
click at [754, 188] on img at bounding box center [774, 176] width 183 height 86
type input "**********"
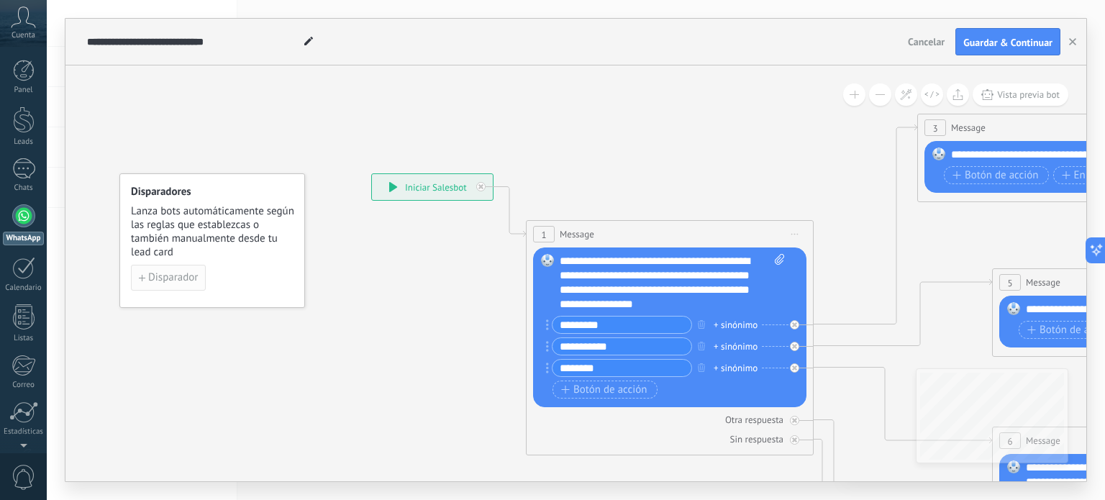
click at [183, 277] on span "Disparador" at bounding box center [173, 278] width 50 height 10
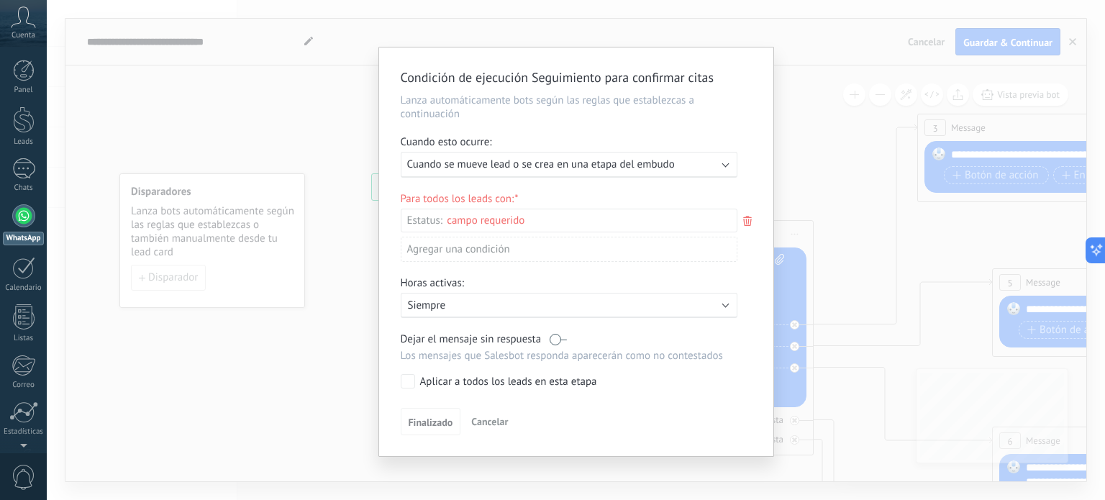
click at [500, 419] on span "Cancelar" at bounding box center [489, 421] width 37 height 13
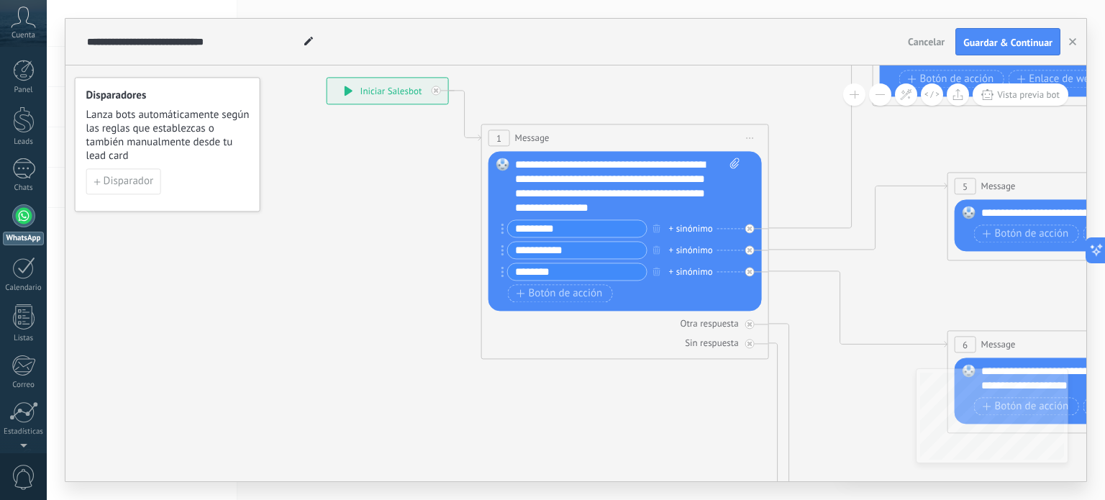
drag, startPoint x: 379, startPoint y: 319, endPoint x: 214, endPoint y: 244, distance: 181.8
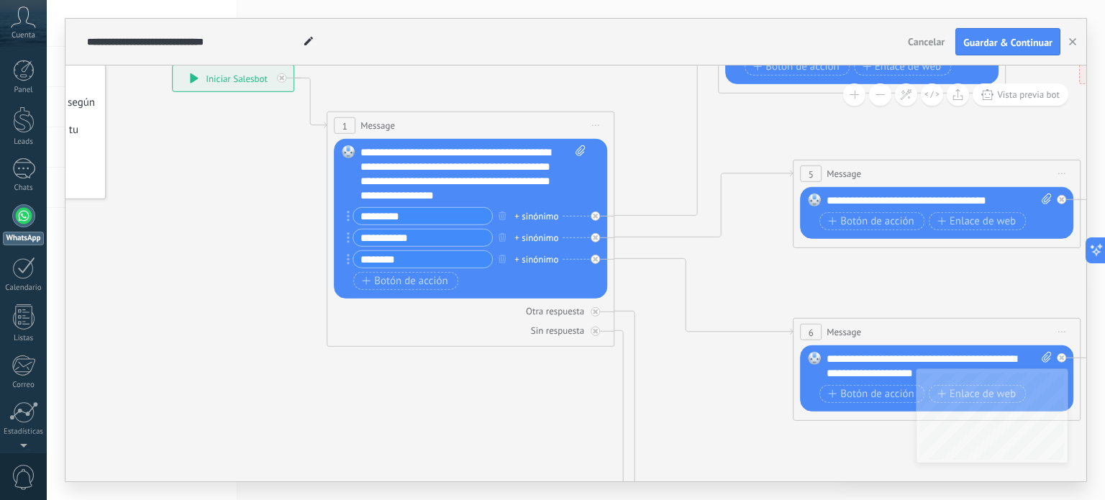
drag, startPoint x: 254, startPoint y: 313, endPoint x: 268, endPoint y: 367, distance: 56.3
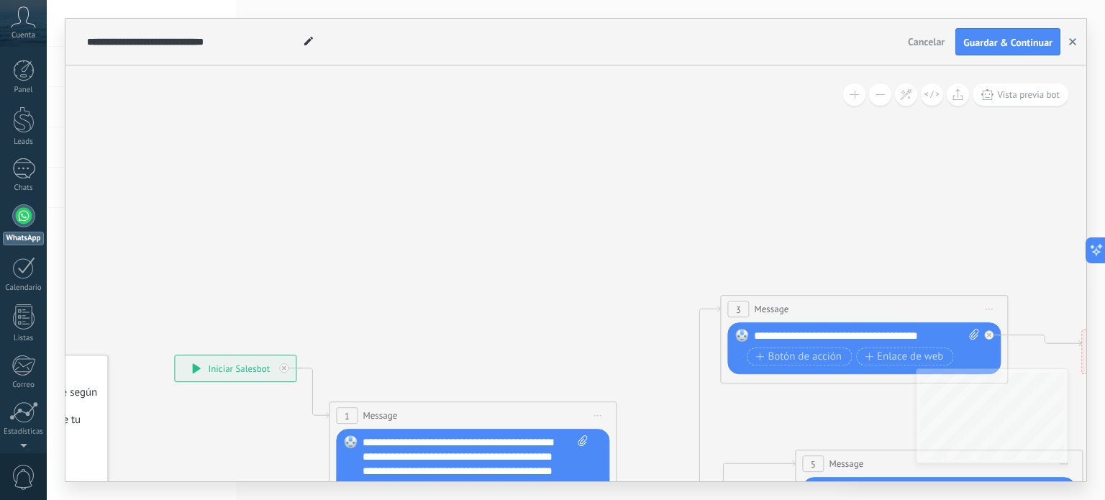
click at [1074, 40] on use "button" at bounding box center [1072, 41] width 7 height 7
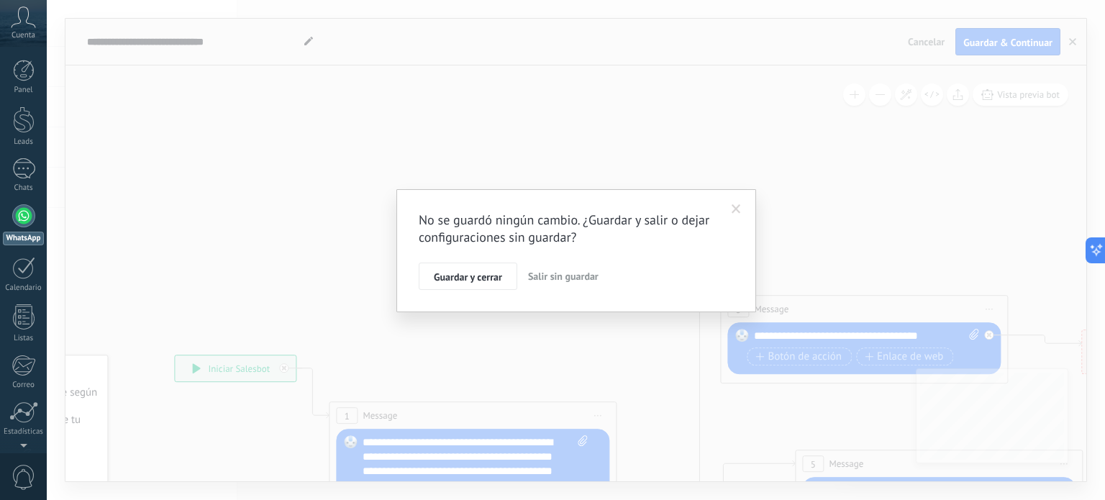
click at [561, 276] on span "Salir sin guardar" at bounding box center [563, 276] width 70 height 13
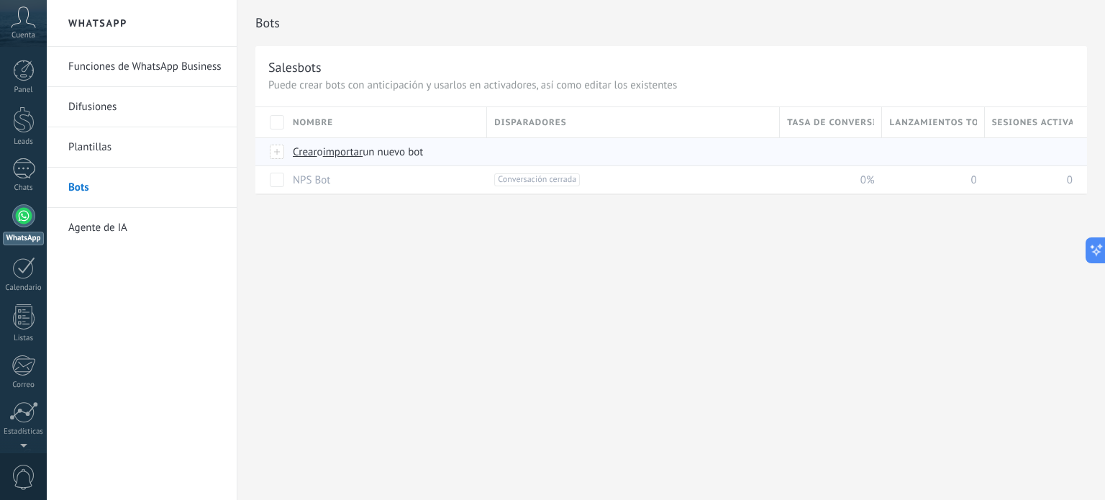
click at [304, 152] on span "Crear" at bounding box center [305, 152] width 24 height 14
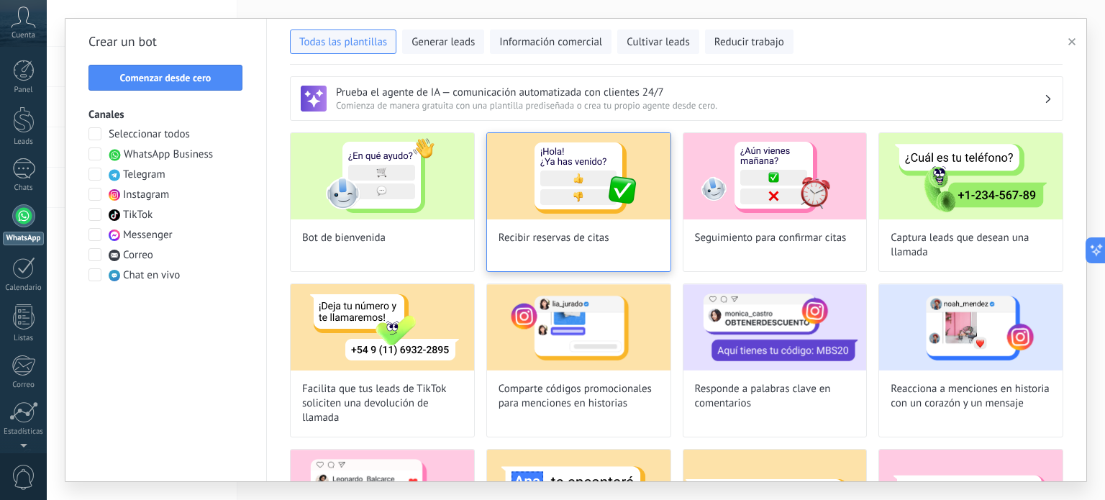
click at [558, 209] on img at bounding box center [578, 176] width 183 height 86
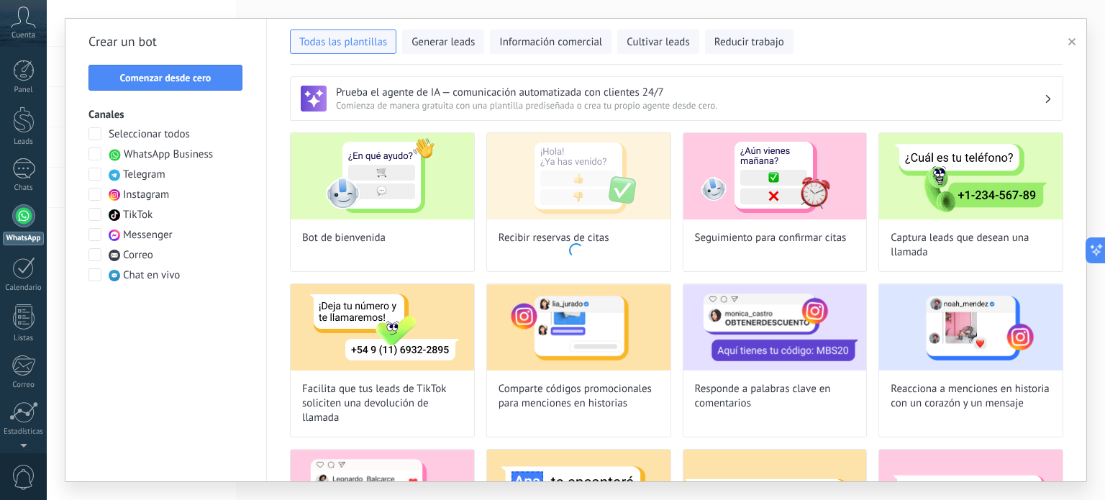
type input "**********"
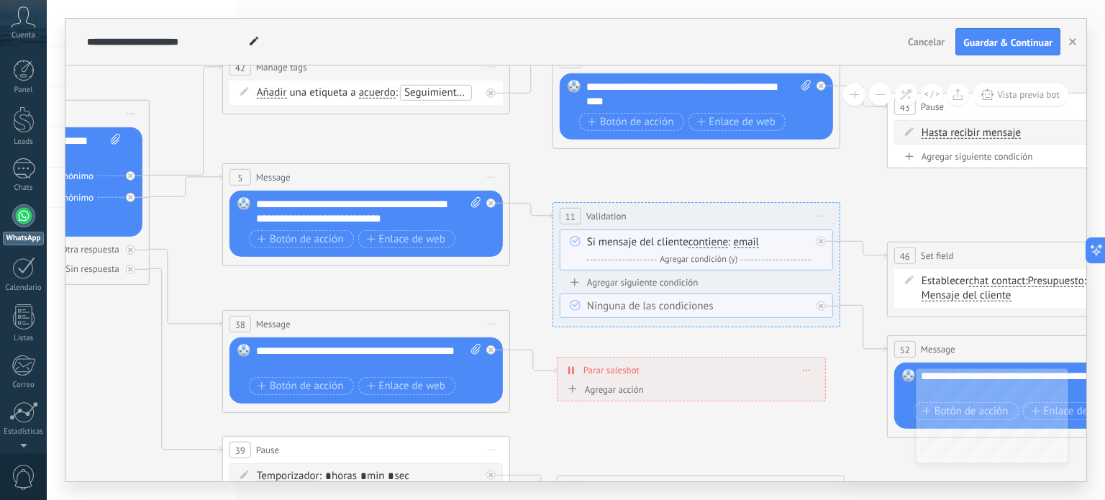
drag, startPoint x: 756, startPoint y: 437, endPoint x: 78, endPoint y: 247, distance: 704.2
click at [78, 247] on icon at bounding box center [1100, 306] width 3505 height 1240
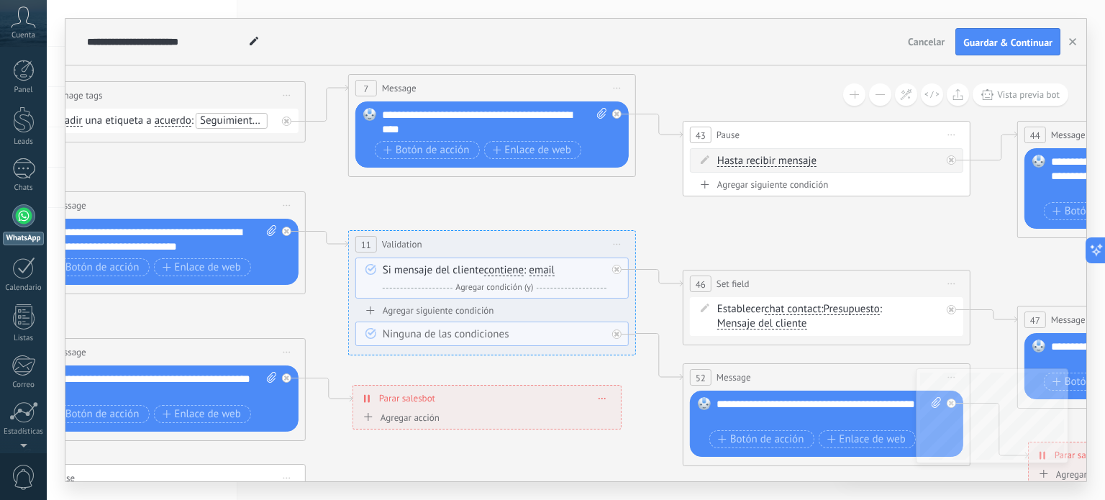
drag, startPoint x: 716, startPoint y: 362, endPoint x: 328, endPoint y: 443, distance: 396.6
click at [331, 446] on icon at bounding box center [895, 334] width 3505 height 1240
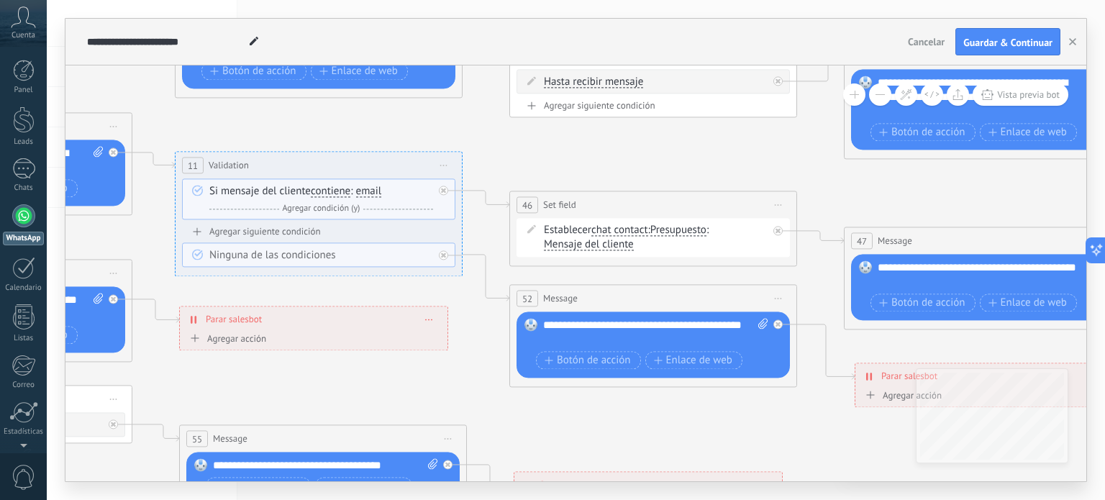
drag, startPoint x: 791, startPoint y: 347, endPoint x: 982, endPoint y: 67, distance: 339.1
click at [927, 50] on div "**********" at bounding box center [575, 250] width 1020 height 462
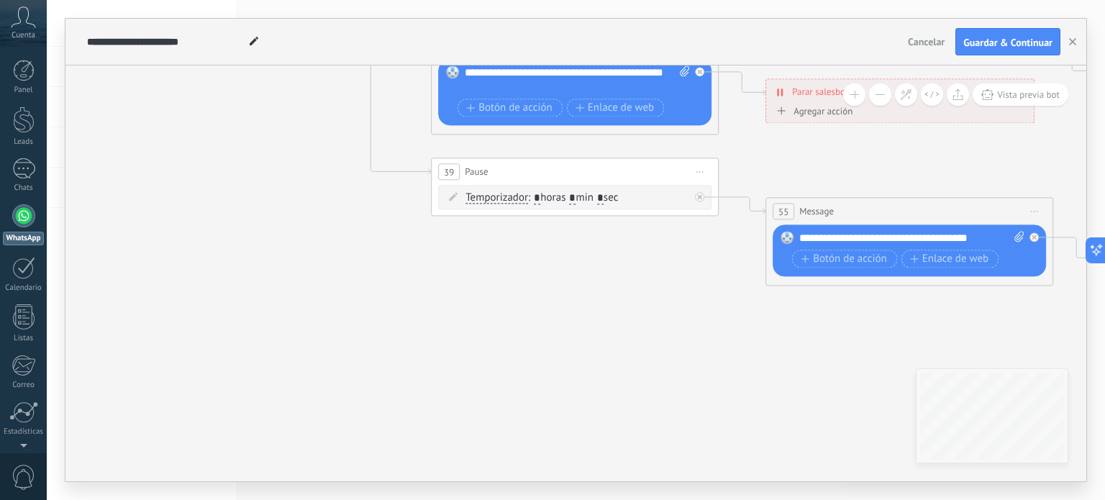
click at [1093, 367] on div "**********" at bounding box center [576, 250] width 1058 height 500
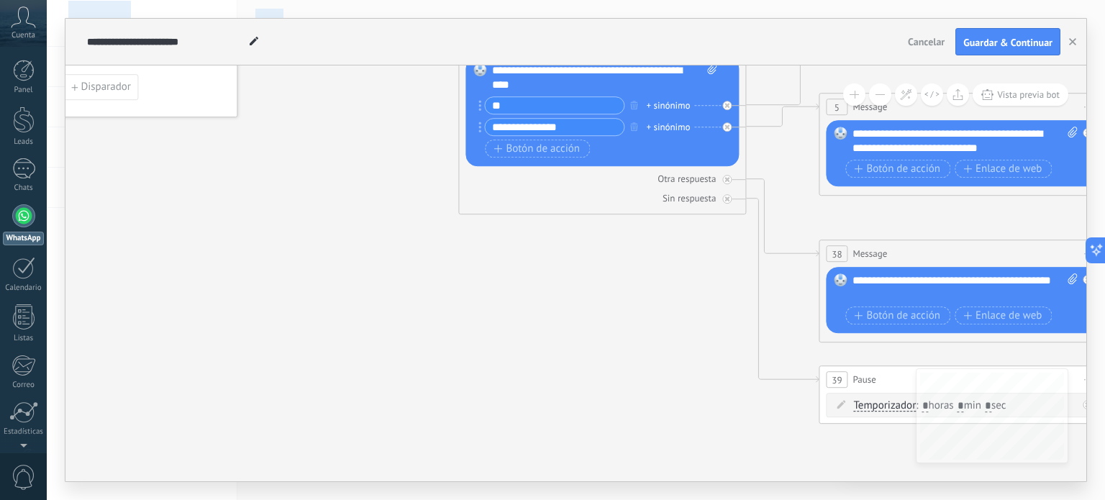
drag, startPoint x: 787, startPoint y: 479, endPoint x: 923, endPoint y: 534, distance: 147.2
click at [923, 499] on html ".abccls-1,.abccls-2{fill-rule:evenodd}.abccls-2{fill:#fff} .abfcls-1{fill:none}…" at bounding box center [552, 250] width 1105 height 500
drag, startPoint x: 584, startPoint y: 276, endPoint x: 762, endPoint y: 534, distance: 313.2
click at [762, 499] on html ".abccls-1,.abccls-2{fill-rule:evenodd}.abccls-2{fill:#fff} .abfcls-1{fill:none}…" at bounding box center [552, 250] width 1105 height 500
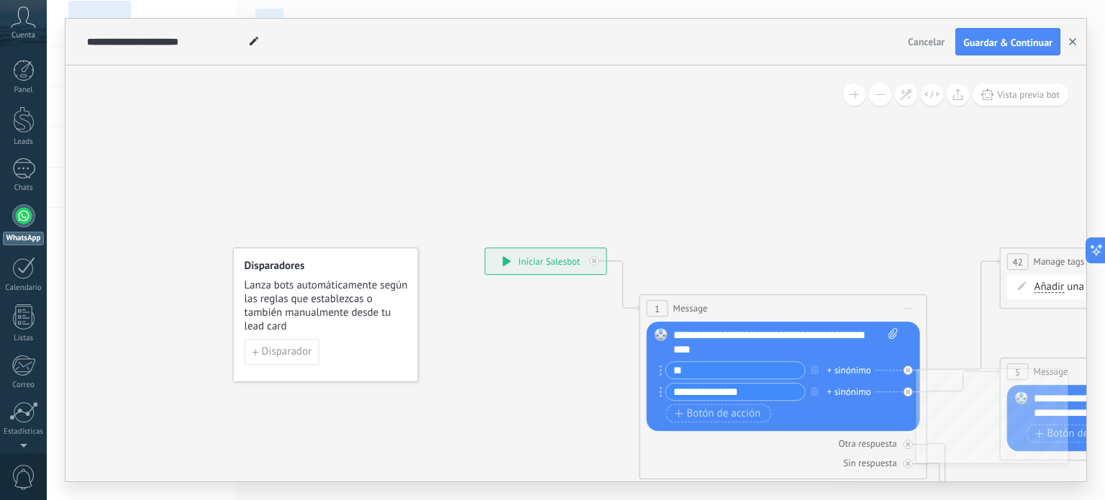
click at [1074, 42] on icon "button" at bounding box center [1072, 41] width 7 height 7
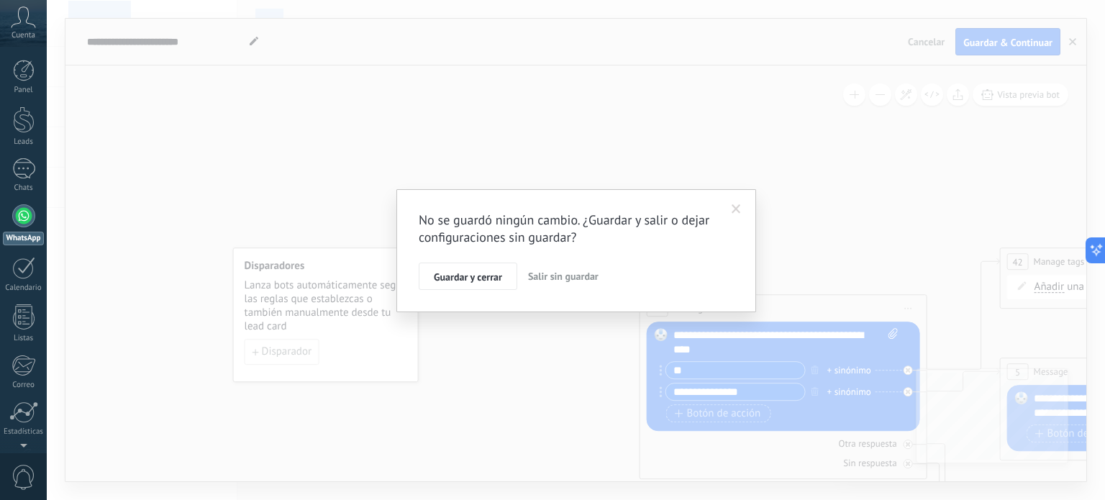
click at [539, 278] on span "Salir sin guardar" at bounding box center [563, 276] width 70 height 13
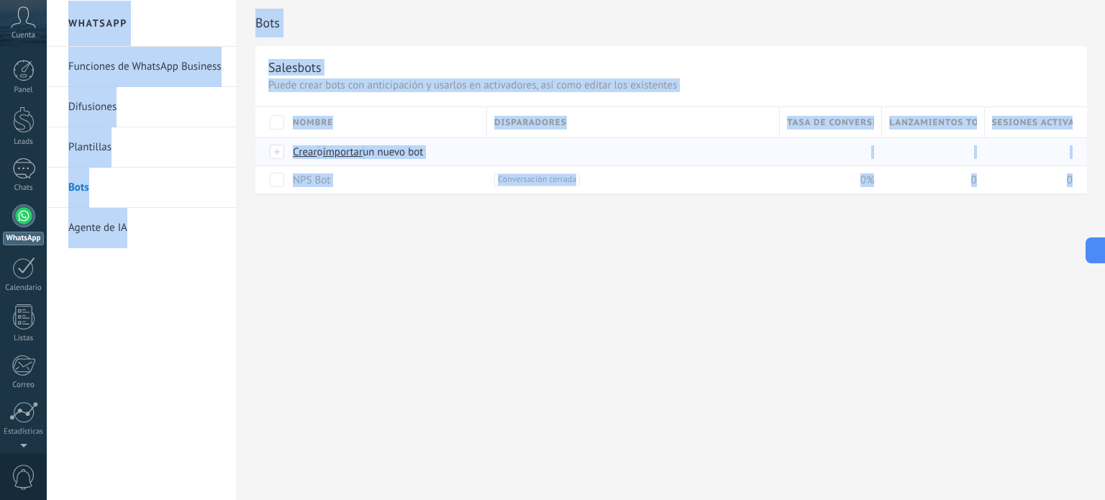
click at [302, 150] on span "Crear" at bounding box center [305, 152] width 24 height 14
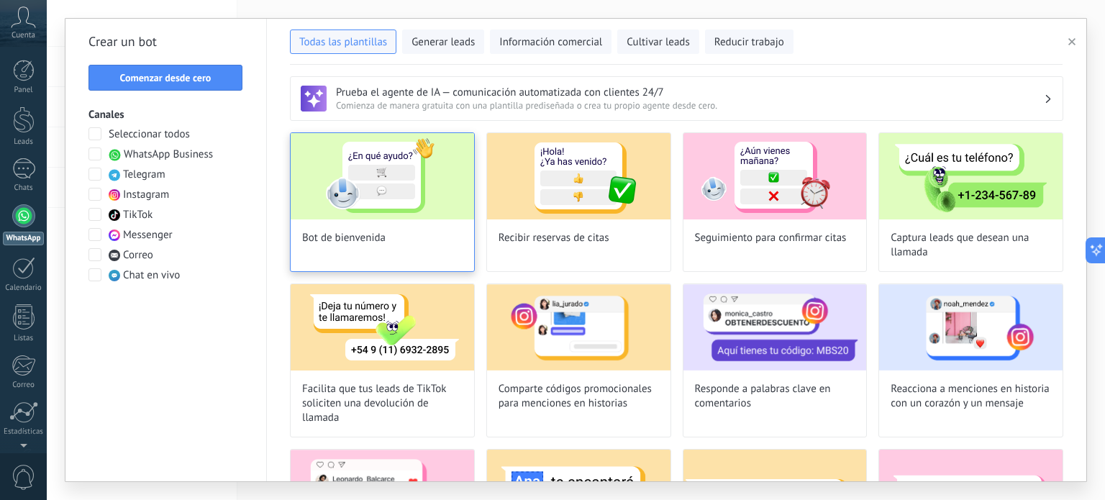
click at [401, 174] on img at bounding box center [382, 176] width 183 height 86
type input "**********"
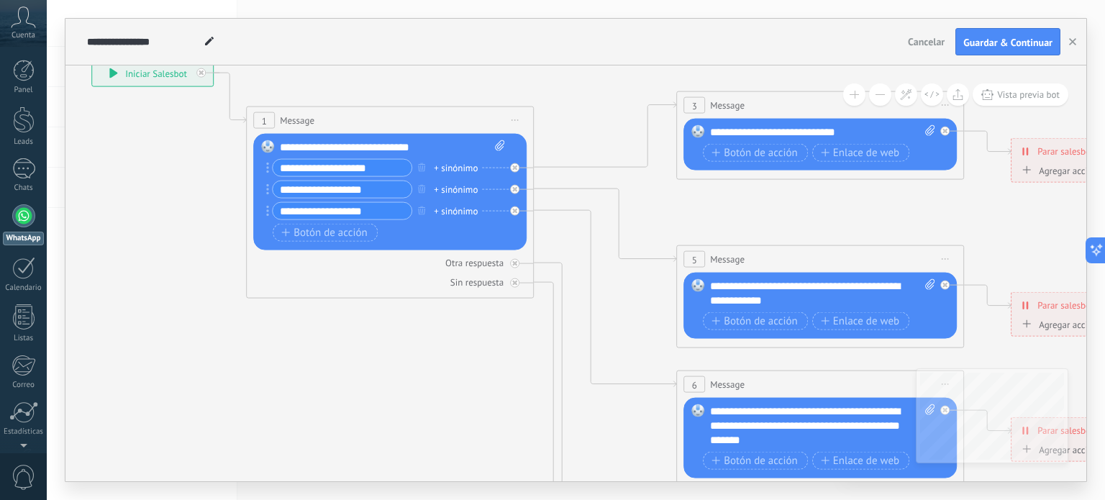
drag, startPoint x: 677, startPoint y: 447, endPoint x: 396, endPoint y: 334, distance: 303.3
click at [396, 334] on icon at bounding box center [853, 418] width 2242 height 1437
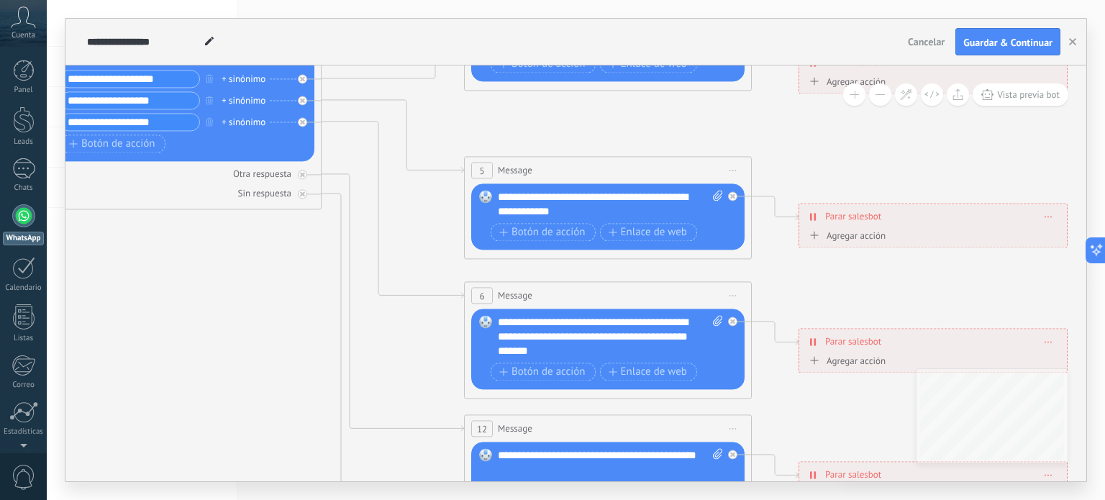
drag, startPoint x: 435, startPoint y: 380, endPoint x: 224, endPoint y: 291, distance: 228.8
click at [224, 291] on icon at bounding box center [641, 330] width 2242 height 1436
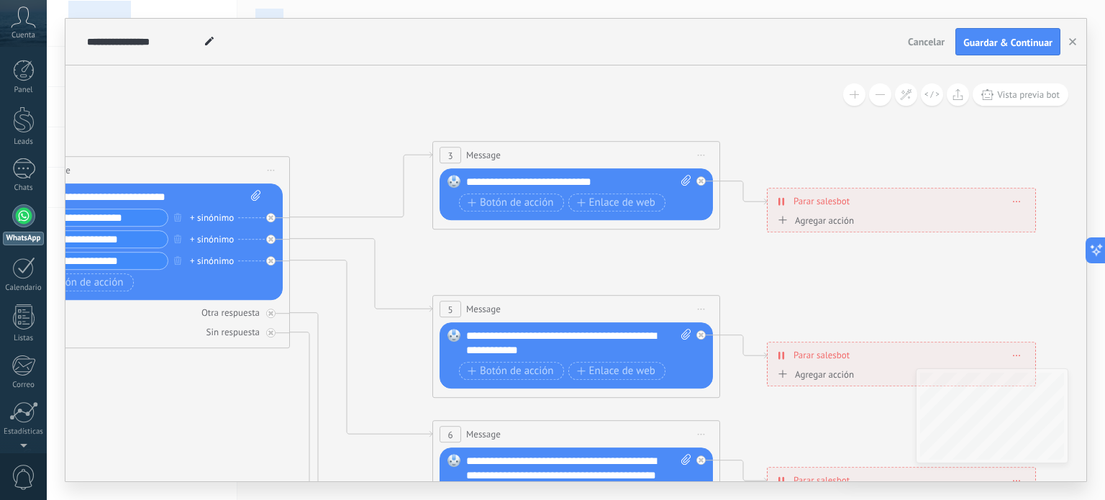
drag, startPoint x: 175, startPoint y: 307, endPoint x: 144, endPoint y: 534, distance: 228.7
click at [144, 499] on html ".abccls-1,.abccls-2{fill-rule:evenodd}.abccls-2{fill:#fff} .abfcls-1{fill:none}…" at bounding box center [552, 250] width 1105 height 500
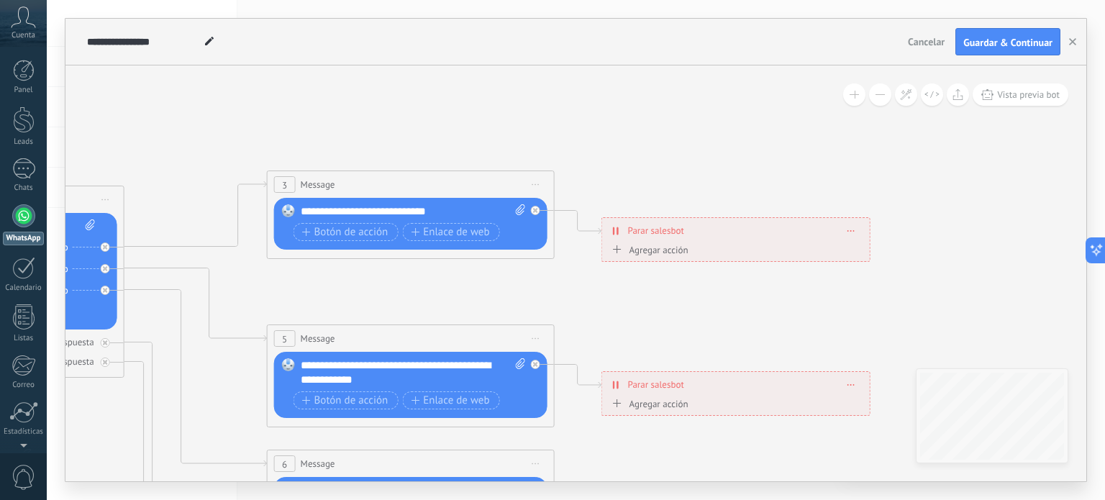
drag, startPoint x: 639, startPoint y: 310, endPoint x: 780, endPoint y: 231, distance: 161.6
click at [782, 231] on icon at bounding box center [444, 497] width 2242 height 1436
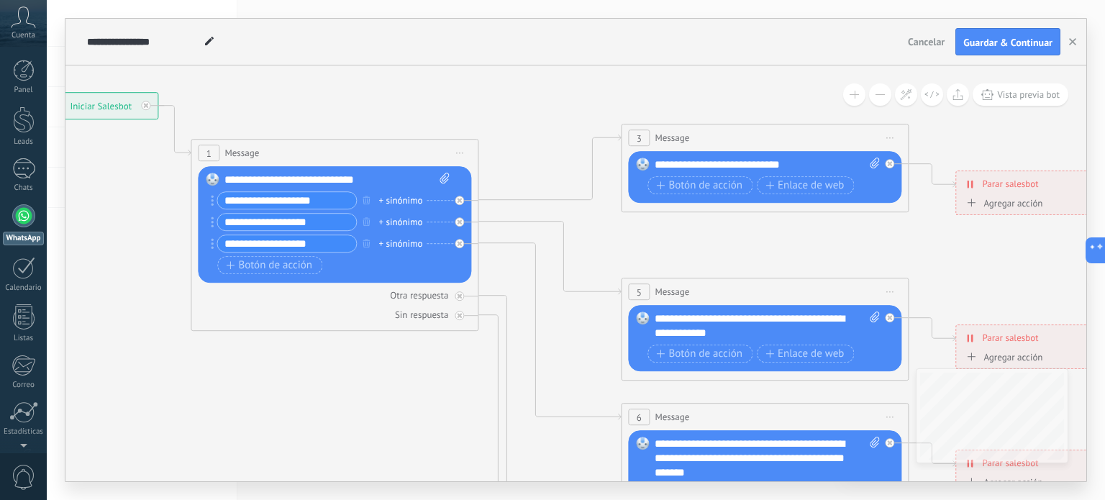
drag, startPoint x: 293, startPoint y: 407, endPoint x: 365, endPoint y: 421, distance: 73.2
click at [365, 421] on icon at bounding box center [797, 450] width 2242 height 1436
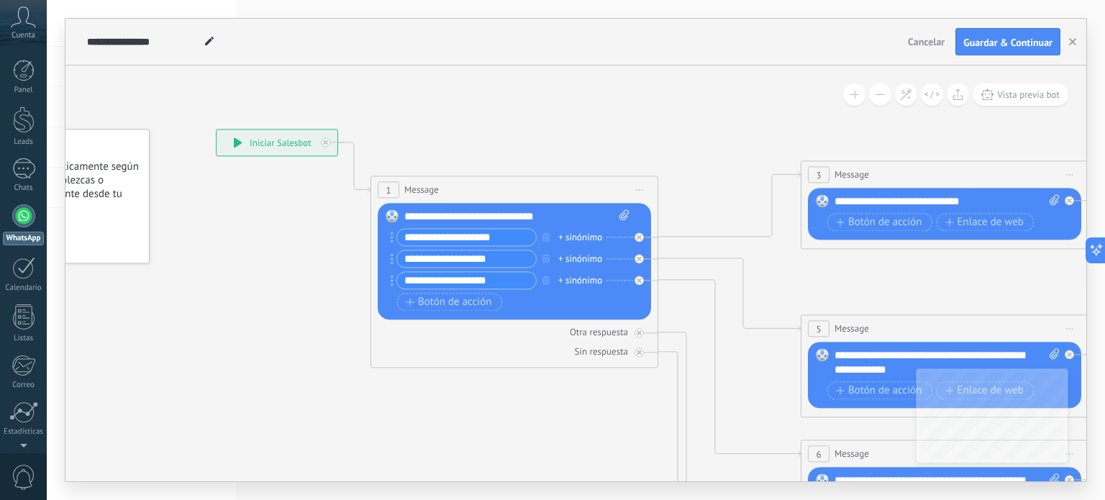
drag, startPoint x: 370, startPoint y: 357, endPoint x: 538, endPoint y: 394, distance: 172.4
click at [539, 399] on icon at bounding box center [977, 488] width 2242 height 1436
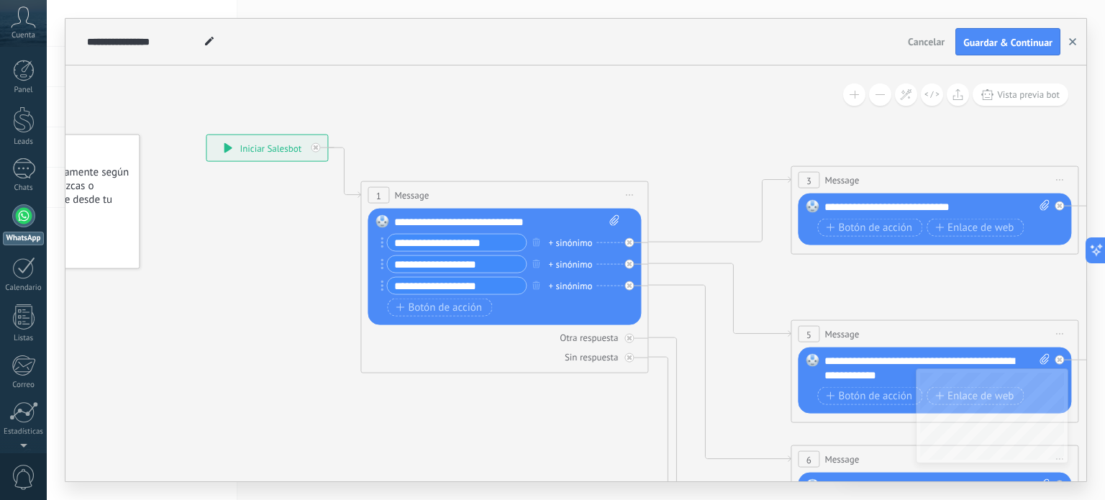
click at [1072, 45] on icon "button" at bounding box center [1072, 41] width 7 height 7
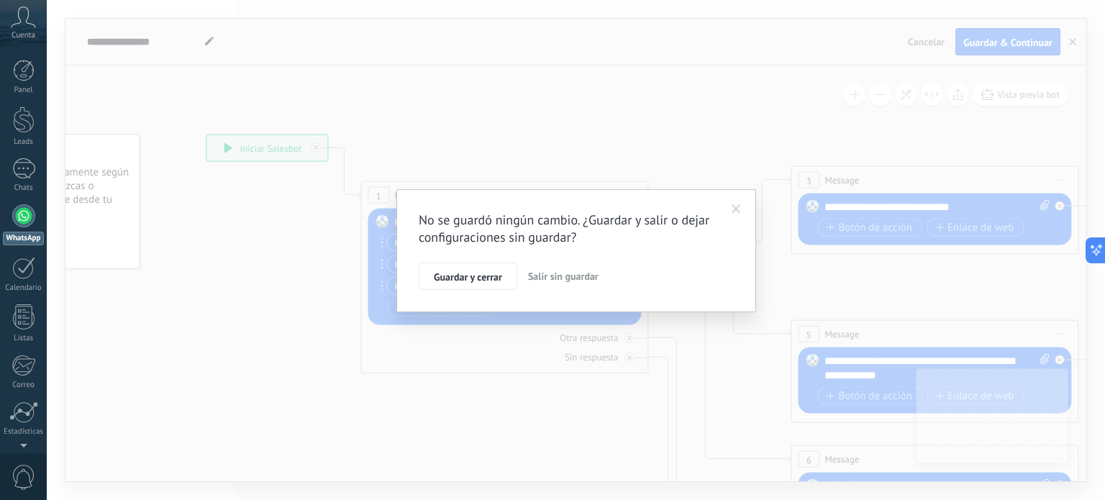
click at [552, 269] on button "Salir sin guardar" at bounding box center [563, 275] width 82 height 27
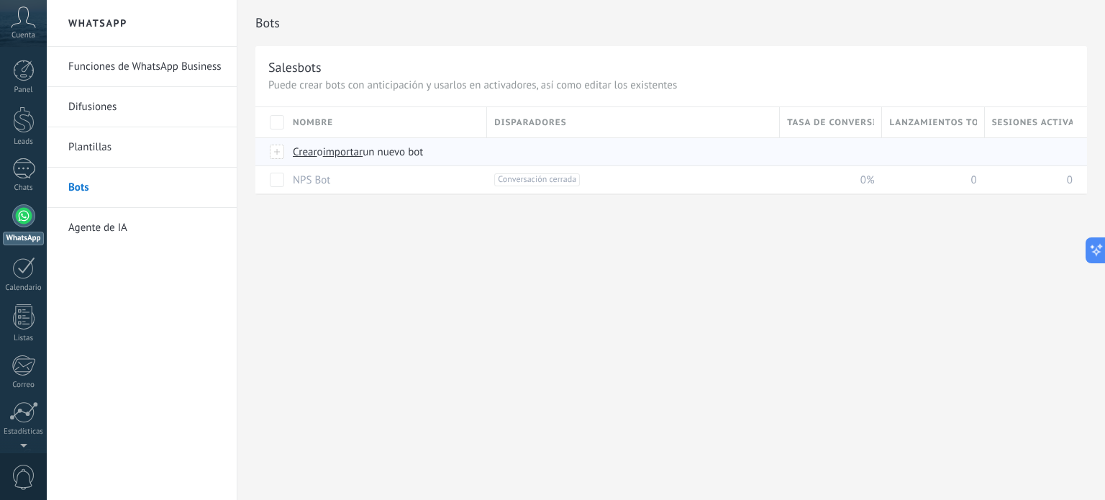
click at [308, 152] on span "Crear" at bounding box center [305, 152] width 24 height 14
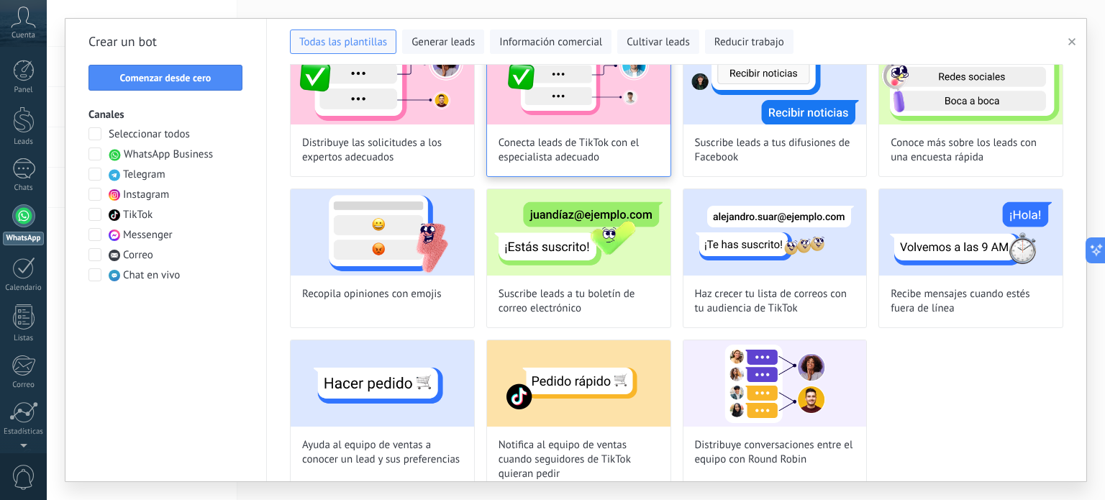
scroll to position [748, 0]
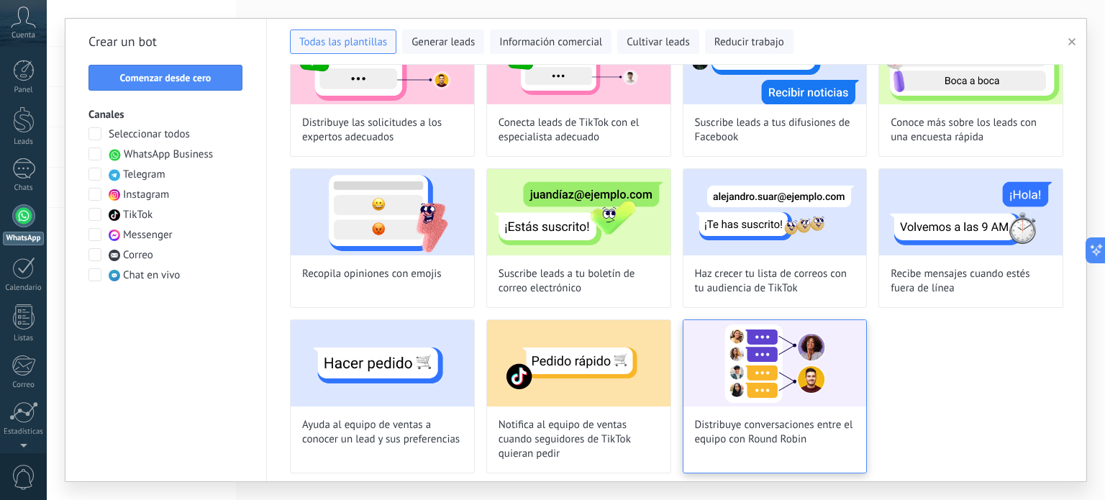
click at [754, 379] on img at bounding box center [774, 363] width 183 height 86
type input "**********"
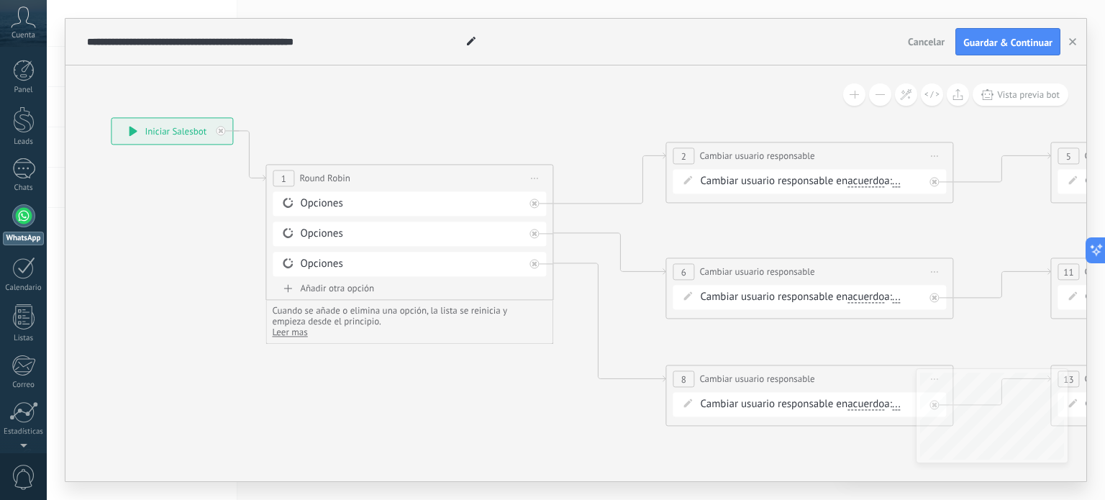
drag, startPoint x: 667, startPoint y: 362, endPoint x: 480, endPoint y: 376, distance: 187.5
click at [480, 376] on icon at bounding box center [882, 278] width 2262 height 1041
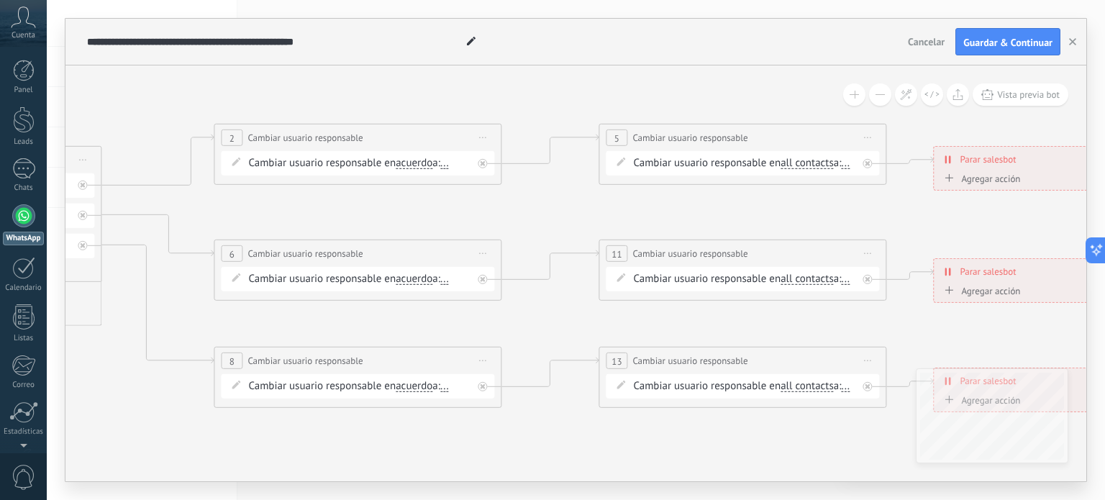
drag, startPoint x: 507, startPoint y: 385, endPoint x: 90, endPoint y: 365, distance: 417.6
click at [90, 366] on icon at bounding box center [431, 260] width 2262 height 1041
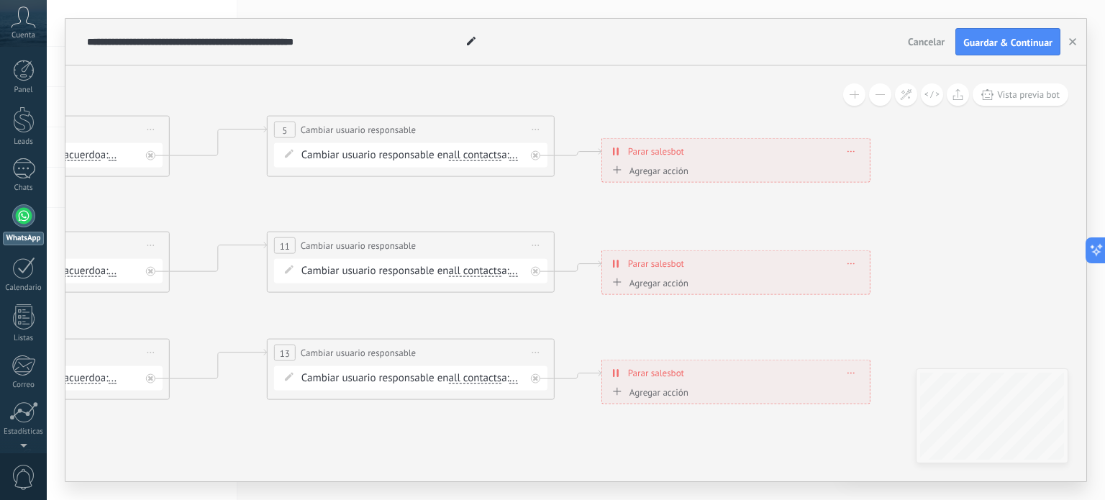
drag, startPoint x: 1045, startPoint y: 204, endPoint x: 1104, endPoint y: 137, distance: 89.2
click at [1093, 137] on div "**********" at bounding box center [576, 250] width 1058 height 500
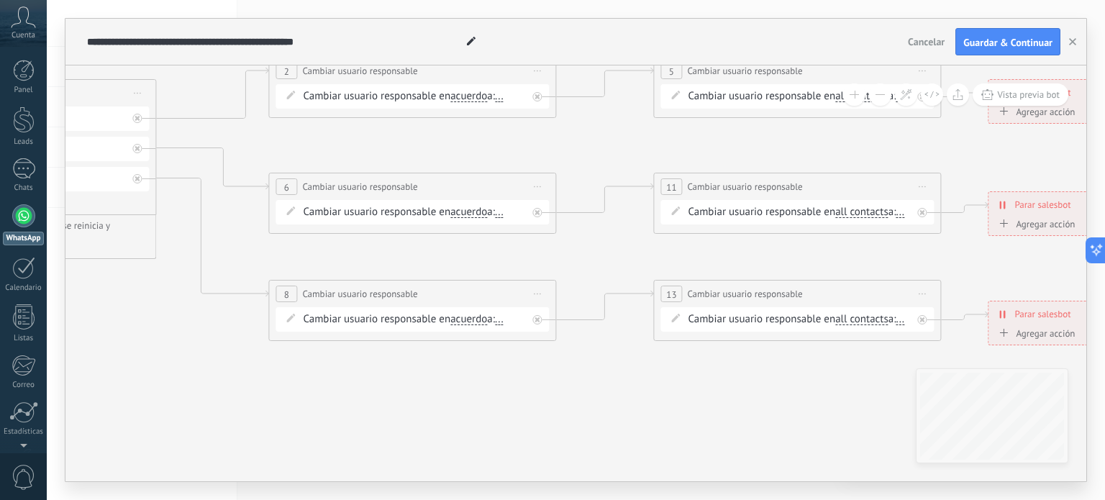
drag, startPoint x: 450, startPoint y: 410, endPoint x: 888, endPoint y: 413, distance: 438.0
click at [887, 413] on icon at bounding box center [485, 193] width 2262 height 1041
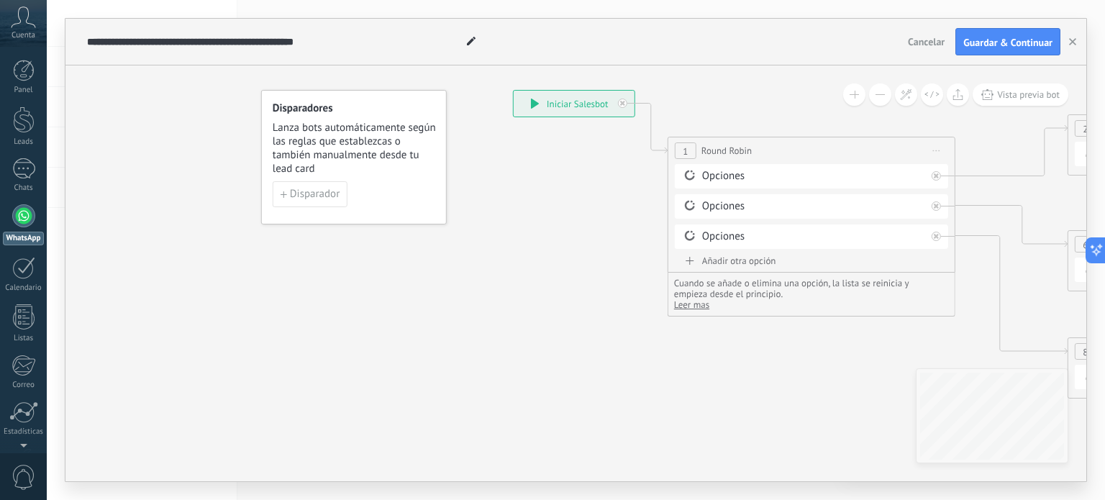
drag, startPoint x: 642, startPoint y: 385, endPoint x: 734, endPoint y: 437, distance: 105.3
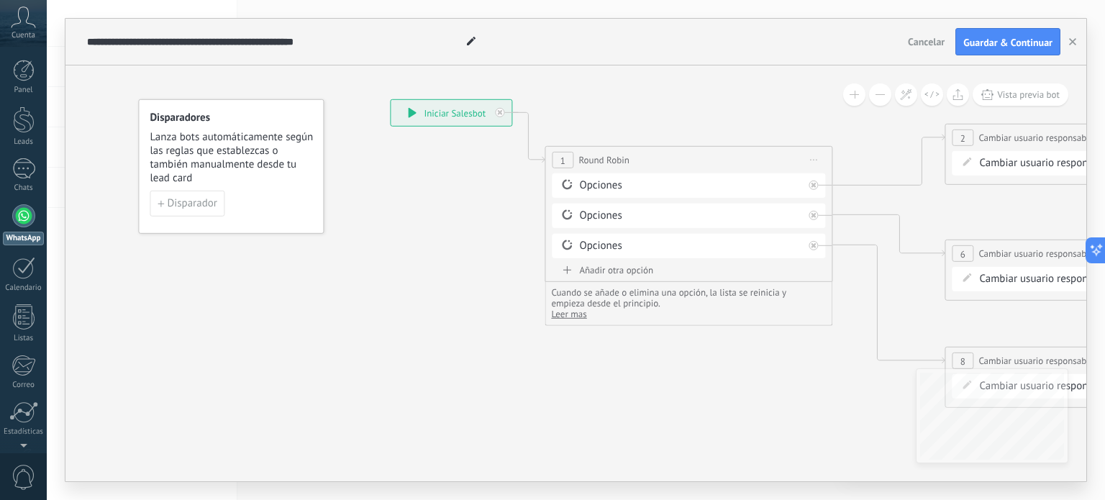
drag, startPoint x: 533, startPoint y: 338, endPoint x: 347, endPoint y: 324, distance: 186.8
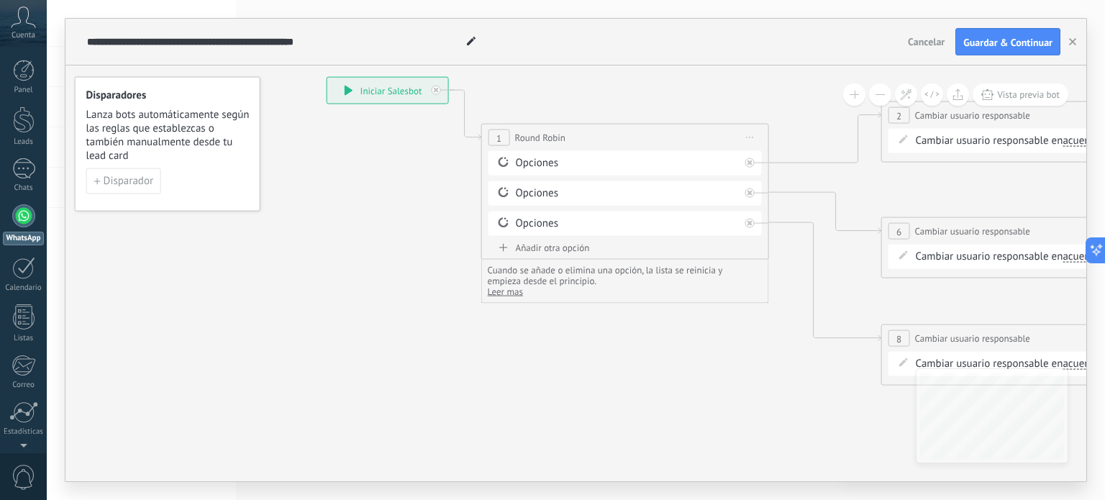
click at [978, 142] on div "Cambiar usuario responsable en acuerdo main contact all contacts chat contact a…" at bounding box center [1027, 141] width 224 height 14
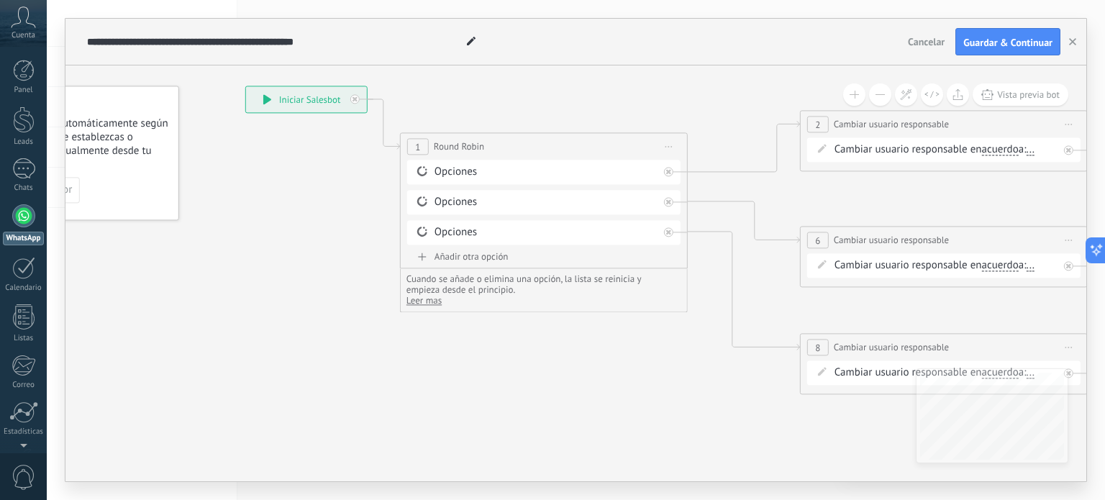
drag, startPoint x: 1008, startPoint y: 180, endPoint x: 788, endPoint y: 189, distance: 220.3
click at [788, 190] on icon at bounding box center [1017, 247] width 2262 height 1041
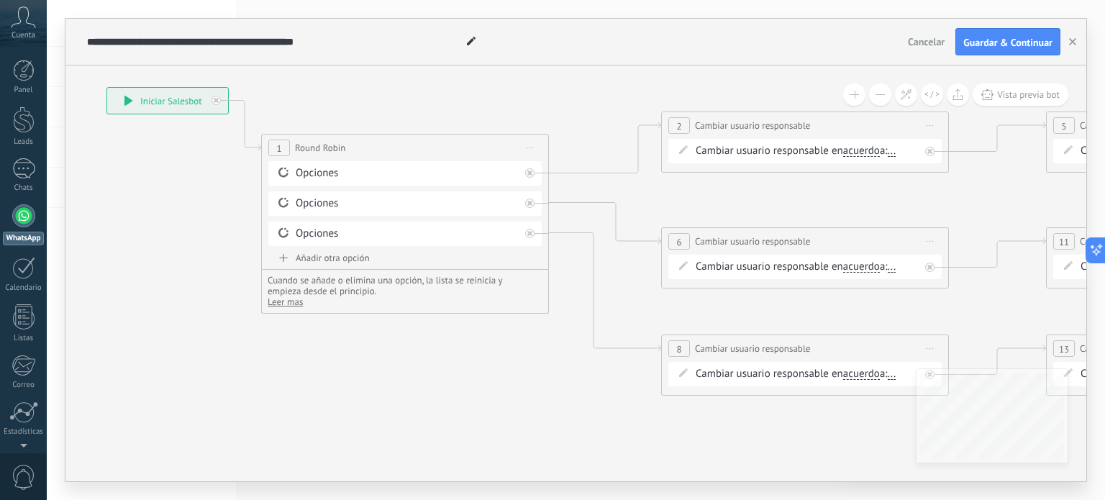
click at [860, 154] on span "acuerdo" at bounding box center [861, 151] width 37 height 12
click at [860, 154] on button "acuerdo" at bounding box center [926, 151] width 180 height 26
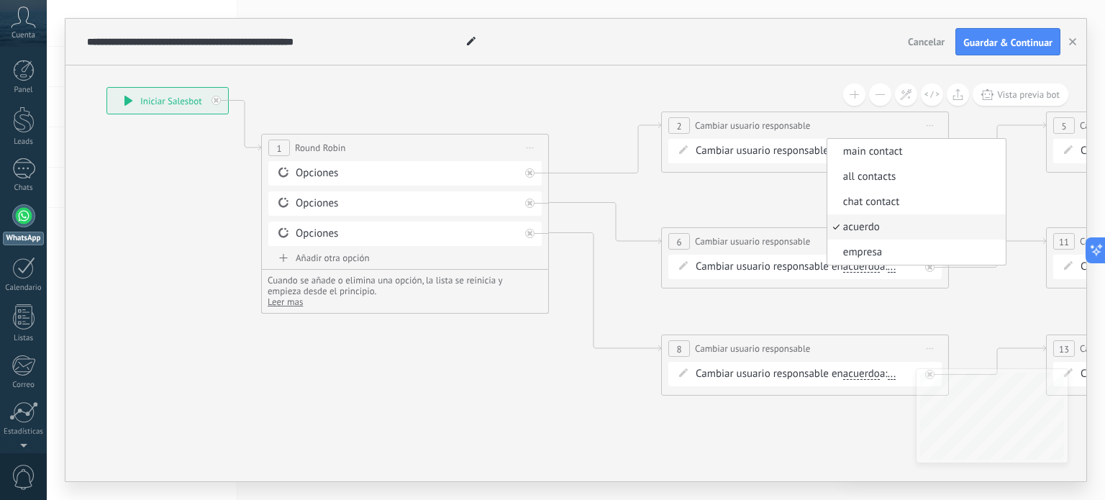
click at [778, 179] on icon at bounding box center [878, 247] width 2262 height 1041
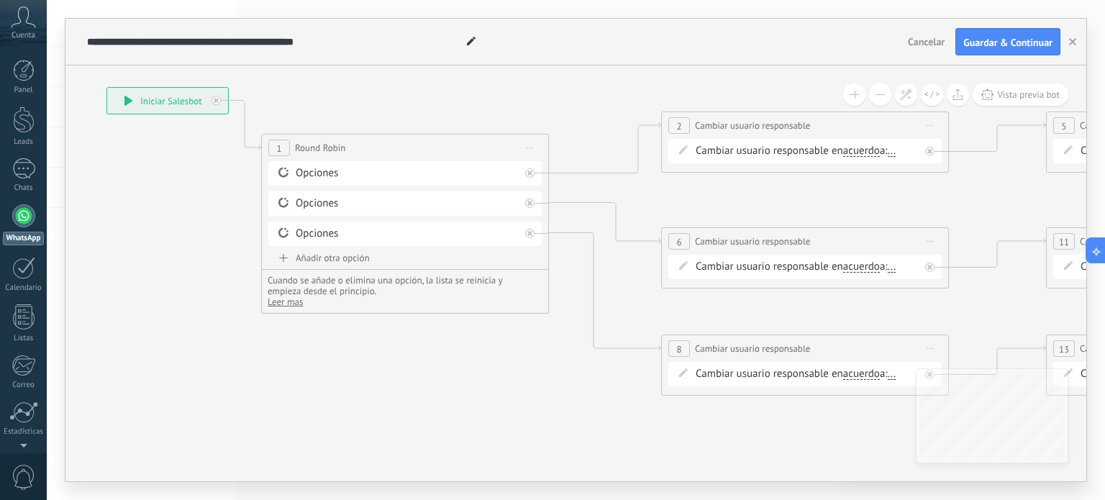
click at [692, 152] on span at bounding box center [683, 150] width 24 height 12
drag, startPoint x: 693, startPoint y: 148, endPoint x: 677, endPoint y: 147, distance: 15.9
click at [688, 147] on span at bounding box center [683, 150] width 24 height 12
click at [685, 152] on icon at bounding box center [683, 149] width 9 height 9
click at [694, 150] on span at bounding box center [683, 150] width 24 height 12
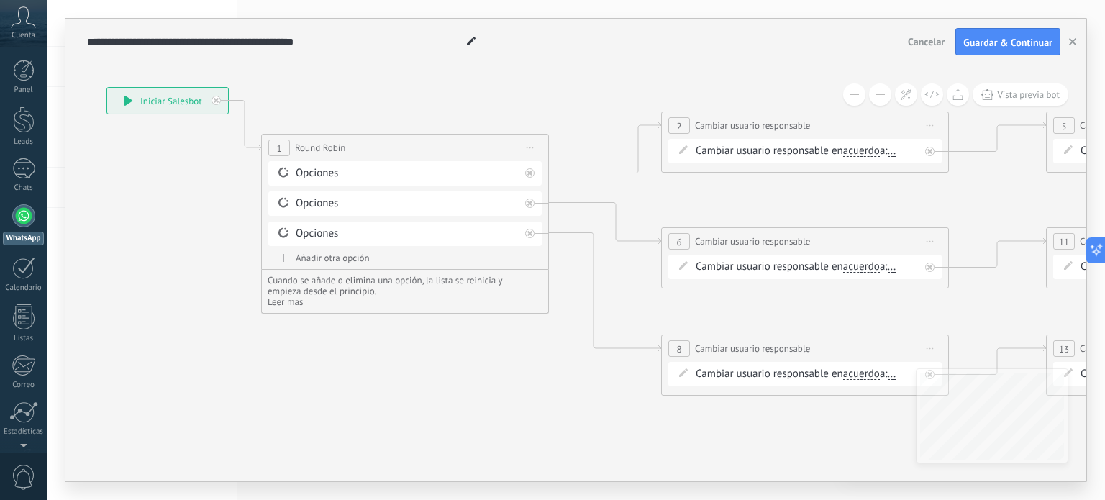
drag, startPoint x: 690, startPoint y: 150, endPoint x: 640, endPoint y: 158, distance: 51.1
click at [689, 150] on span at bounding box center [683, 150] width 24 height 12
click at [422, 170] on div "Opciones" at bounding box center [408, 173] width 224 height 14
click at [303, 175] on div "Opciones" at bounding box center [408, 173] width 224 height 14
click at [303, 168] on div "Opciones" at bounding box center [408, 173] width 224 height 14
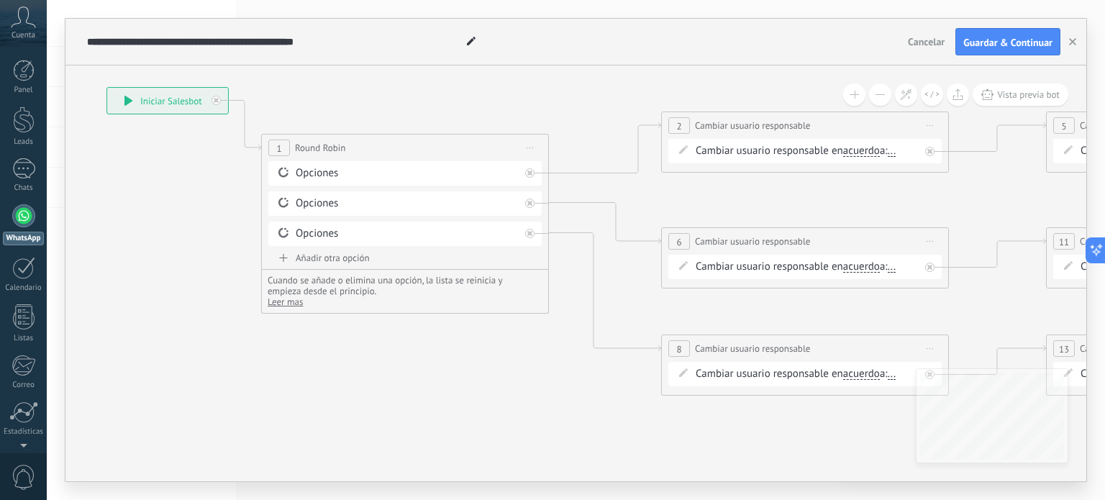
click at [122, 101] on div "**********" at bounding box center [167, 101] width 121 height 26
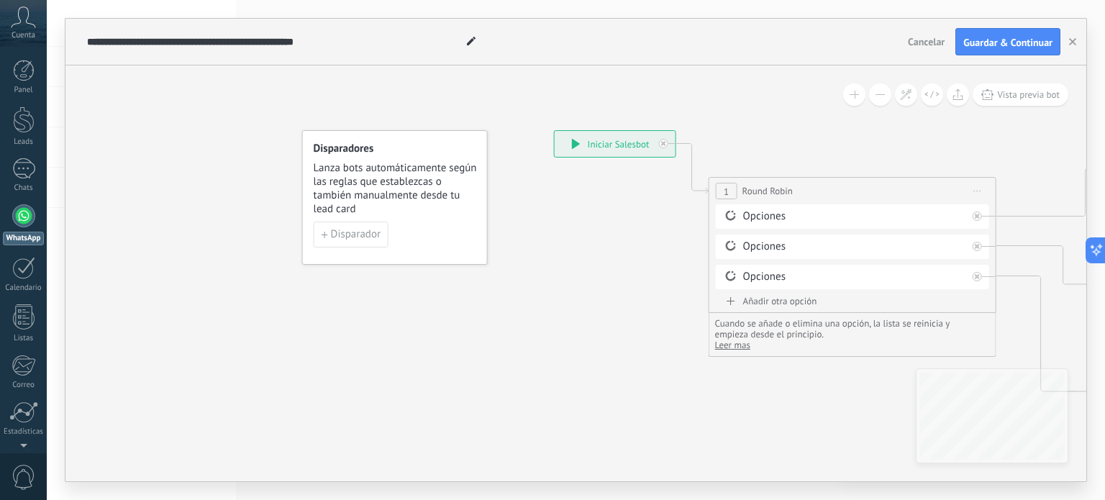
drag, startPoint x: 206, startPoint y: 216, endPoint x: 401, endPoint y: 202, distance: 194.7
click at [378, 181] on span "Lanza bots automáticamente según las reglas que establezcas o también manualmen…" at bounding box center [393, 188] width 164 height 55
click at [351, 238] on span "Disparador" at bounding box center [353, 234] width 50 height 10
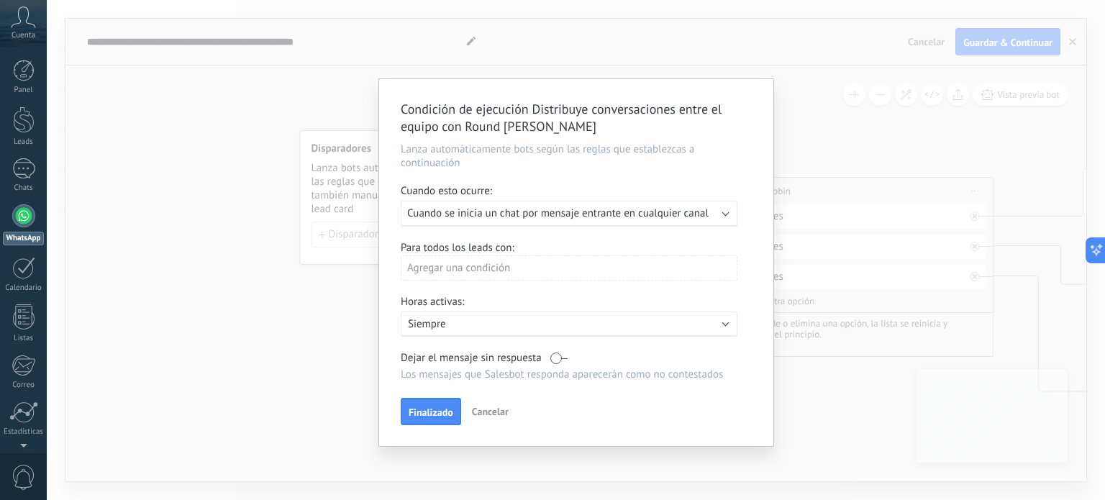
click at [721, 214] on div "Ejecutar: Cuando se inicia un chat por mensaje entrante en cualquier canal" at bounding box center [569, 214] width 337 height 26
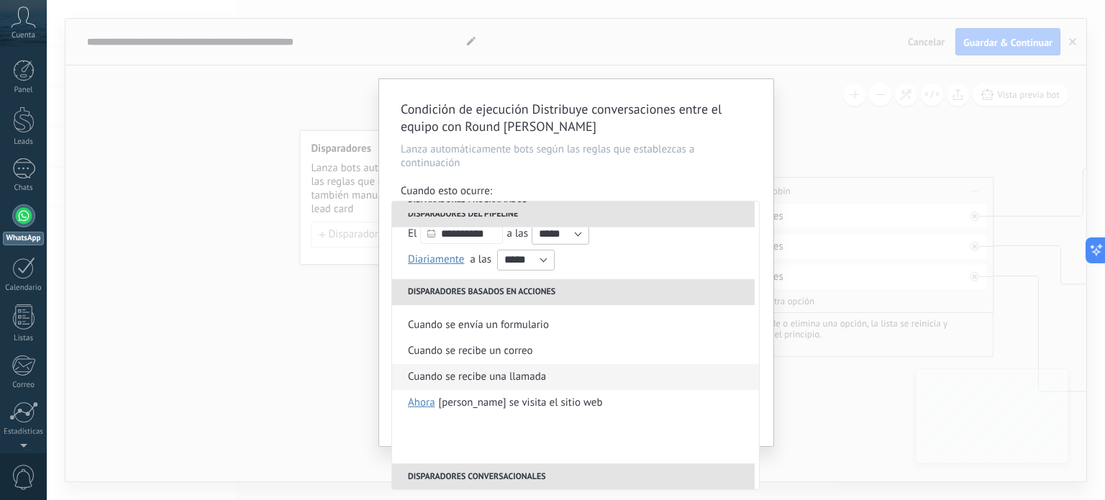
scroll to position [0, 0]
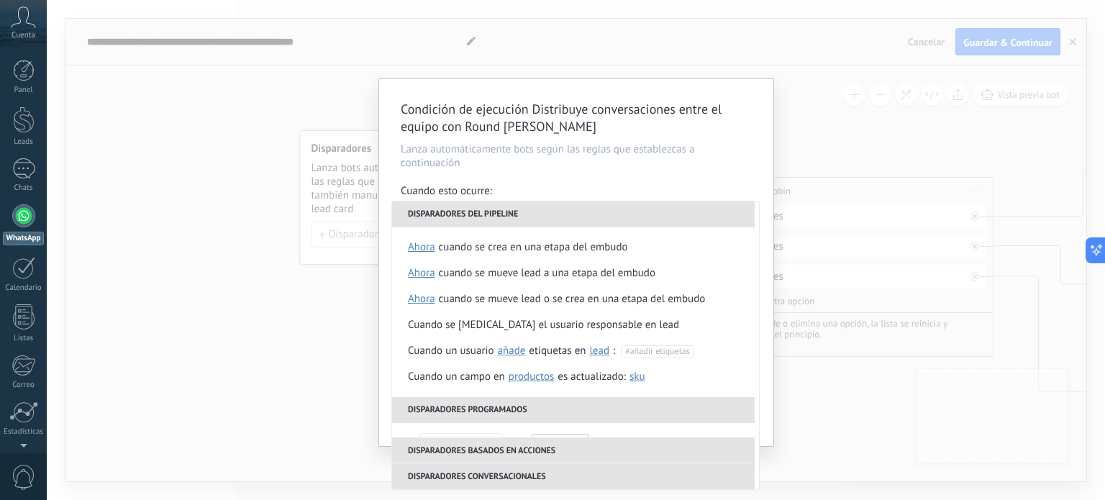
drag, startPoint x: 867, startPoint y: 160, endPoint x: 874, endPoint y: 132, distance: 29.7
click at [874, 132] on div "Condición de ejecución Distribuye conversaciones entre el equipo con Round [PER…" at bounding box center [576, 250] width 1058 height 500
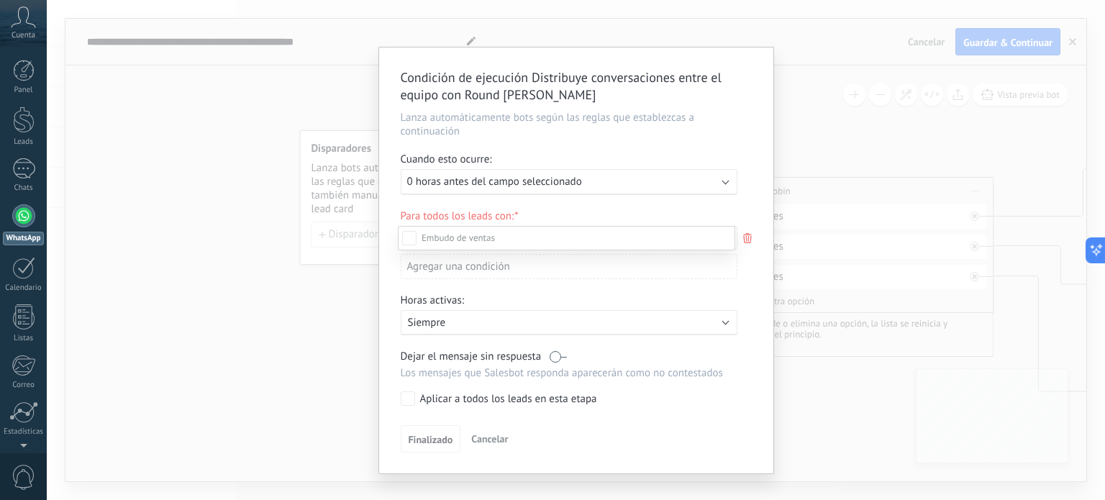
click at [828, 146] on div at bounding box center [576, 250] width 1058 height 500
click at [782, 36] on div "Condición de ejecución Distribuye conversaciones entre el equipo con Round [PER…" at bounding box center [576, 250] width 1058 height 500
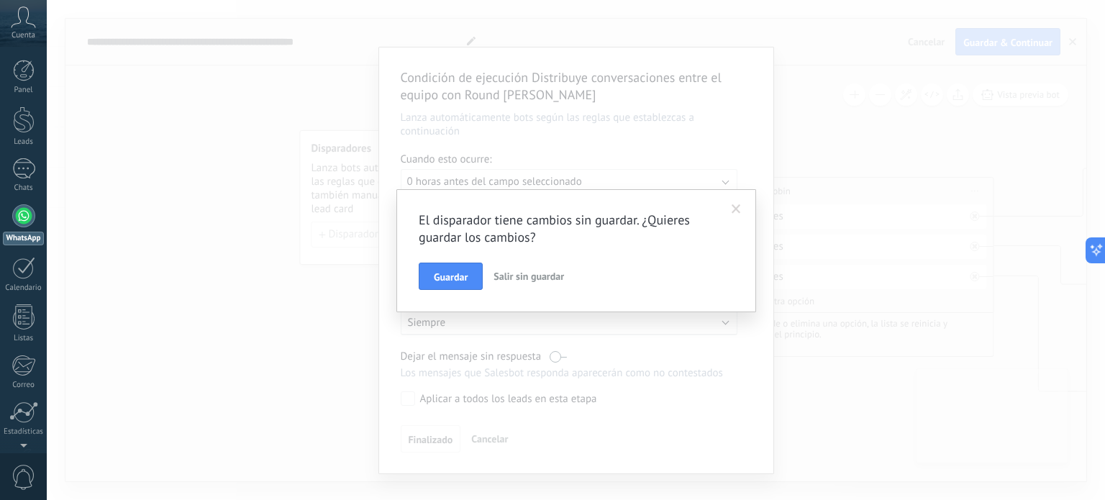
click at [536, 278] on span "Salir sin guardar" at bounding box center [528, 276] width 70 height 13
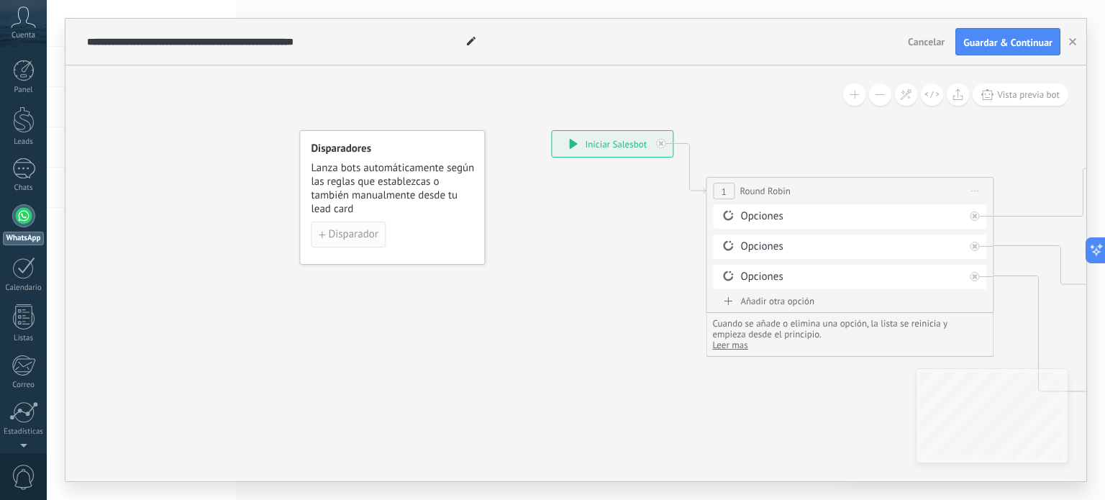
click at [357, 235] on span "Disparador" at bounding box center [353, 234] width 50 height 10
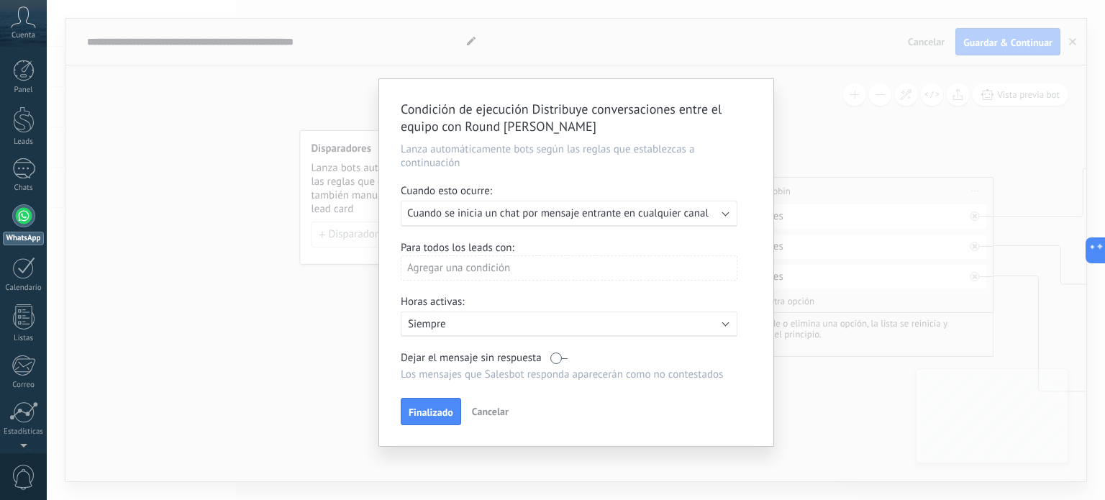
click at [449, 273] on div "Agregar una condición" at bounding box center [569, 267] width 337 height 25
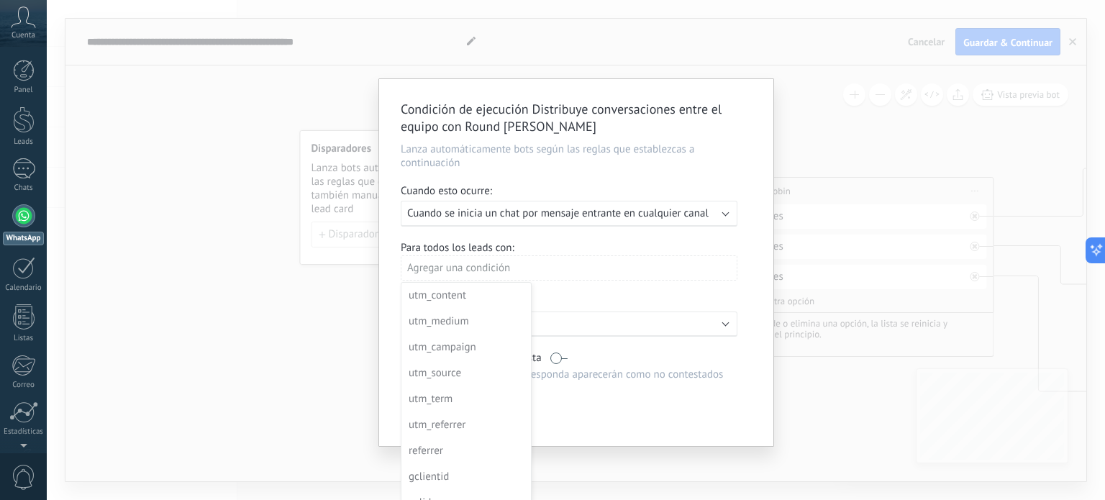
click at [666, 262] on div at bounding box center [576, 262] width 394 height 367
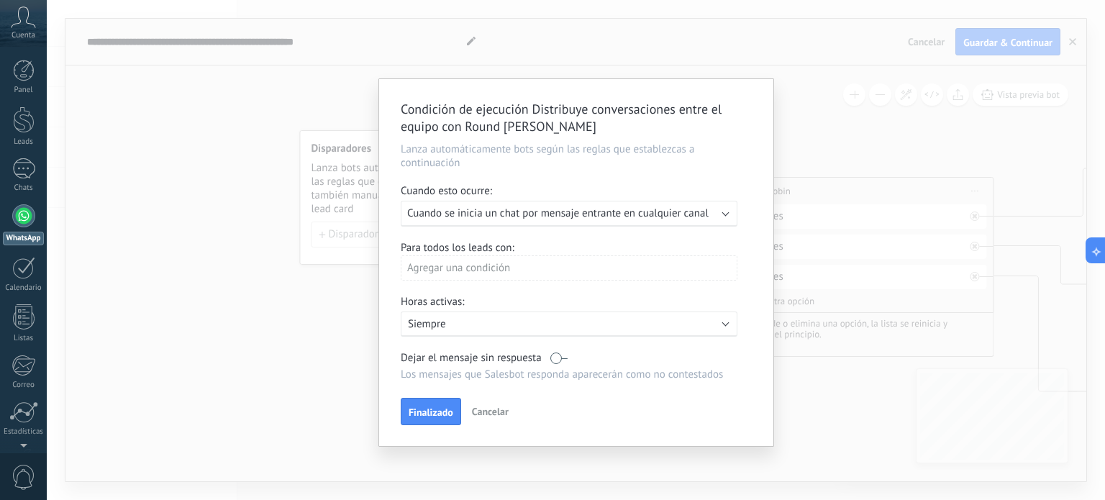
click at [728, 215] on div "Ejecutar: Cuando se inicia un chat por mensaje entrante en cualquier canal" at bounding box center [569, 214] width 337 height 26
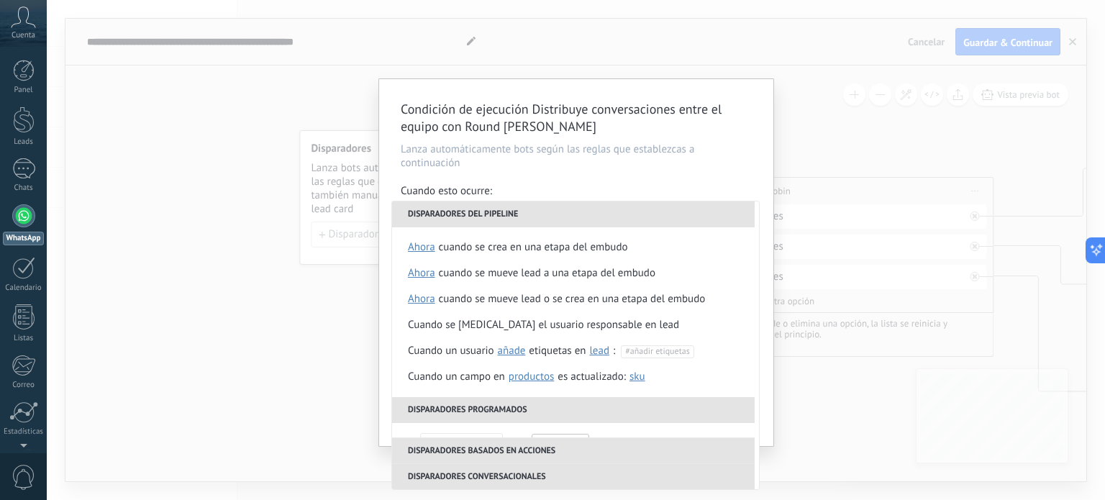
click at [847, 124] on div "Condición de ejecución Distribuye conversaciones entre el equipo con Round [PER…" at bounding box center [576, 250] width 1058 height 500
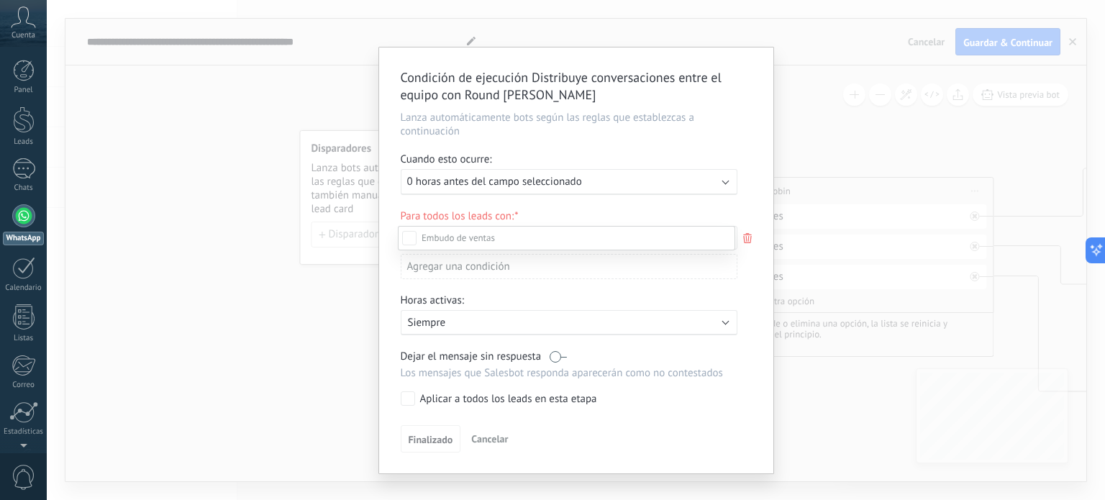
click at [443, 181] on div at bounding box center [576, 250] width 1058 height 500
click at [482, 443] on span "Cancelar" at bounding box center [489, 438] width 37 height 13
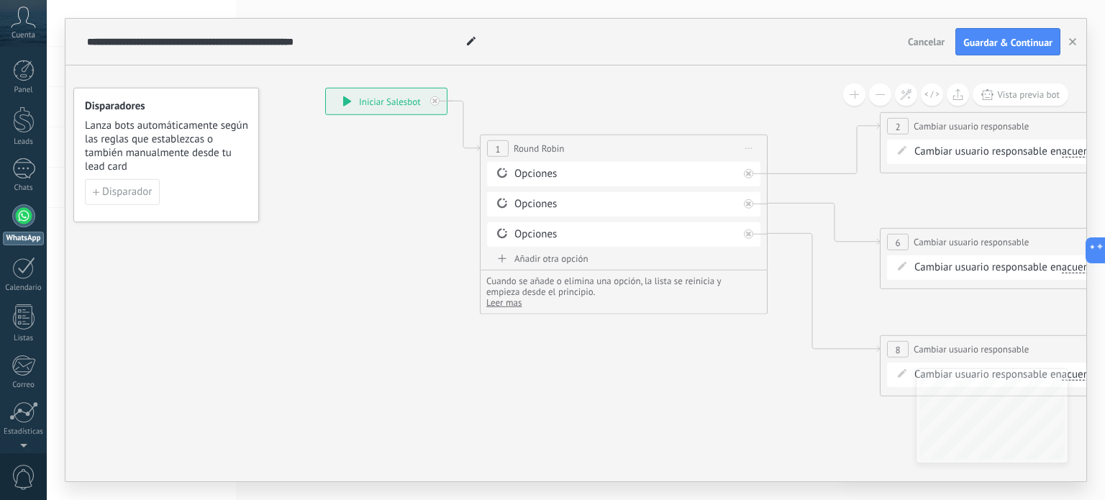
drag, startPoint x: 670, startPoint y: 397, endPoint x: 446, endPoint y: 351, distance: 229.0
click at [445, 352] on icon at bounding box center [1096, 248] width 2262 height 1041
